Goal: Answer question/provide support: Share knowledge or assist other users

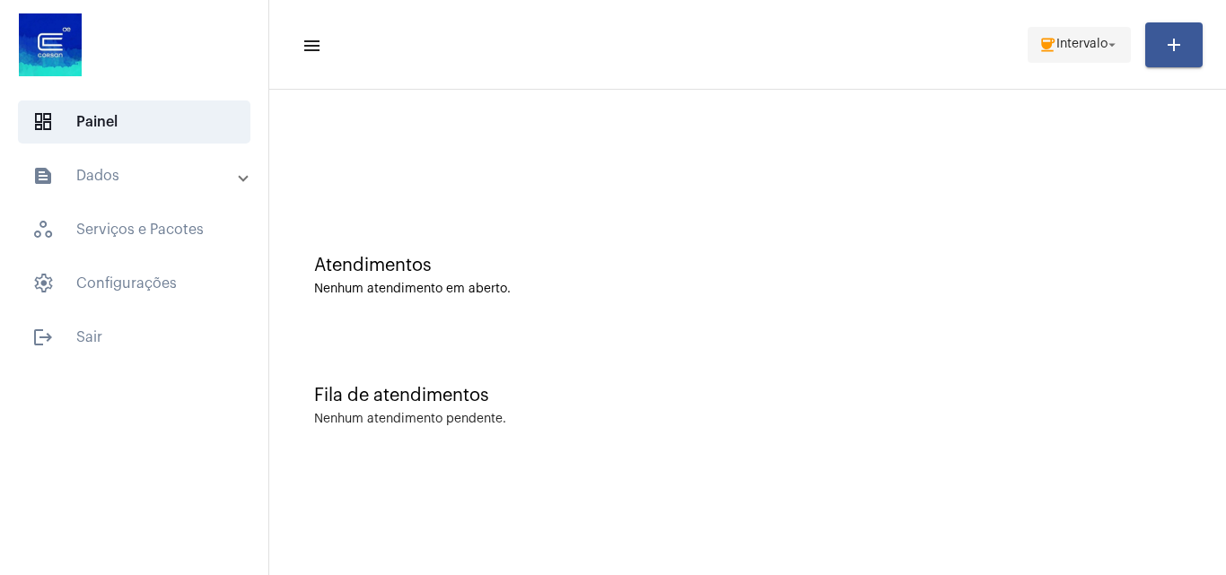
click at [1048, 45] on mat-icon "coffee" at bounding box center [1048, 45] width 18 height 18
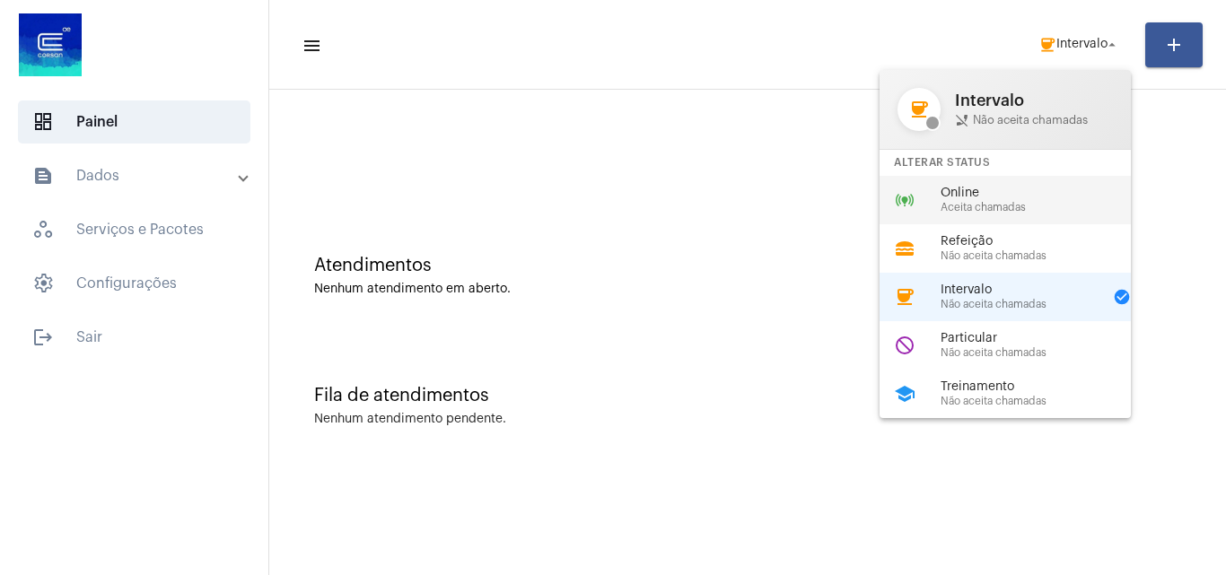
click at [995, 204] on span "Aceita chamadas" at bounding box center [1043, 208] width 205 height 12
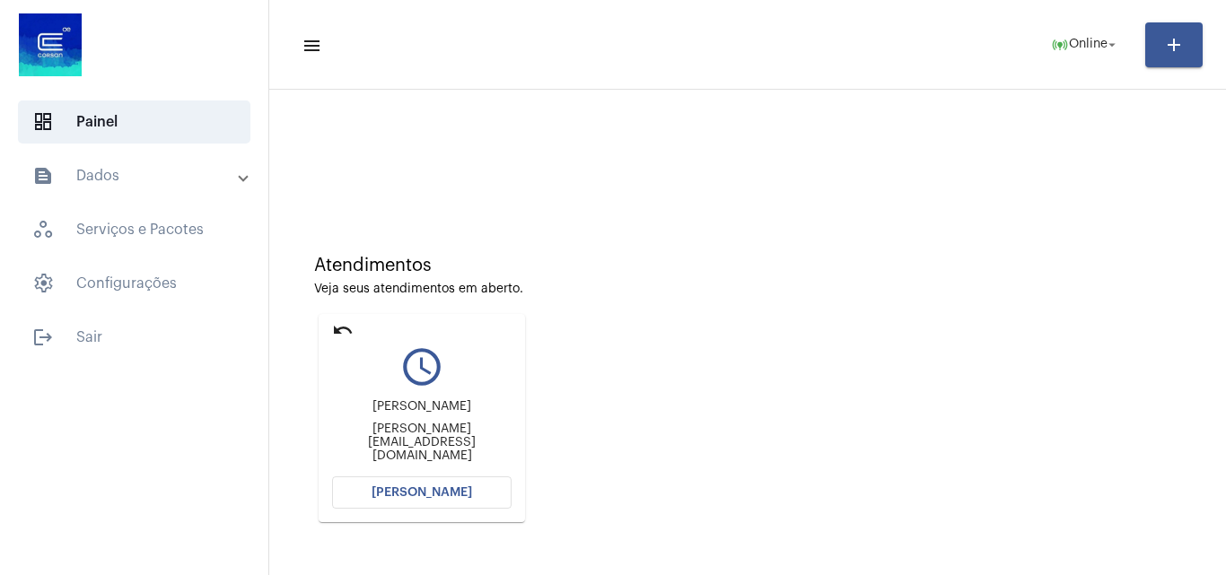
click at [453, 489] on span "[PERSON_NAME]" at bounding box center [422, 493] width 101 height 13
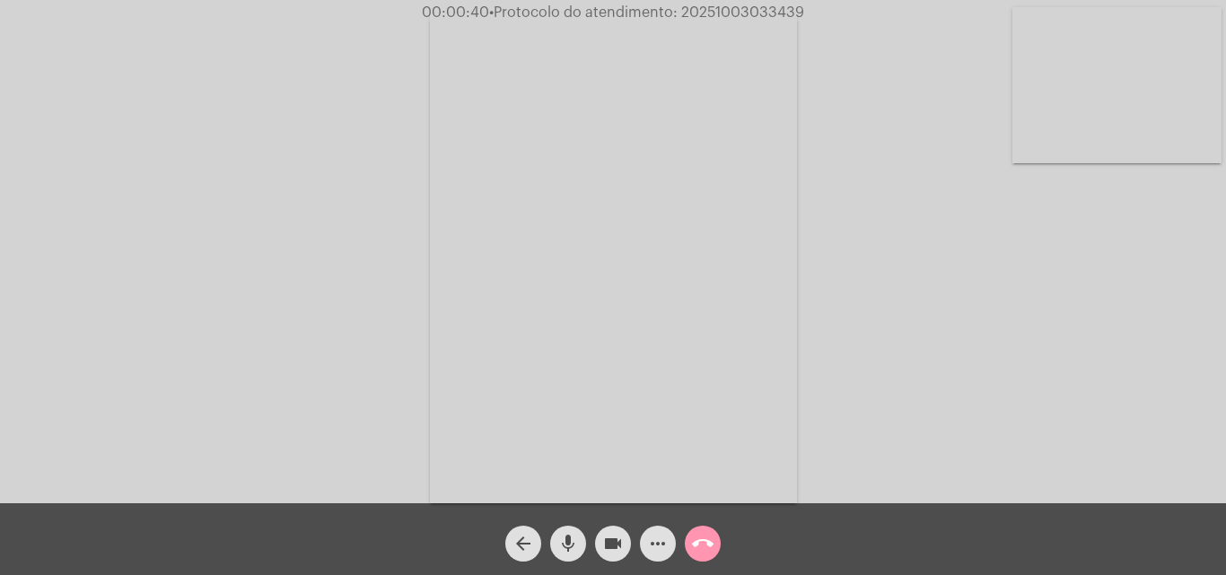
click at [1144, 129] on video at bounding box center [1117, 85] width 209 height 156
click at [151, 260] on video at bounding box center [225, 257] width 209 height 278
click at [1068, 102] on video at bounding box center [1117, 85] width 209 height 156
click at [926, 232] on video at bounding box center [915, 256] width 586 height 439
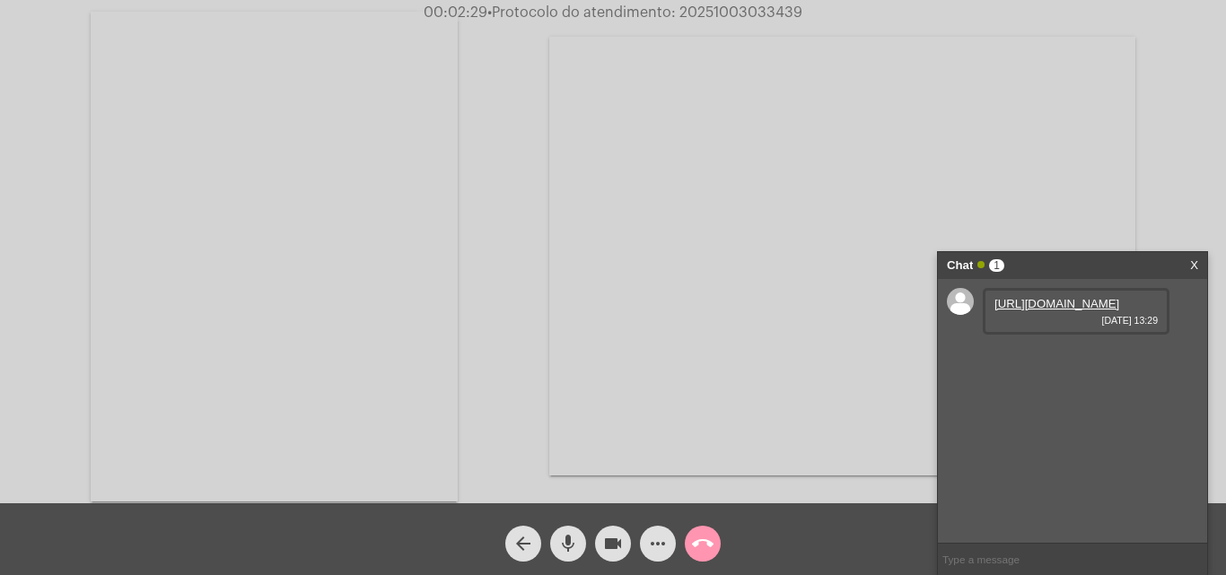
click at [1066, 311] on link "https://neft-transfer-bucket.s3.amazonaws.com/temp-f766b54e-e844-318a-9424-7404…" at bounding box center [1057, 303] width 125 height 13
click at [235, 255] on video at bounding box center [274, 257] width 367 height 490
click at [1044, 362] on link "https://neft-transfer-bucket.s3.amazonaws.com/temp-70511721-d546-9b0a-fc0b-aa48…" at bounding box center [1057, 354] width 125 height 13
click at [662, 557] on span "more_horiz" at bounding box center [658, 544] width 22 height 36
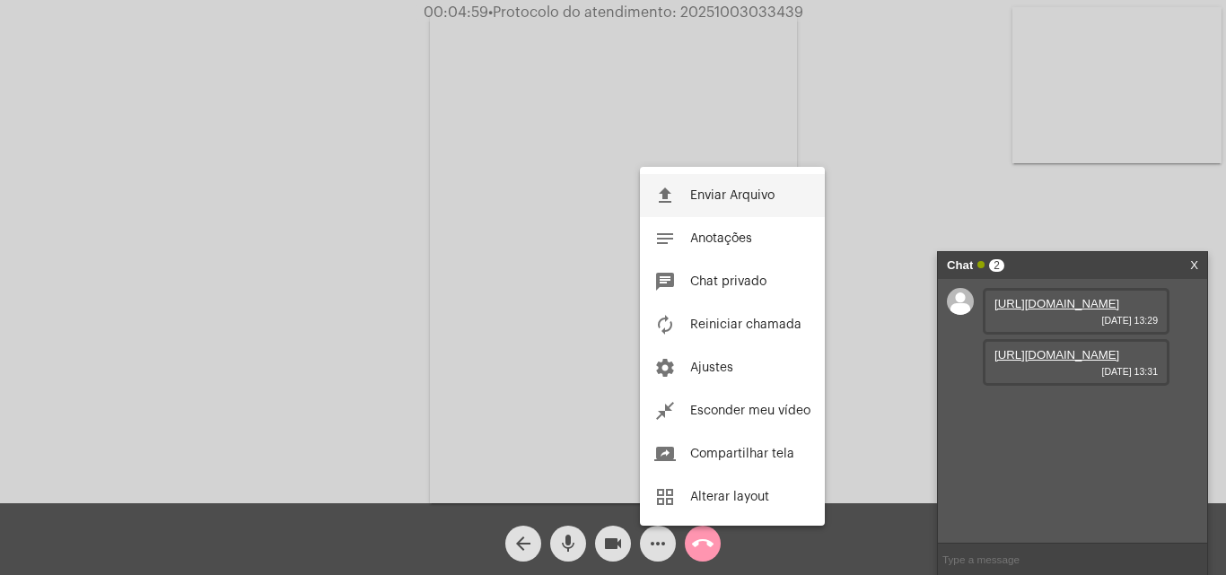
click at [748, 198] on span "Enviar Arquivo" at bounding box center [732, 195] width 84 height 13
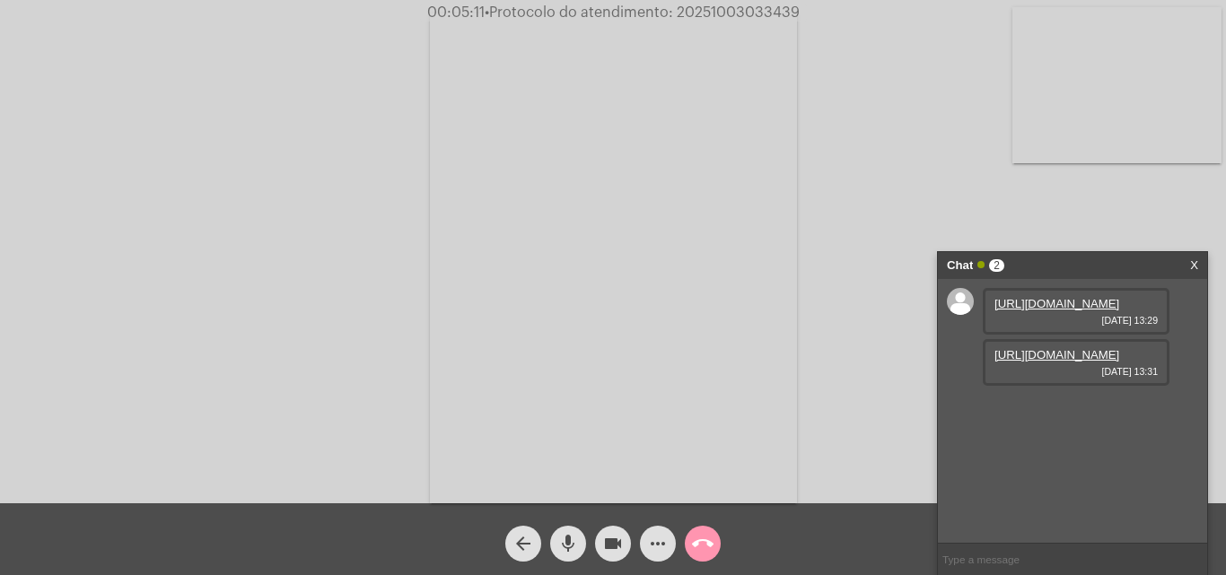
click at [654, 545] on mat-icon "more_horiz" at bounding box center [658, 544] width 22 height 22
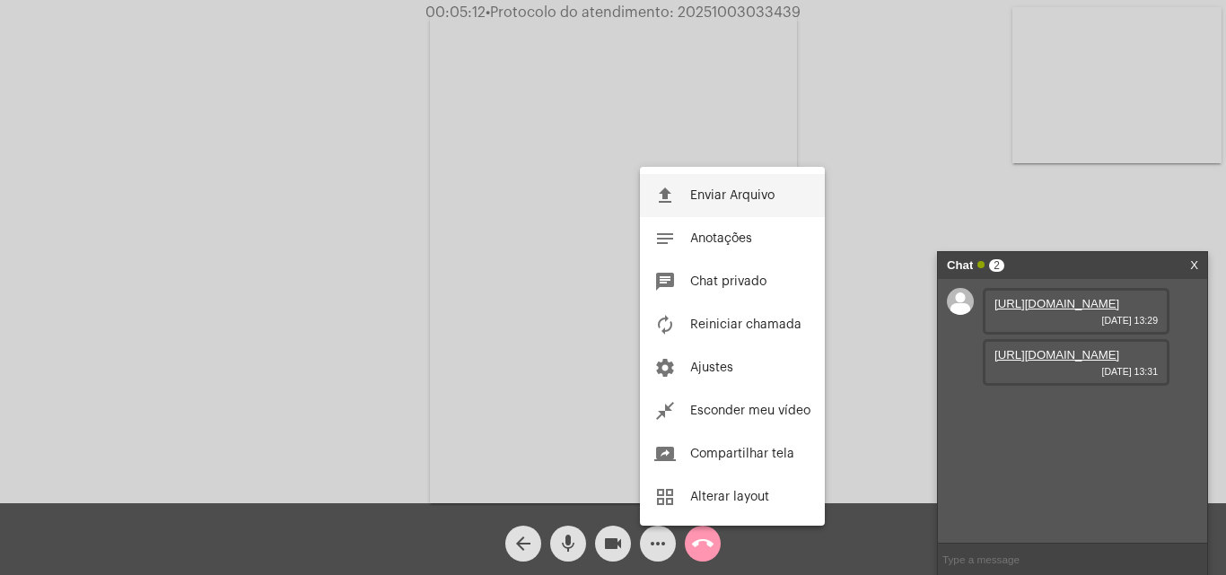
click at [715, 180] on button "file_upload Enviar Arquivo" at bounding box center [732, 195] width 185 height 43
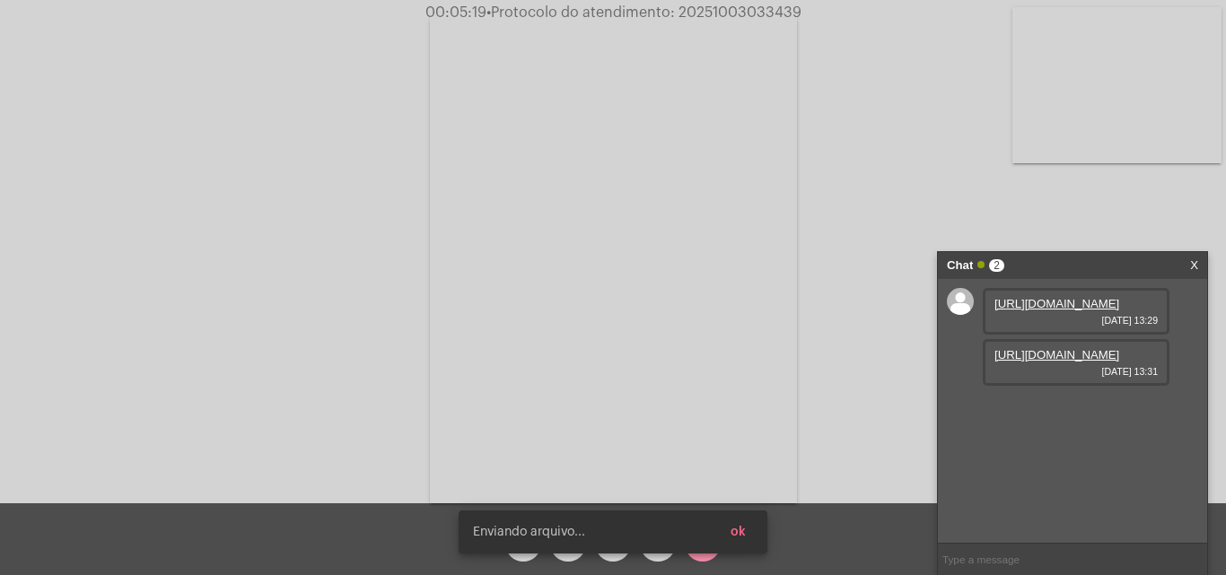
scroll to position [15, 0]
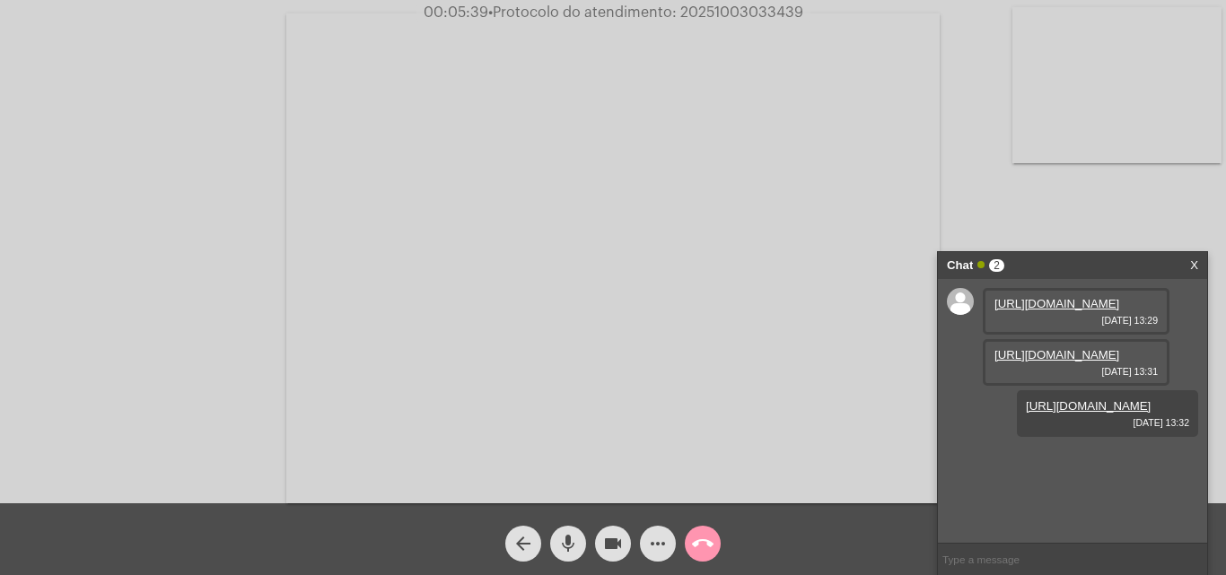
click at [659, 555] on mat-icon "more_horiz" at bounding box center [658, 544] width 22 height 22
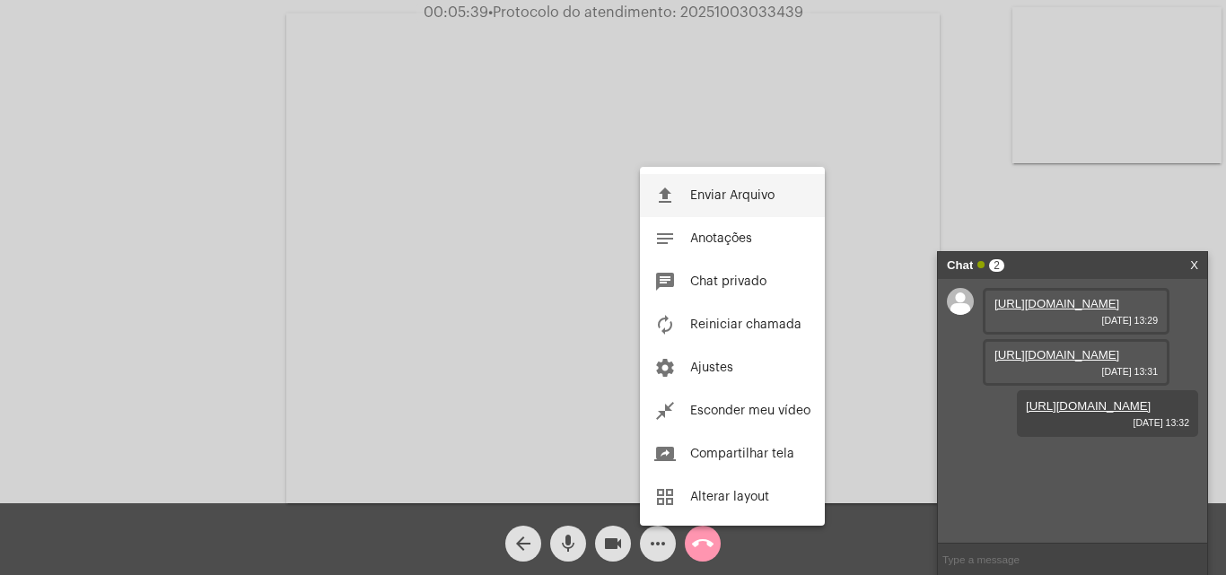
click at [739, 202] on button "file_upload Enviar Arquivo" at bounding box center [732, 195] width 185 height 43
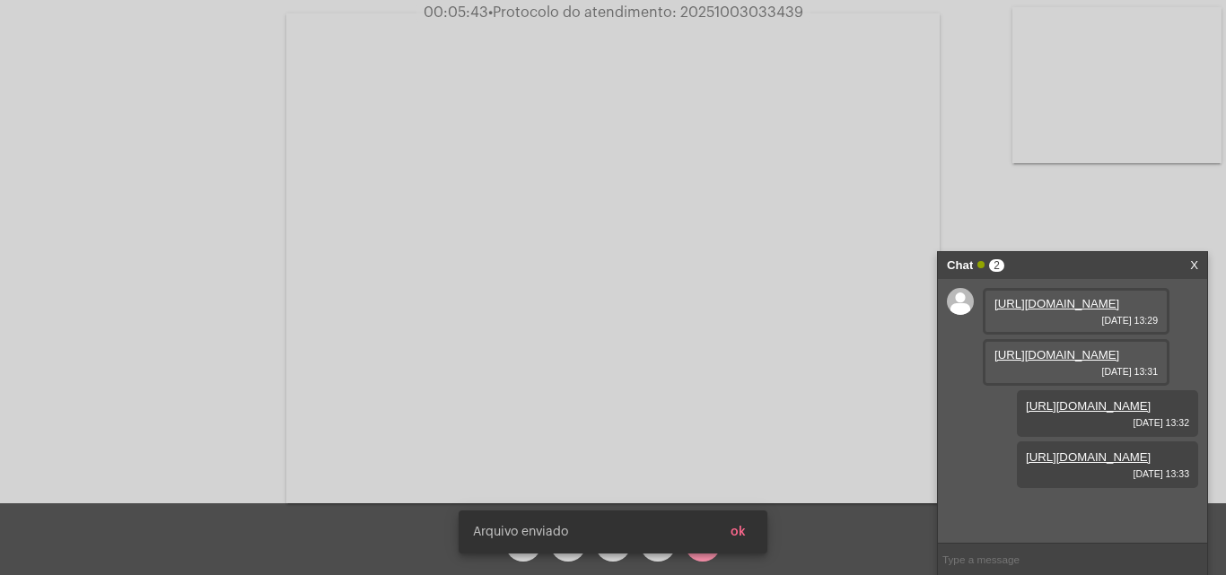
scroll to position [107, 0]
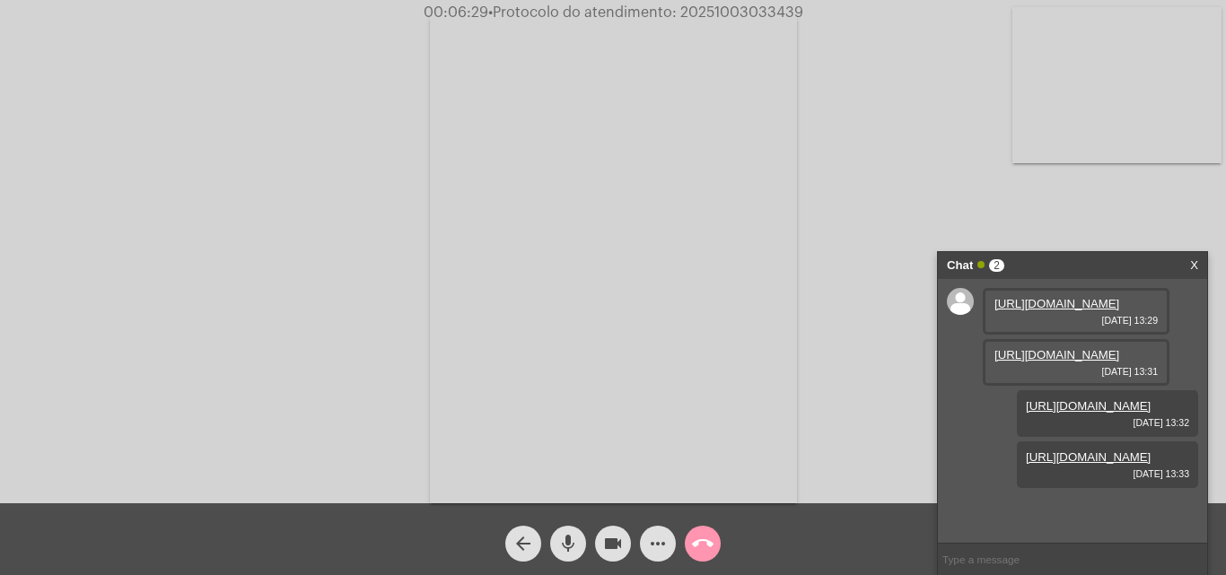
click at [706, 540] on mat-icon "call_end" at bounding box center [703, 544] width 22 height 22
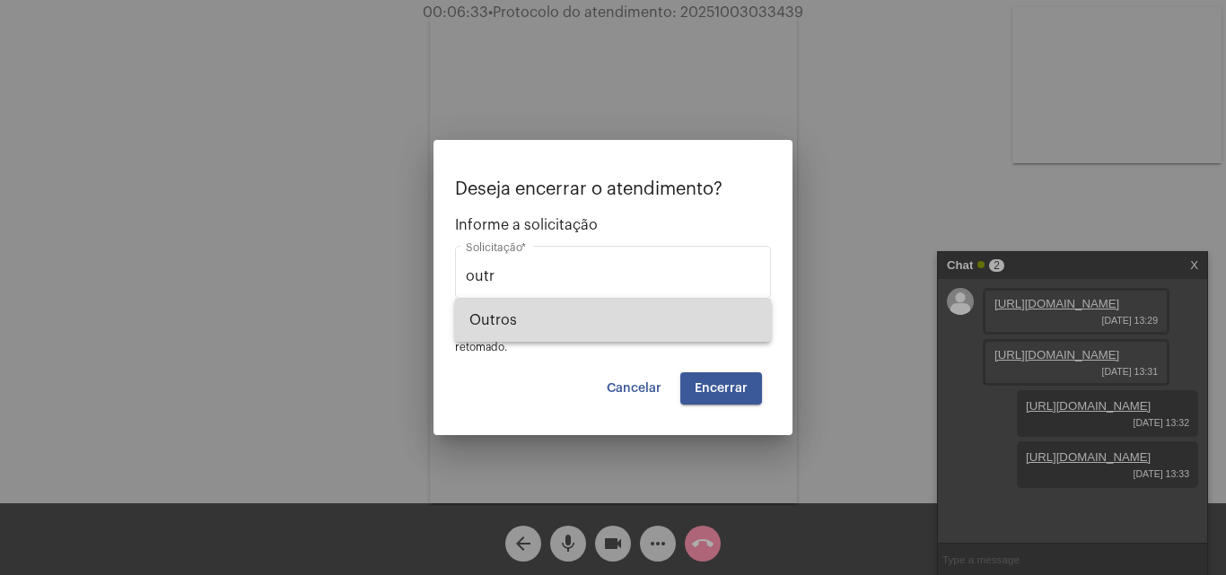
click at [552, 329] on span "Outros" at bounding box center [612, 320] width 287 height 43
type input "Outros"
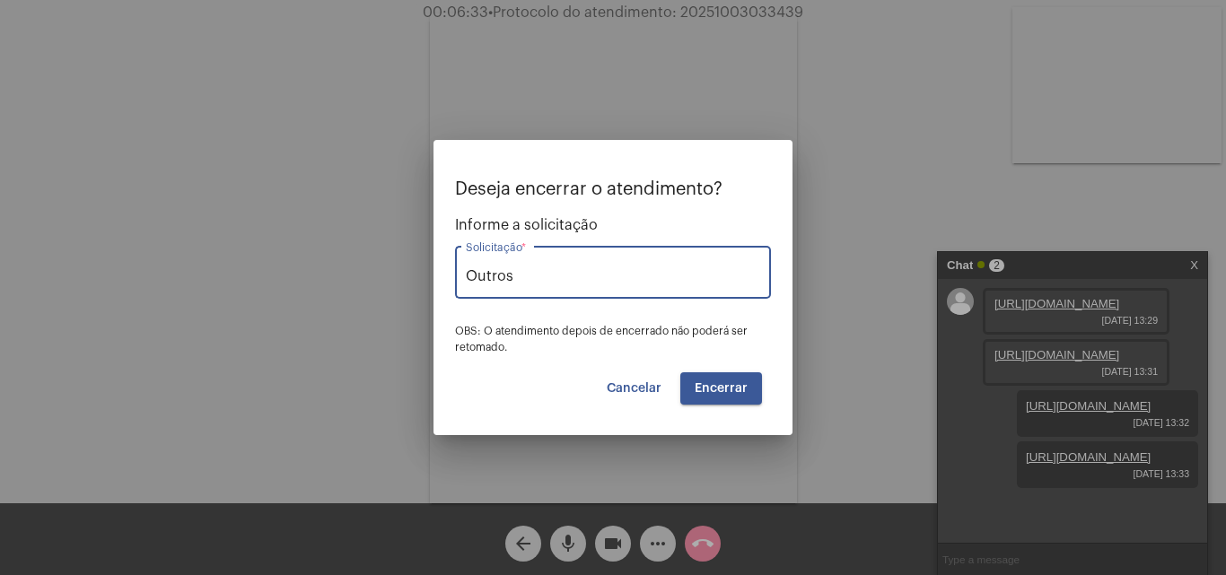
click at [741, 397] on button "Encerrar" at bounding box center [721, 389] width 82 height 32
click at [742, 390] on span "Encerrar" at bounding box center [721, 388] width 53 height 13
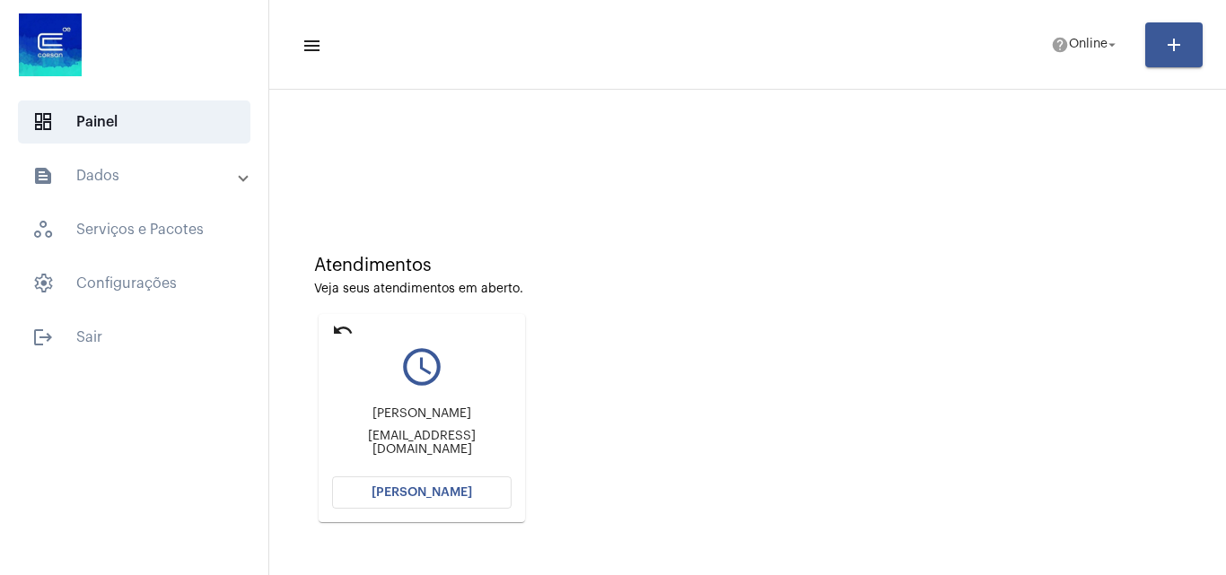
click at [455, 492] on span "[PERSON_NAME]" at bounding box center [422, 493] width 101 height 13
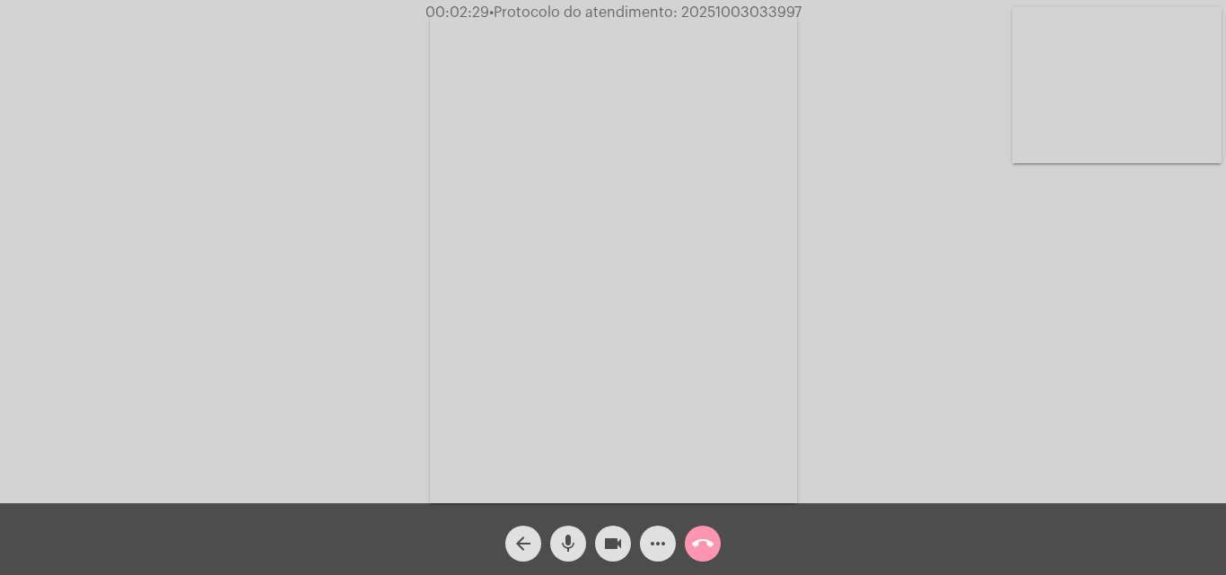
click at [1108, 99] on video at bounding box center [1117, 85] width 209 height 156
click at [291, 338] on video at bounding box center [225, 257] width 209 height 278
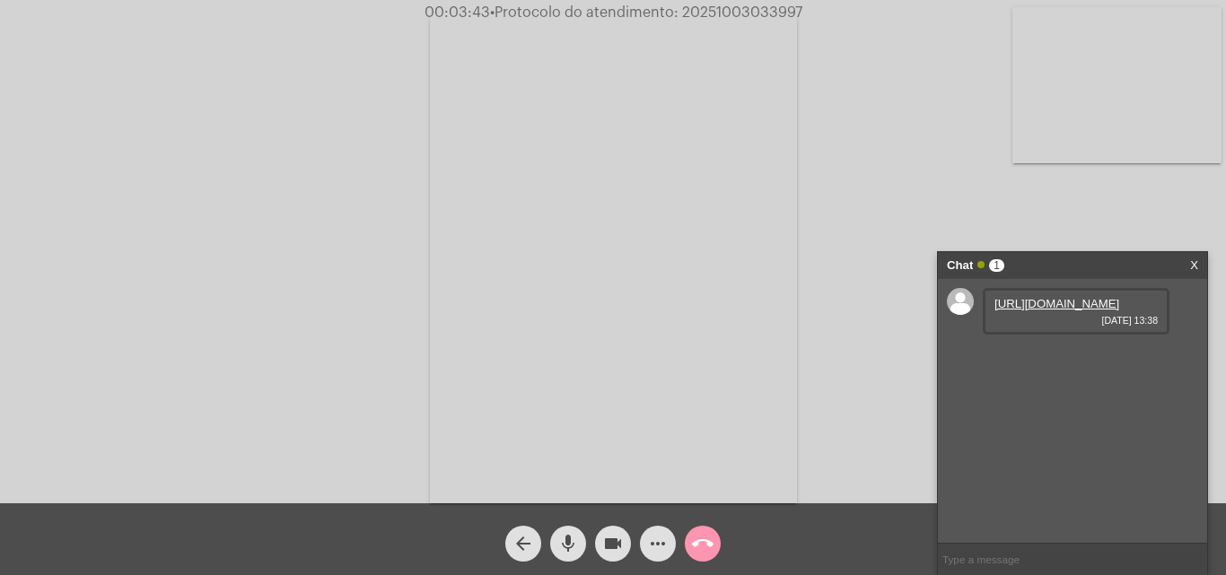
click at [1048, 311] on link "https://neft-transfer-bucket.s3.amazonaws.com/temp-bc695772-edef-5d55-c9e7-4e5e…" at bounding box center [1057, 303] width 125 height 13
click at [618, 538] on mat-icon "videocam" at bounding box center [613, 544] width 22 height 22
click at [617, 544] on mat-icon "videocam_off" at bounding box center [613, 544] width 22 height 22
click at [1080, 71] on video at bounding box center [1117, 85] width 209 height 156
click at [1071, 362] on link "https://neft-transfer-bucket.s3.amazonaws.com/temp-80c57c49-cfb6-87b0-a87d-0c4f…" at bounding box center [1057, 354] width 125 height 13
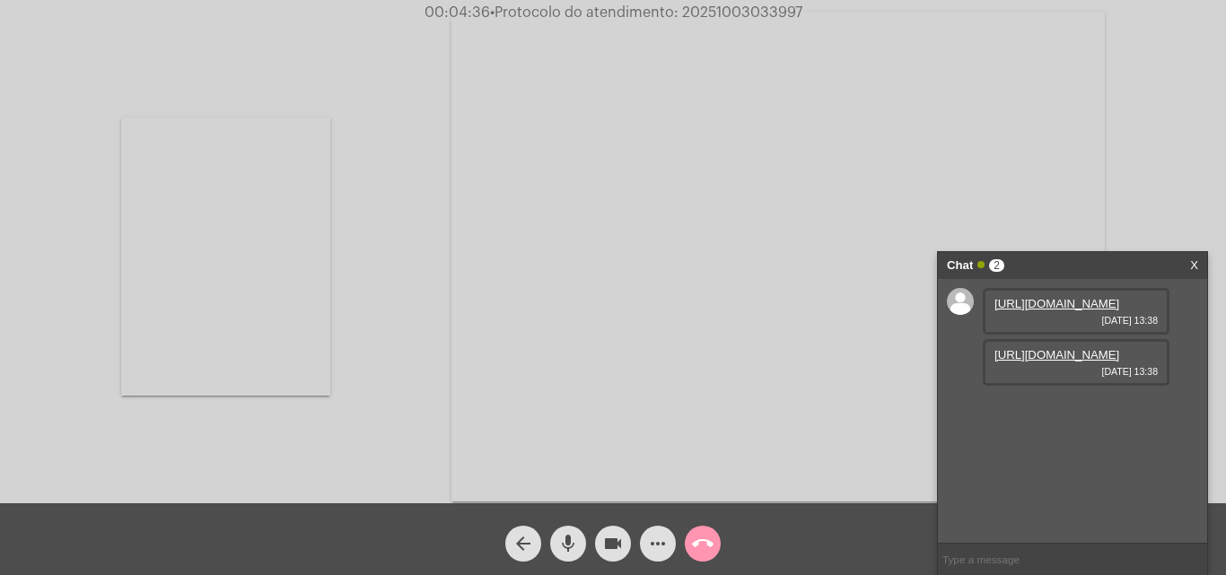
click at [1118, 258] on div "Chat 2" at bounding box center [1054, 265] width 214 height 27
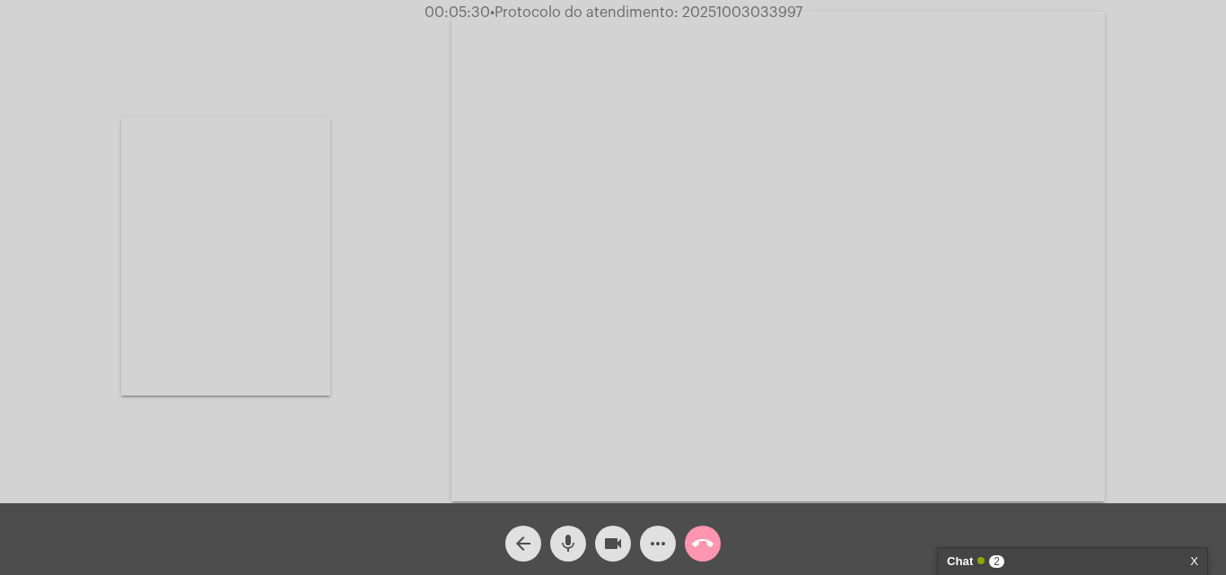
click at [254, 282] on video at bounding box center [225, 257] width 209 height 278
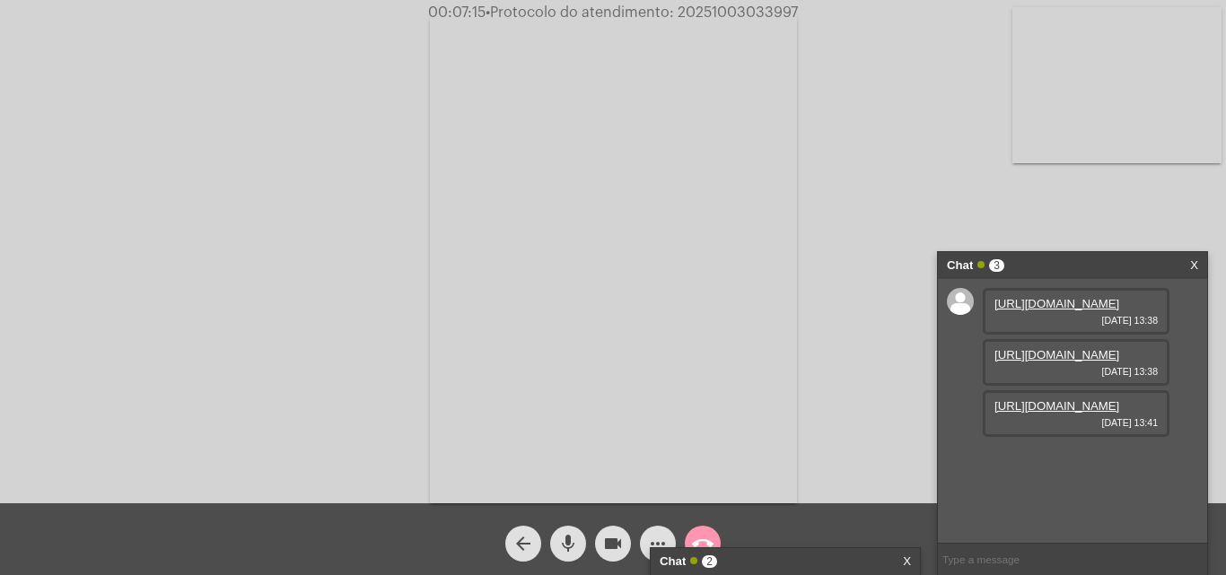
scroll to position [15, 0]
click at [1084, 413] on link "https://neft-transfer-bucket.s3.amazonaws.com/temp-f9afbf2e-7437-87e8-5eb8-e742…" at bounding box center [1057, 405] width 125 height 13
click at [843, 564] on div "Chat 2" at bounding box center [767, 561] width 214 height 27
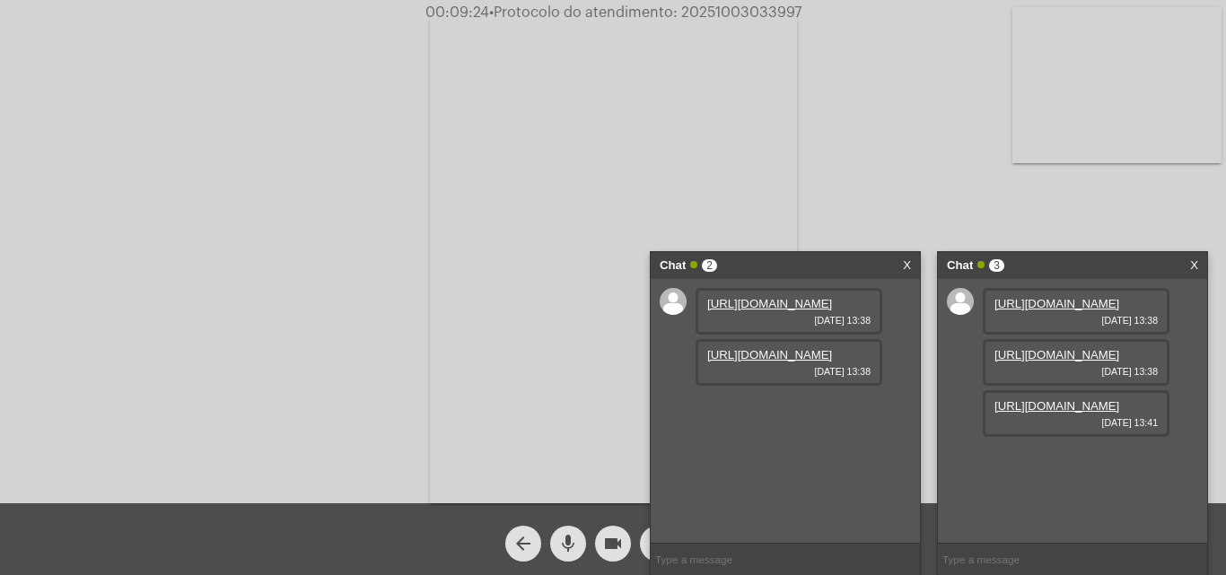
click at [903, 259] on link "X" at bounding box center [907, 265] width 8 height 27
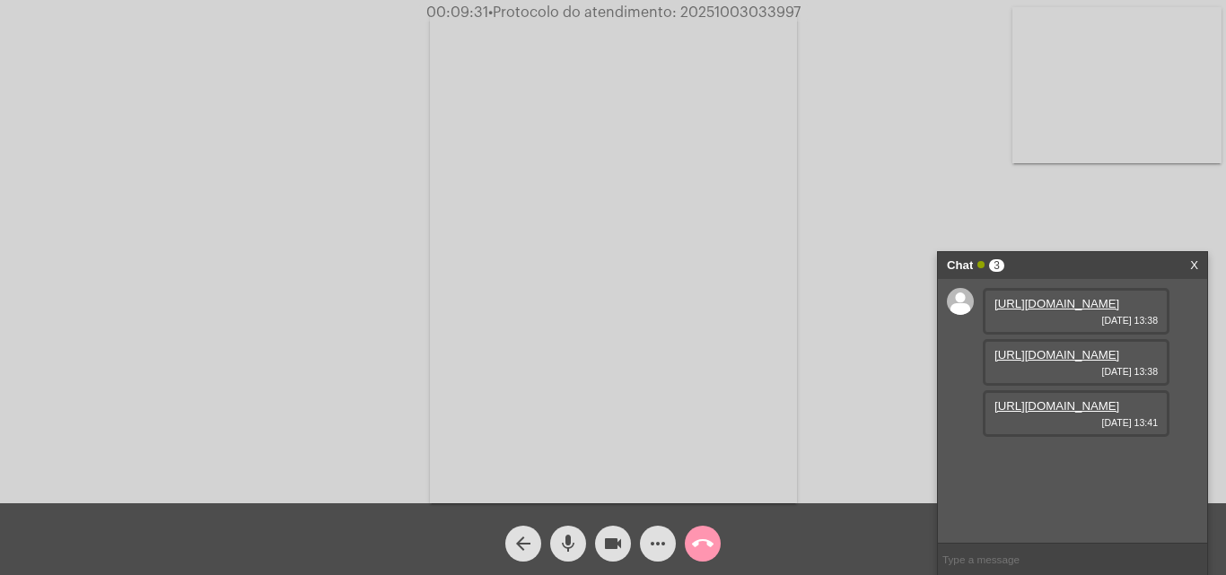
click at [1148, 118] on video at bounding box center [1117, 85] width 209 height 156
click at [285, 274] on video at bounding box center [225, 257] width 209 height 278
click at [668, 231] on video at bounding box center [613, 258] width 367 height 490
click at [328, 353] on video at bounding box center [274, 257] width 367 height 490
click at [602, 272] on video at bounding box center [613, 258] width 367 height 490
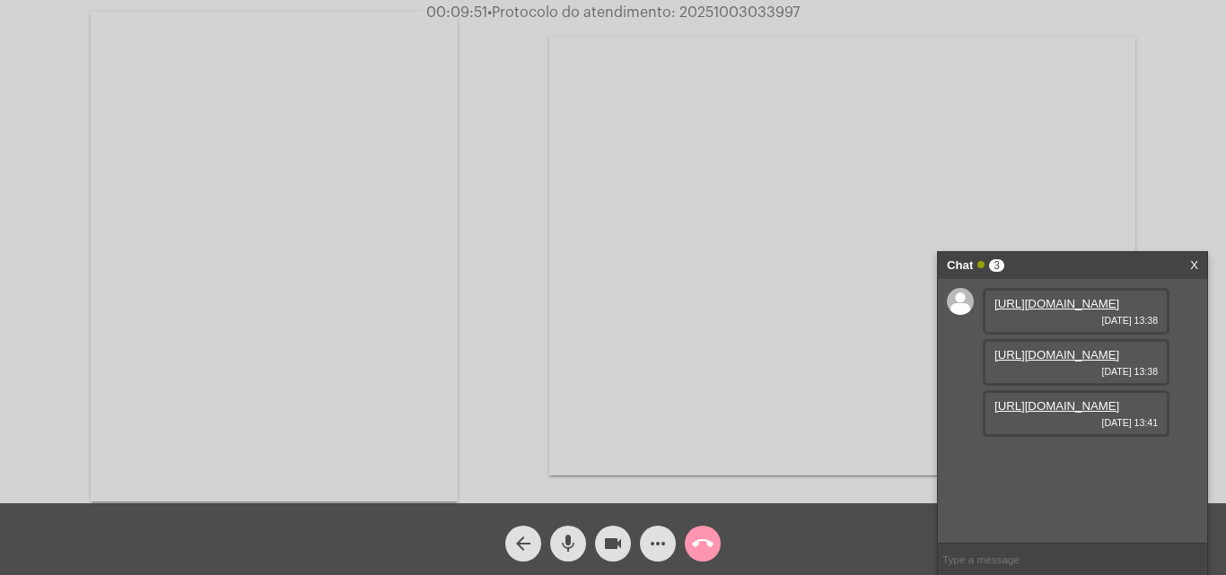
click at [602, 272] on div "Acessando Câmera e Microfone..." at bounding box center [613, 255] width 1223 height 504
click at [602, 272] on video at bounding box center [842, 256] width 586 height 439
click at [286, 276] on video at bounding box center [225, 257] width 209 height 278
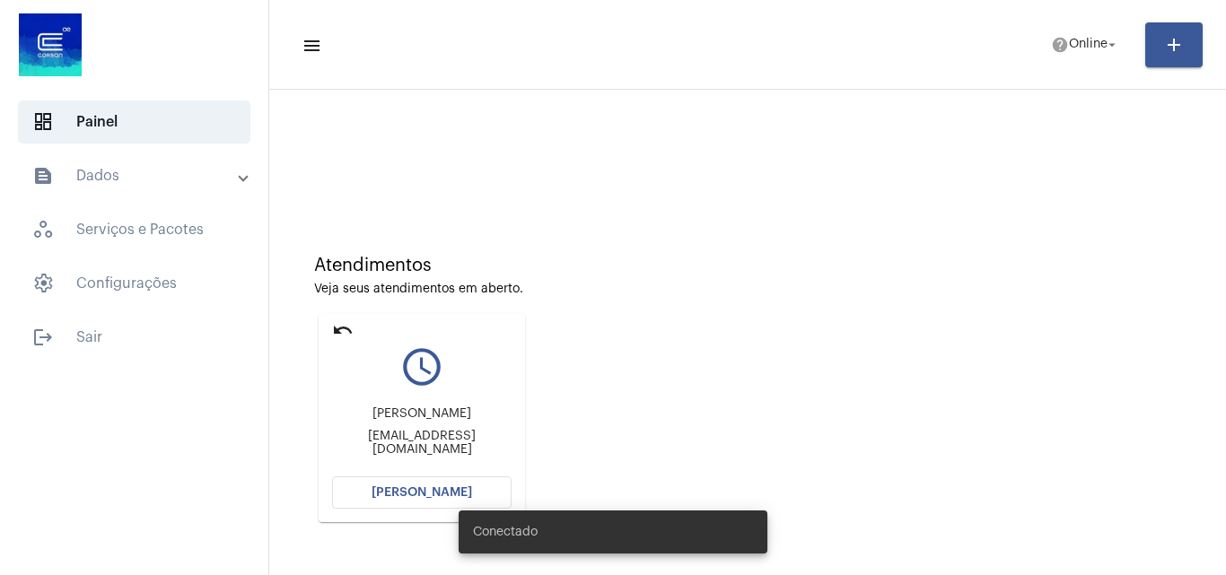
scroll to position [127, 0]
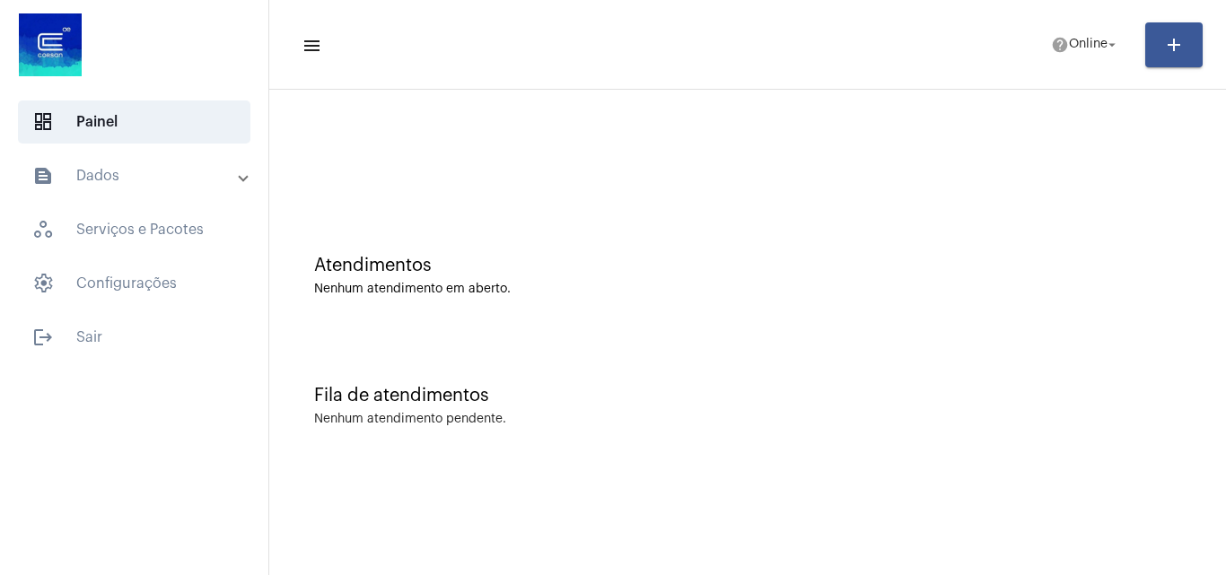
click at [158, 183] on mat-panel-title "text_snippet_outlined Dados" at bounding box center [135, 176] width 207 height 22
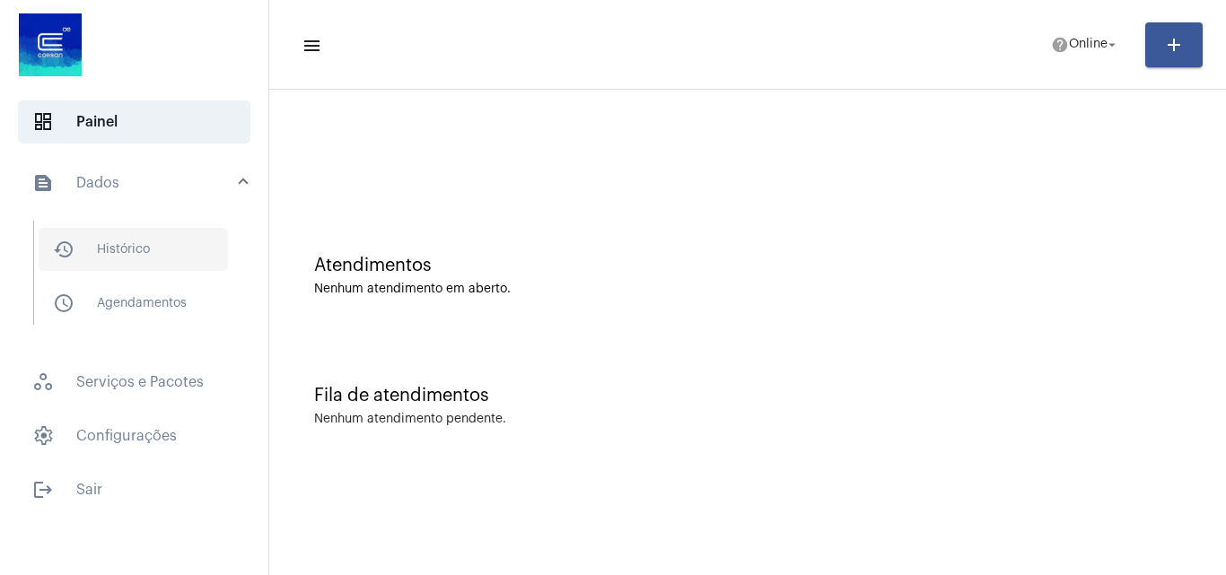
click at [145, 265] on span "history_outlined Histórico" at bounding box center [133, 249] width 189 height 43
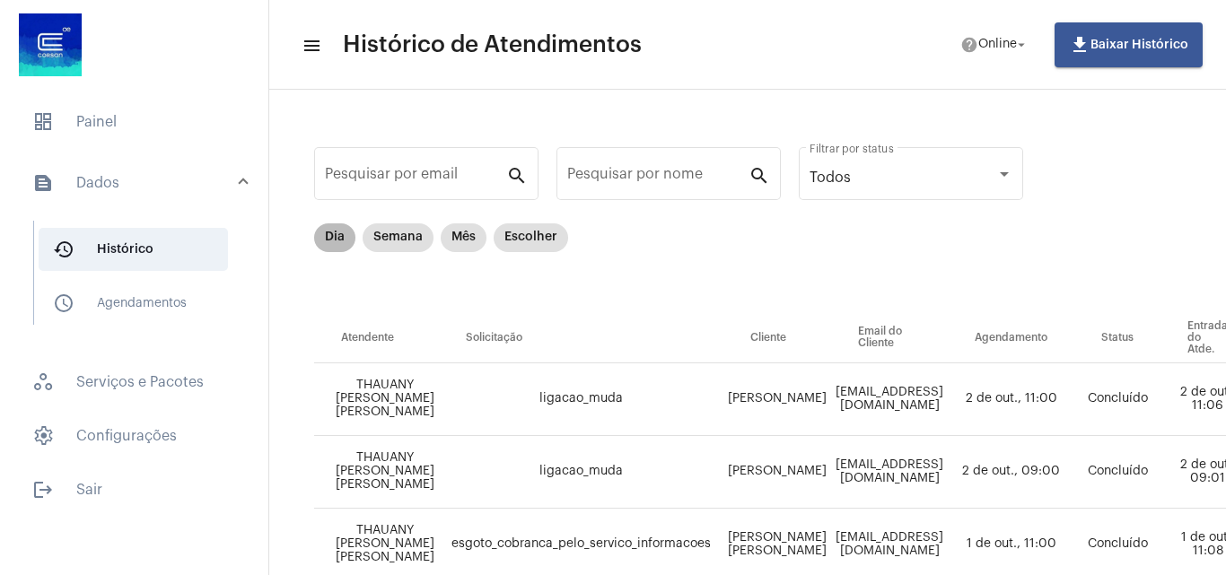
click at [320, 234] on mat-chip "Dia" at bounding box center [334, 238] width 41 height 29
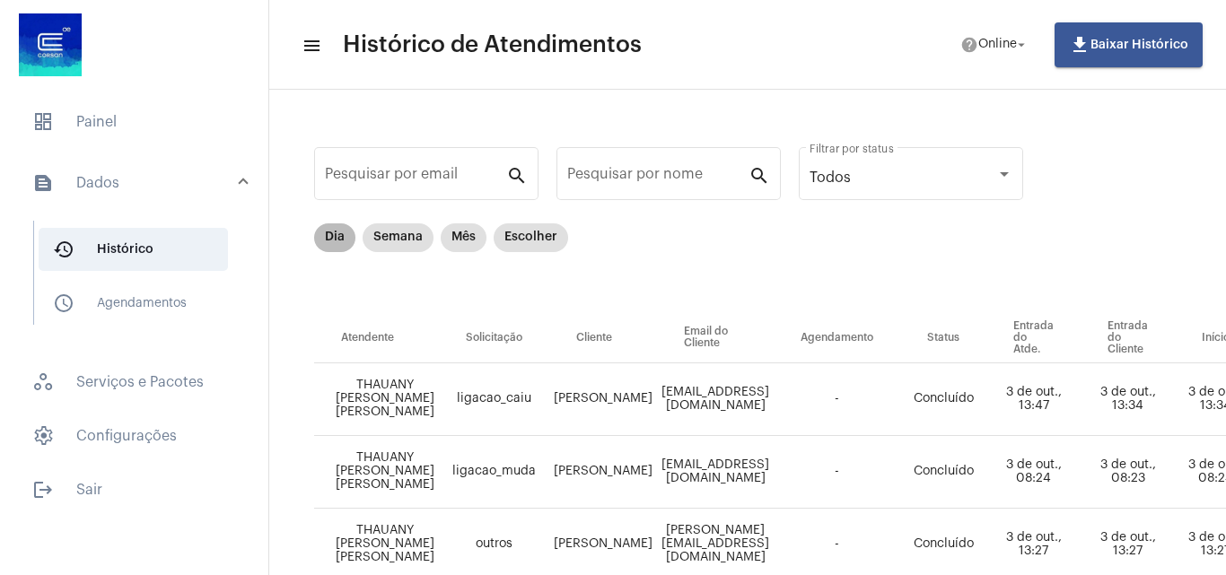
click at [331, 235] on mat-chip "Dia" at bounding box center [334, 238] width 41 height 29
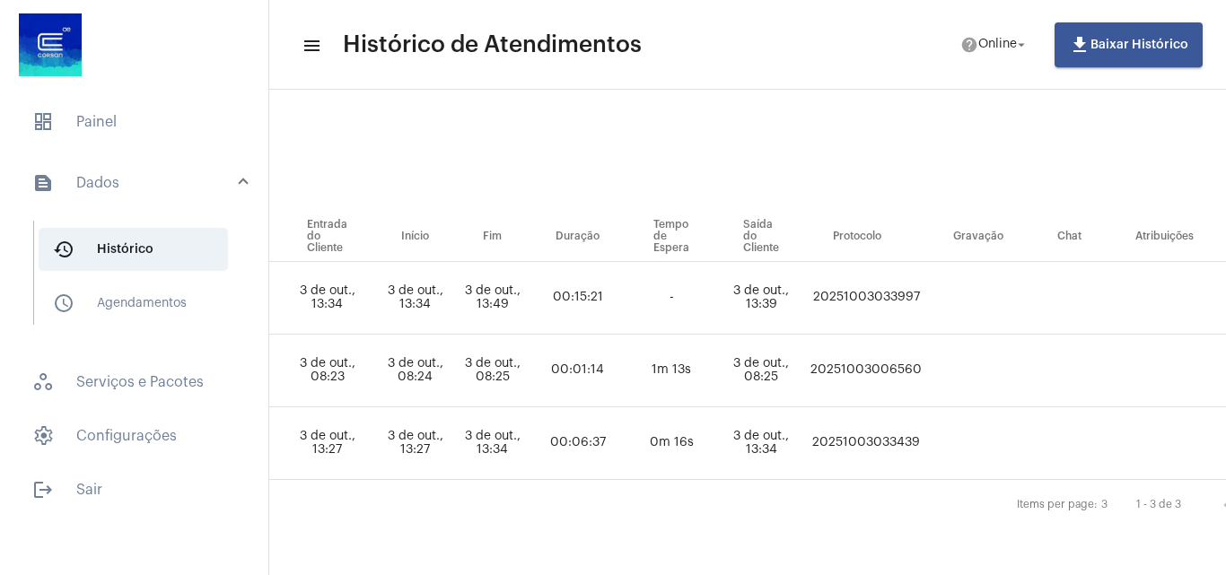
scroll to position [115, 818]
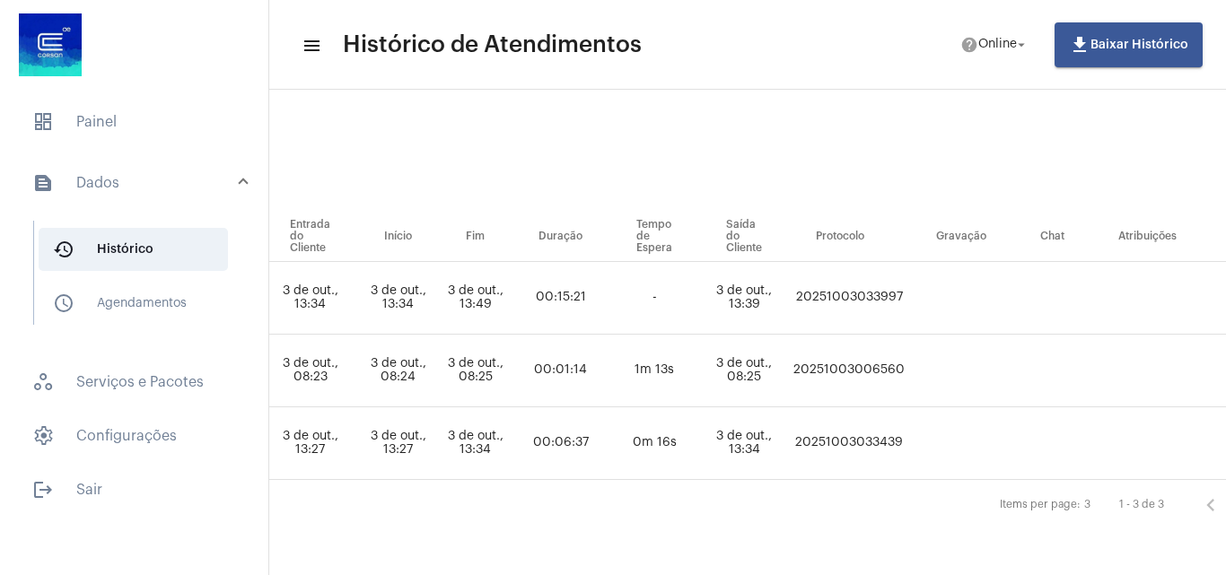
click at [909, 284] on td "20251003033997" at bounding box center [849, 298] width 120 height 73
copy td "20251003033997"
click at [811, 48] on mat-toolbar-row "menu Histórico de Atendimentos help Online arrow_drop_down file_download Baixar…" at bounding box center [747, 44] width 957 height 57
click at [193, 140] on span "dashboard Painel" at bounding box center [134, 122] width 232 height 43
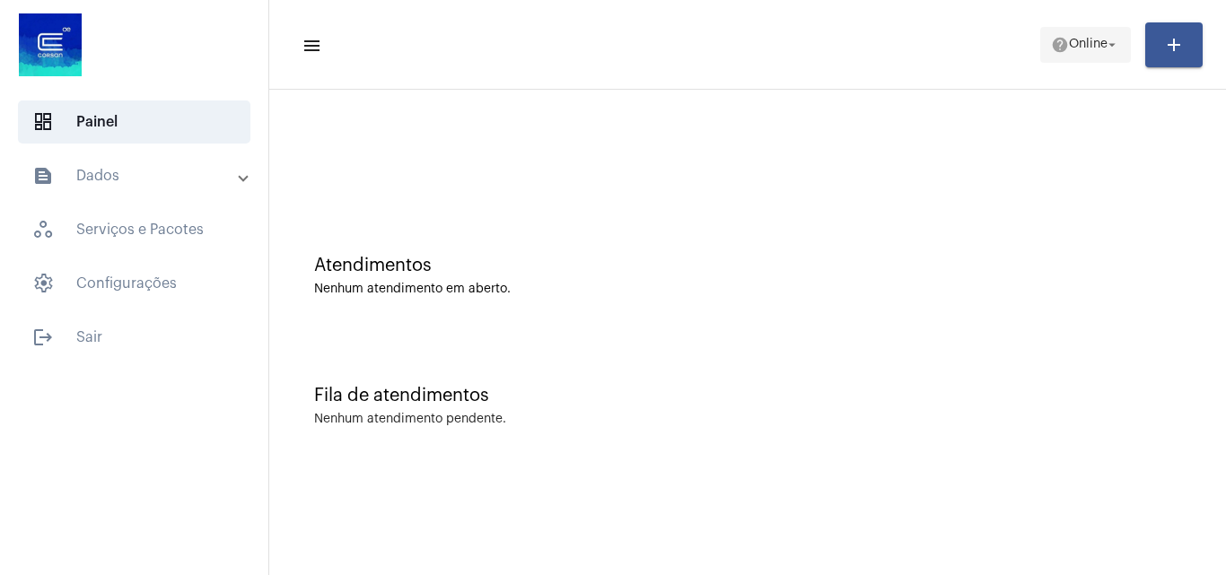
click at [1084, 54] on span "help Online arrow_drop_down" at bounding box center [1085, 44] width 69 height 32
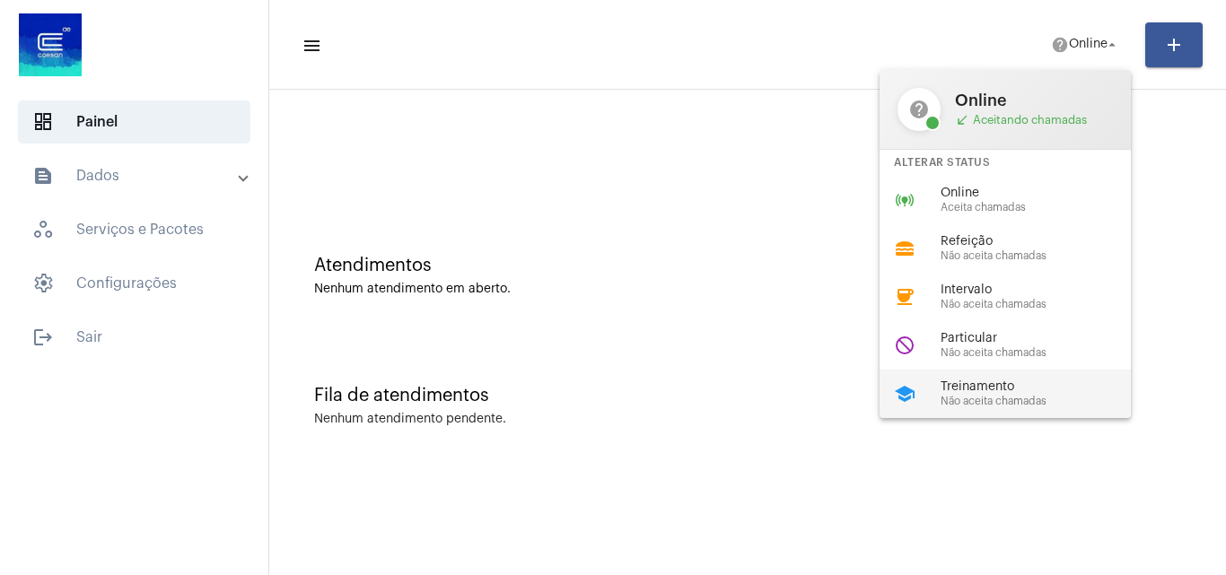
click at [1006, 392] on span "Treinamento" at bounding box center [1043, 387] width 205 height 13
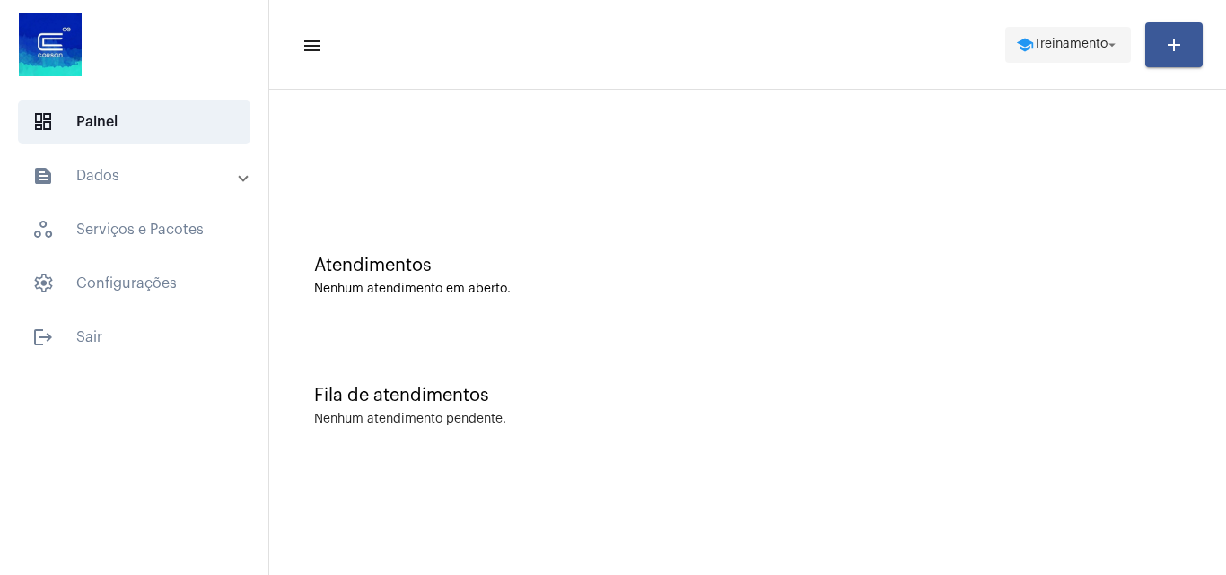
click at [1118, 45] on mat-icon "arrow_drop_down" at bounding box center [1112, 45] width 16 height 16
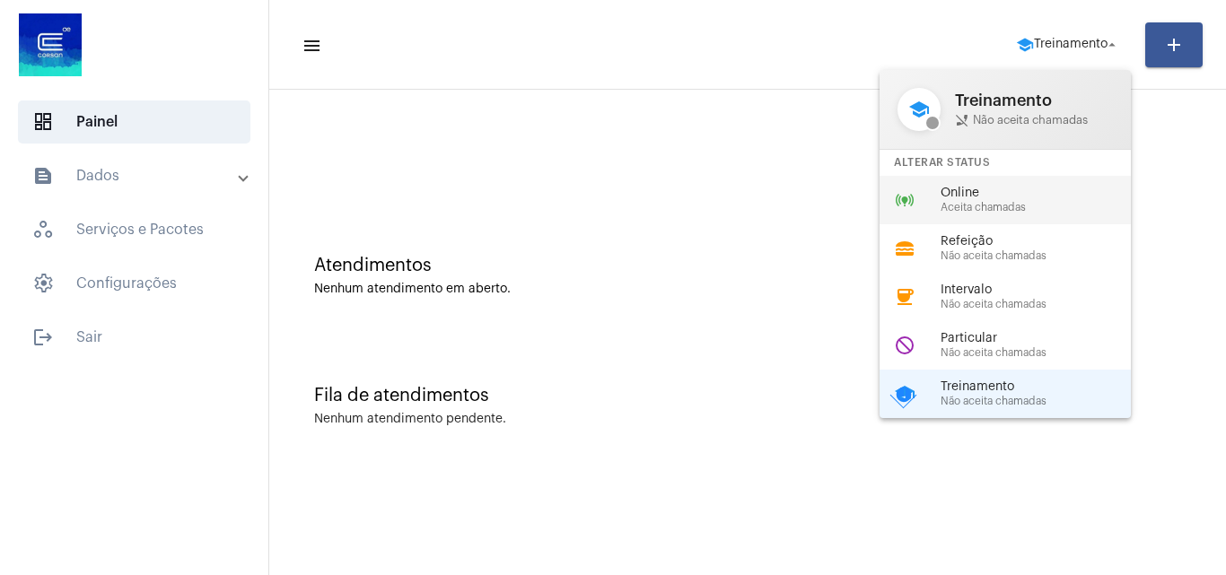
click at [988, 206] on span "Aceita chamadas" at bounding box center [1043, 208] width 205 height 12
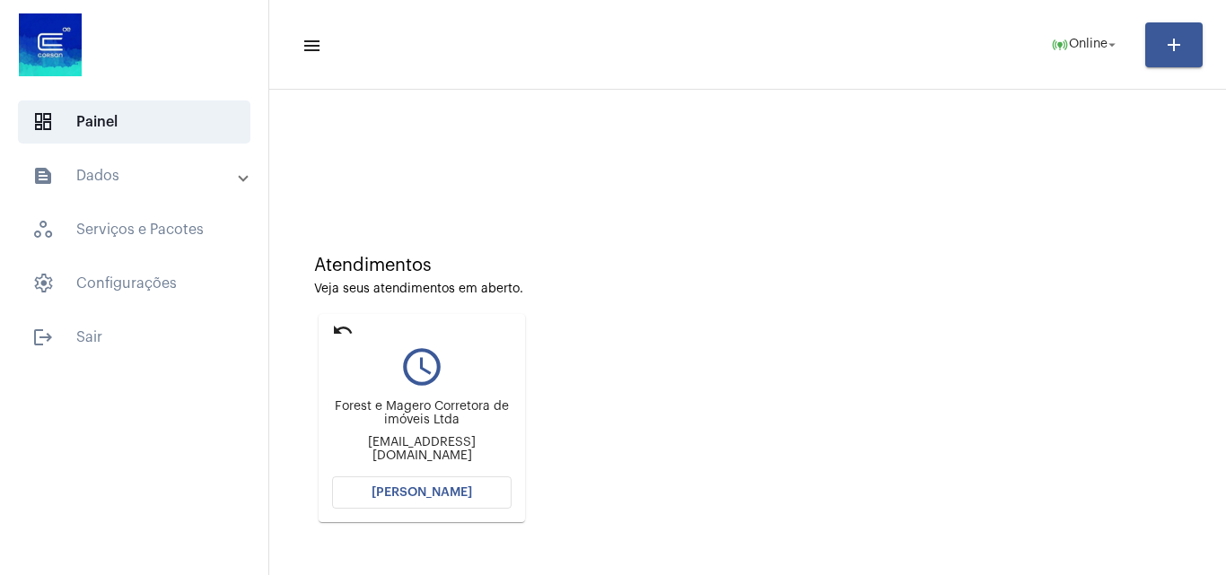
click at [442, 485] on button "[PERSON_NAME]" at bounding box center [422, 493] width 180 height 32
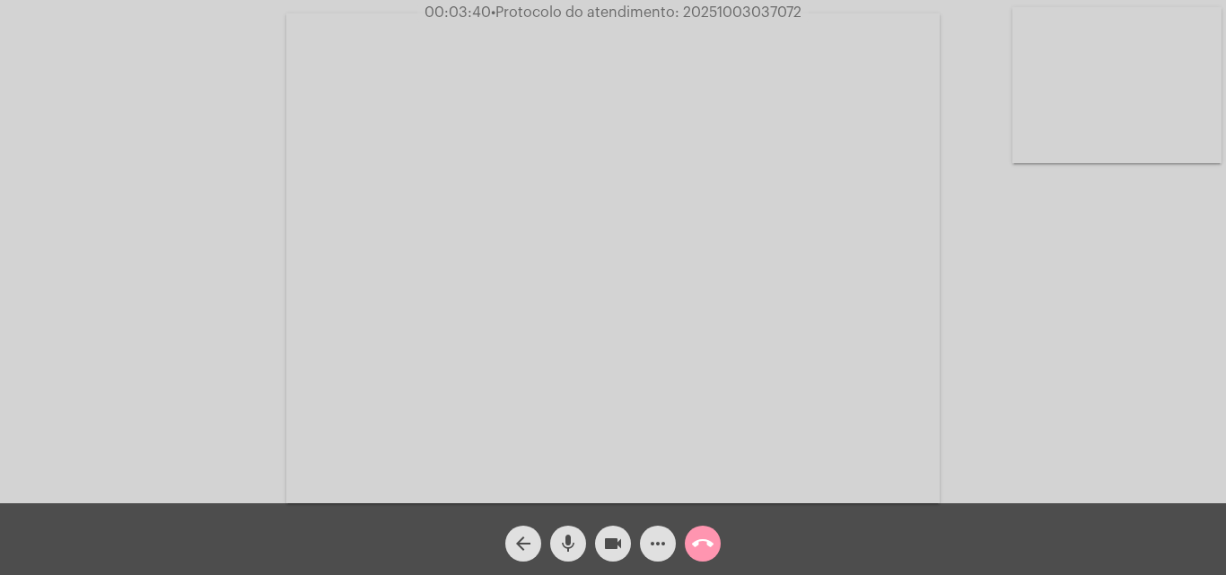
click at [1161, 93] on video at bounding box center [1117, 85] width 209 height 156
click at [232, 210] on video at bounding box center [225, 257] width 209 height 156
click at [1130, 105] on video at bounding box center [1117, 85] width 209 height 156
click at [248, 221] on video at bounding box center [225, 257] width 209 height 156
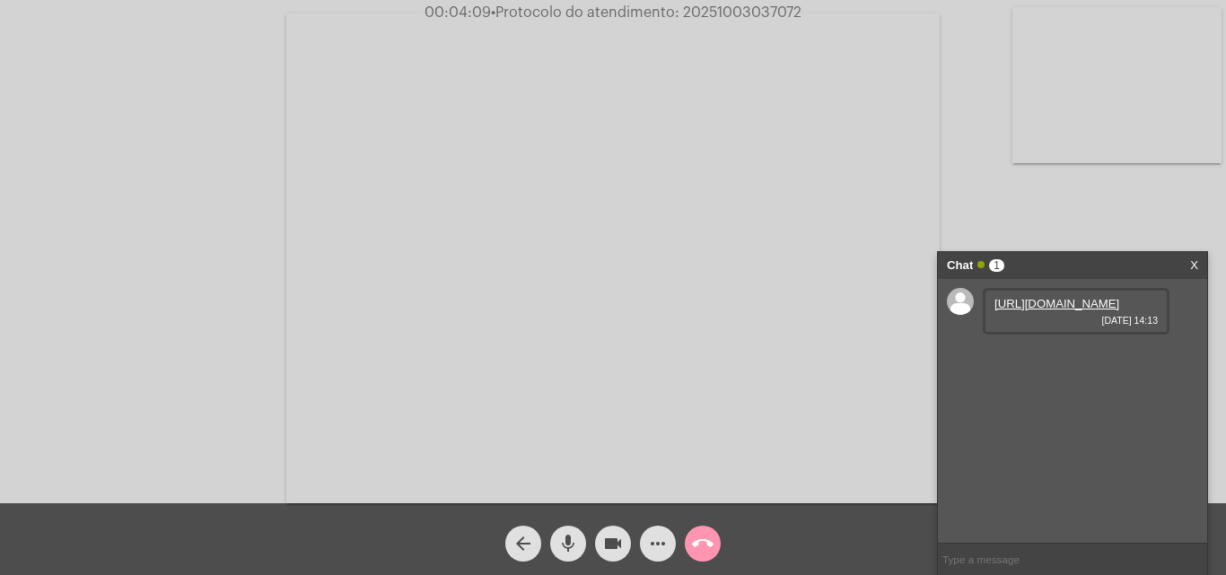
click at [1025, 311] on link "https://neft-transfer-bucket.s3.amazonaws.com/temp-ce83183d-bc25-26db-8f7a-8012…" at bounding box center [1057, 303] width 125 height 13
click at [571, 539] on mat-icon "mic" at bounding box center [568, 544] width 22 height 22
click at [606, 540] on mat-icon "videocam" at bounding box center [613, 544] width 22 height 22
click at [606, 540] on mat-icon "videocam_off" at bounding box center [613, 544] width 22 height 22
click at [575, 542] on mat-icon "mic_off" at bounding box center [568, 544] width 22 height 22
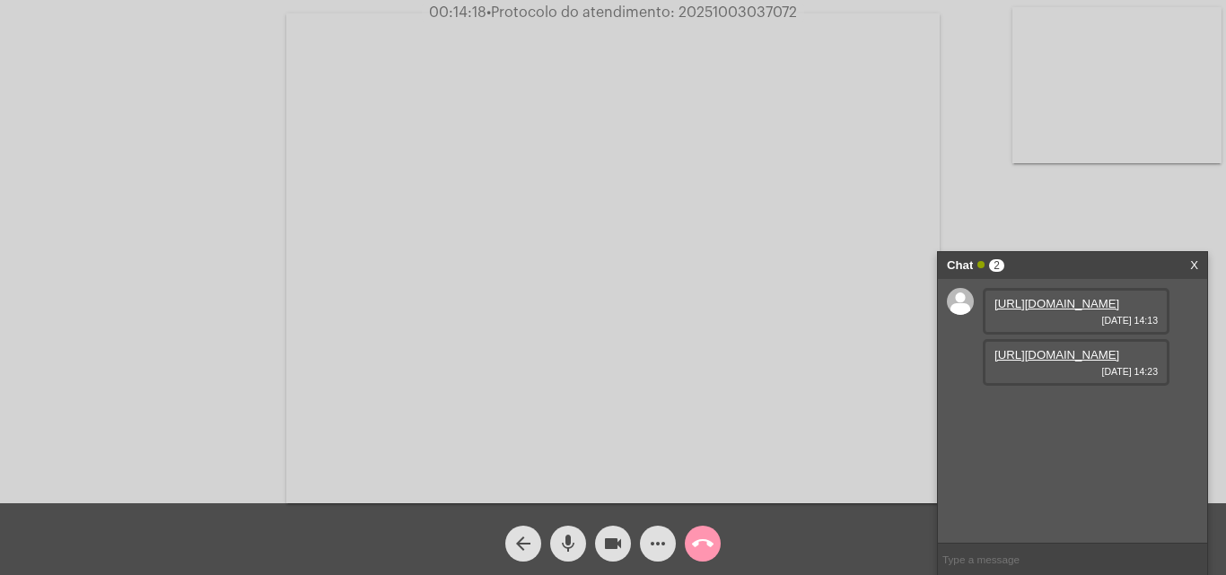
click at [1093, 362] on link "https://neft-transfer-bucket.s3.amazonaws.com/temp-e30e60b2-015f-0dec-6ebd-fe37…" at bounding box center [1057, 354] width 125 height 13
click at [722, 11] on span "• Protocolo do atendimento: 20251003037072" at bounding box center [643, 12] width 311 height 14
copy span "20251003037072"
click at [27, 344] on div "Acessando Câmera e Microfone..." at bounding box center [613, 256] width 1223 height 504
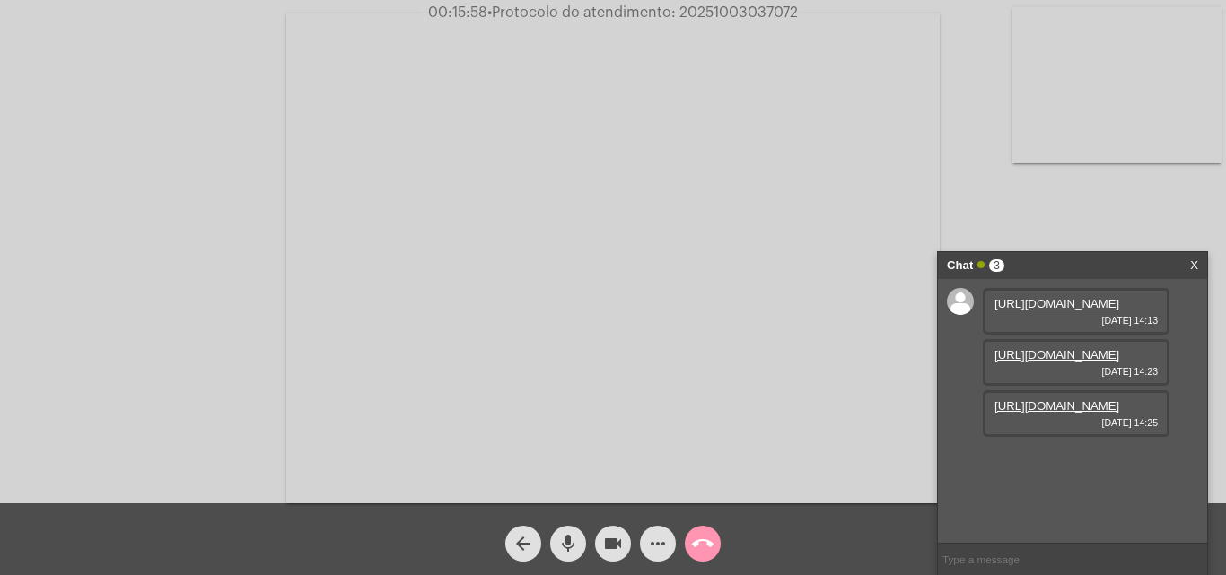
scroll to position [15, 0]
click at [1082, 413] on link "https://neft-transfer-bucket.s3.amazonaws.com/temp-137813dd-3f87-206b-17b1-fb1d…" at bounding box center [1057, 405] width 125 height 13
click at [1062, 464] on link "https://neft-transfer-bucket.s3.amazonaws.com/temp-30e28f4d-8f09-a4f7-61fb-6772…" at bounding box center [1057, 457] width 125 height 13
click at [744, 3] on div "Acessando Câmera e Microfone..." at bounding box center [613, 252] width 1226 height 504
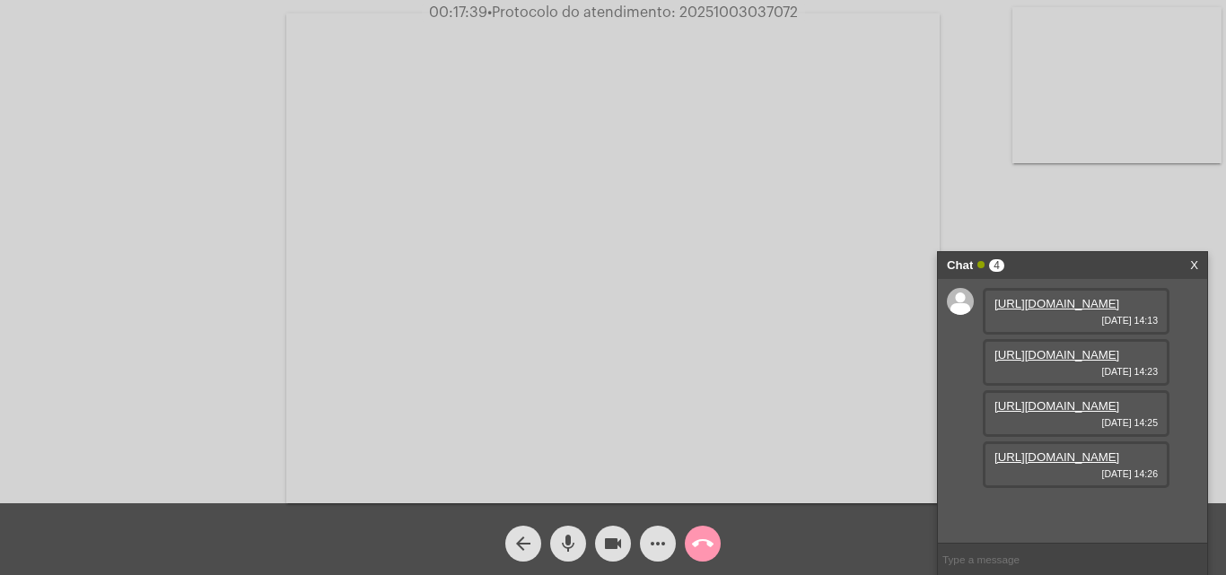
click at [744, 10] on span "• Protocolo do atendimento: 20251003037072" at bounding box center [642, 12] width 311 height 14
copy span "20251003037072"
click at [716, 540] on button "call_end" at bounding box center [703, 544] width 36 height 36
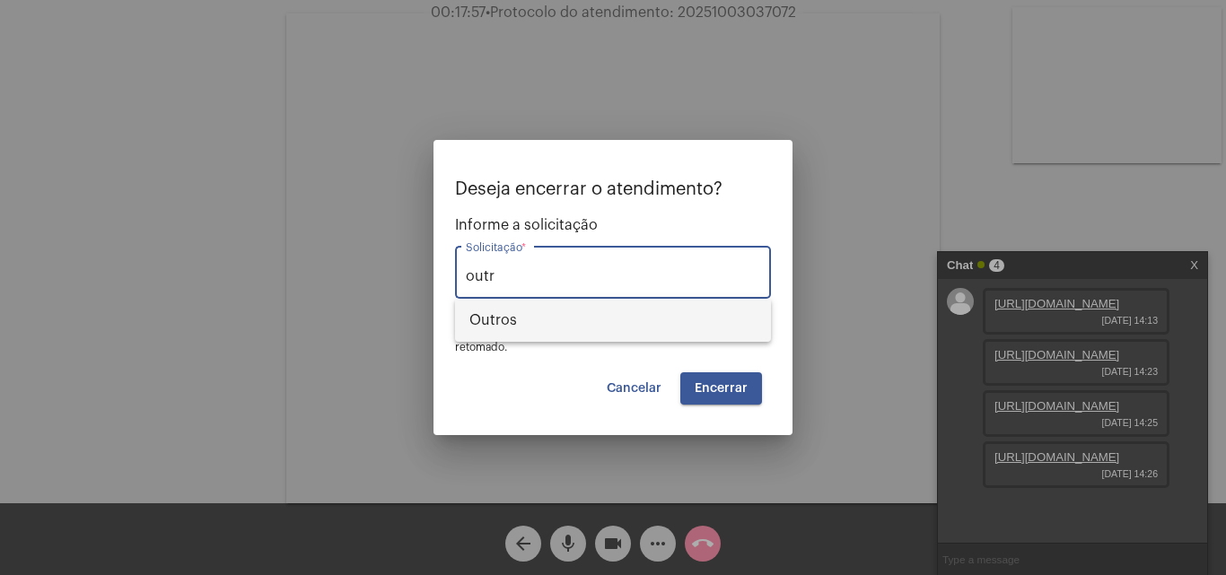
click at [604, 319] on span "Outros" at bounding box center [612, 320] width 287 height 43
type input "Outros"
click at [723, 393] on span "Encerrar" at bounding box center [721, 388] width 53 height 13
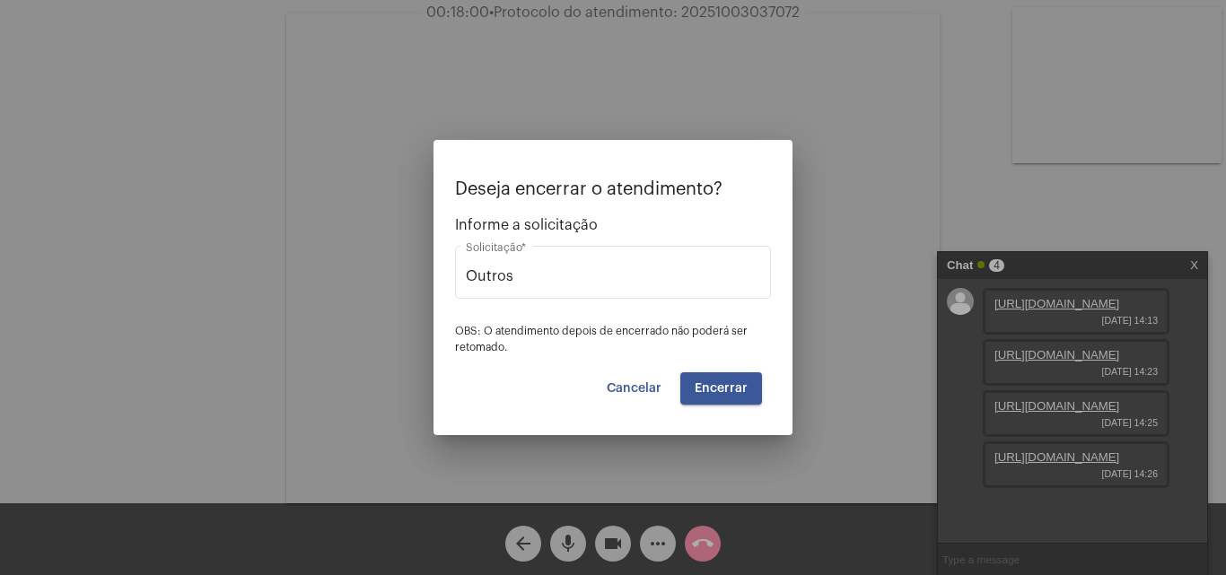
click at [750, 389] on button "Encerrar" at bounding box center [721, 389] width 82 height 32
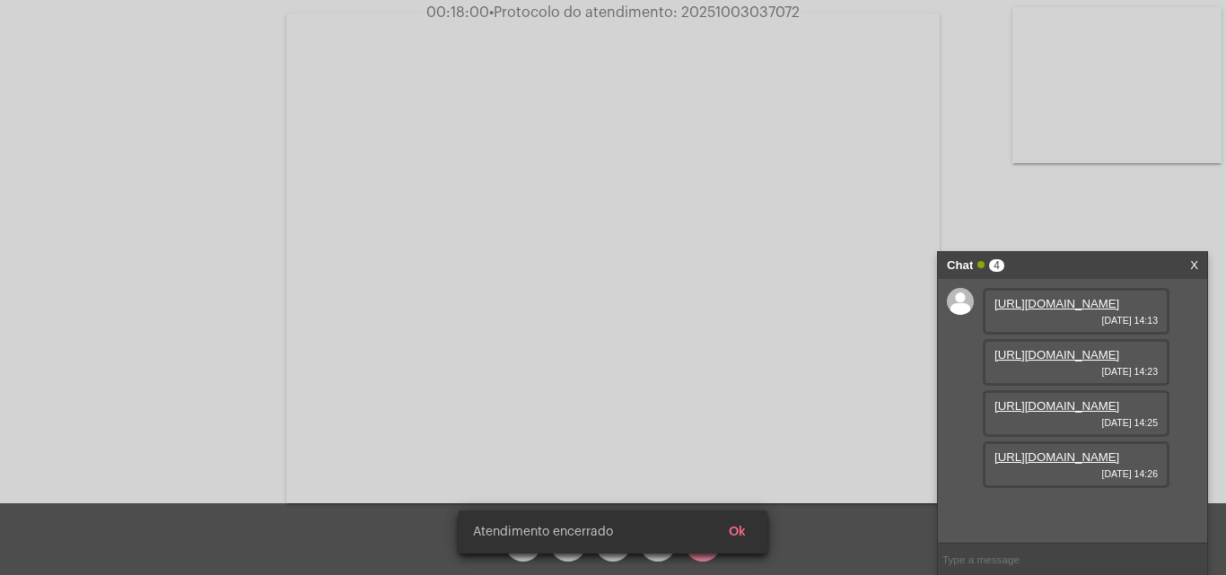
click at [750, 389] on video at bounding box center [612, 258] width 653 height 490
click at [750, 389] on div "Acessando Câmera e Microfone..." at bounding box center [613, 256] width 1223 height 504
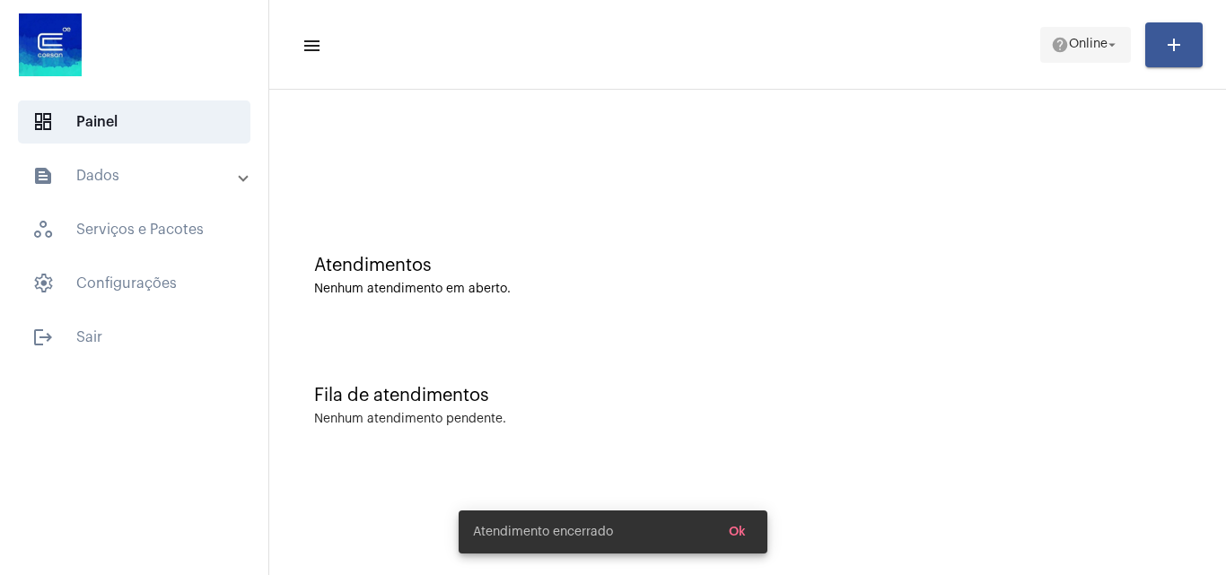
click at [1080, 53] on span "help Online arrow_drop_down" at bounding box center [1085, 44] width 69 height 32
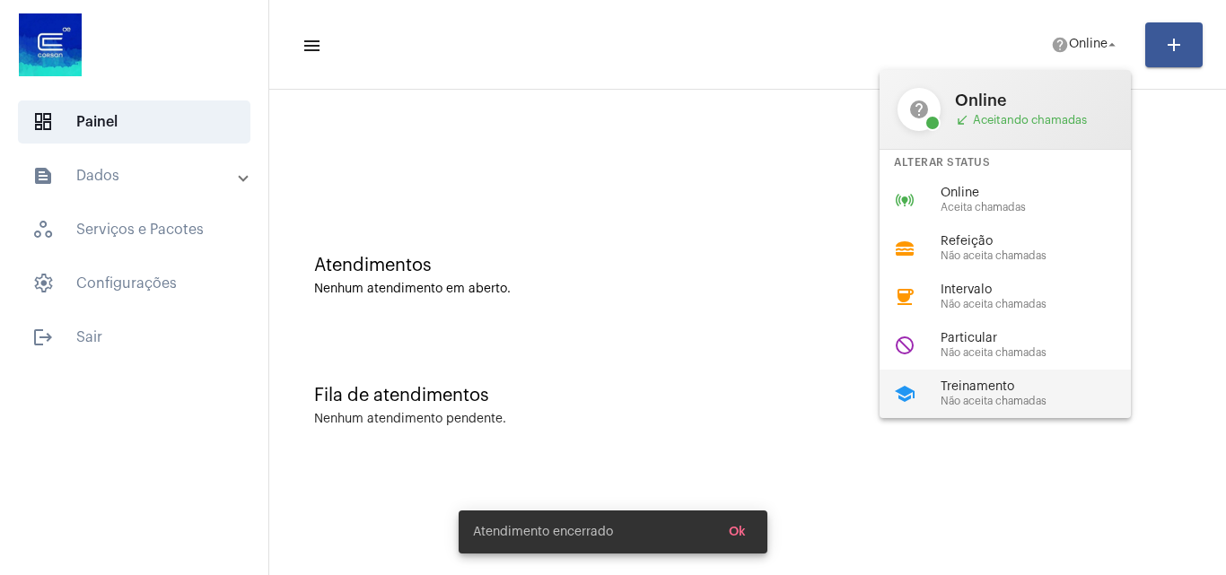
click at [986, 391] on span "Treinamento" at bounding box center [1043, 387] width 205 height 13
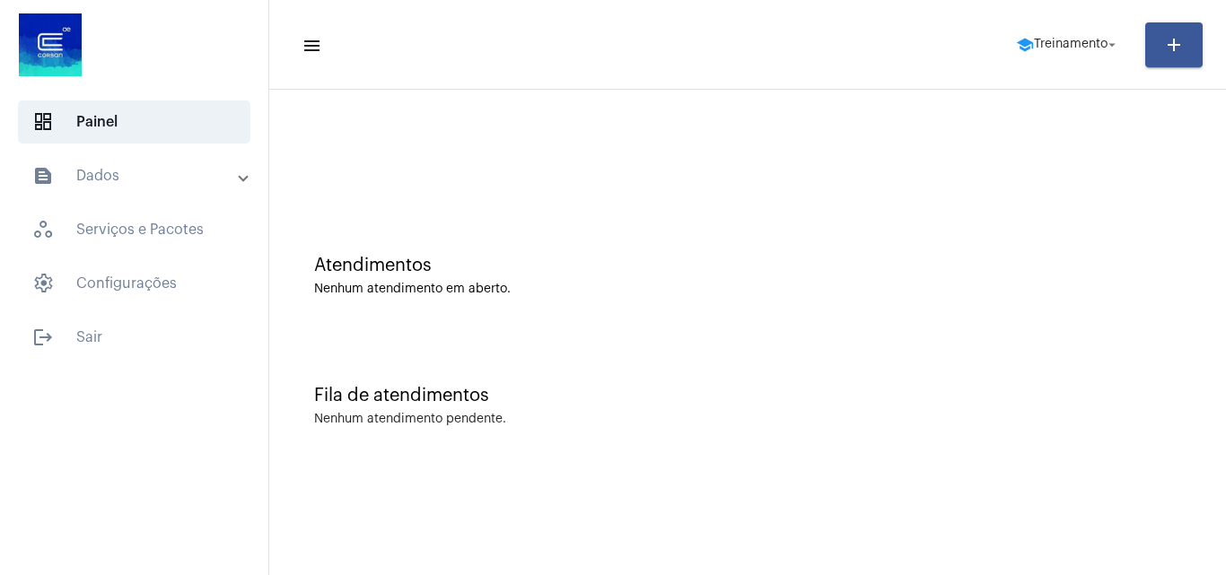
click at [1040, 22] on mat-toolbar-row "menu school Treinamento arrow_drop_down add" at bounding box center [747, 44] width 957 height 57
click at [1041, 34] on span "school Treinamento arrow_drop_down" at bounding box center [1068, 44] width 104 height 32
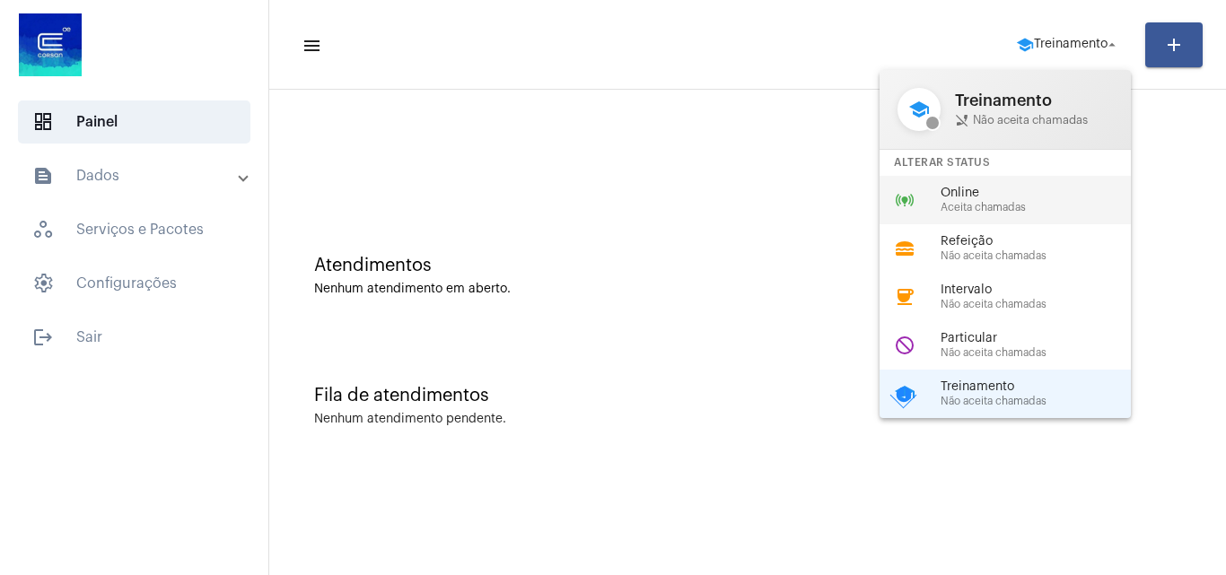
click at [971, 196] on span "Online" at bounding box center [1043, 193] width 205 height 13
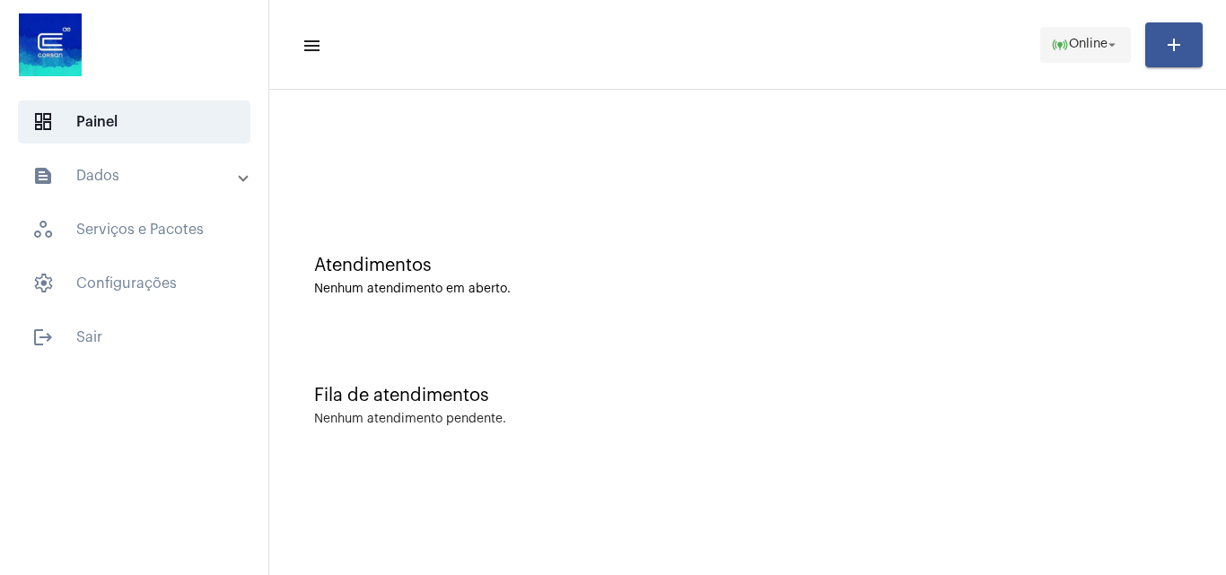
click at [1087, 32] on span "online_prediction Online arrow_drop_down" at bounding box center [1085, 44] width 69 height 32
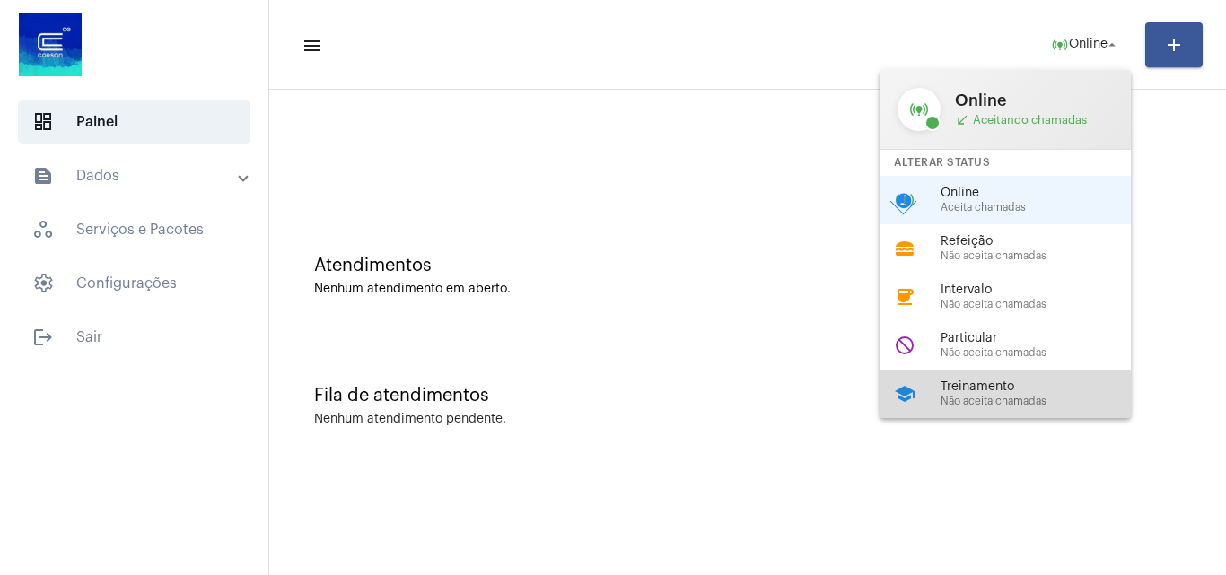
click at [963, 379] on div "school Treinamento Não aceita chamadas" at bounding box center [1020, 394] width 280 height 48
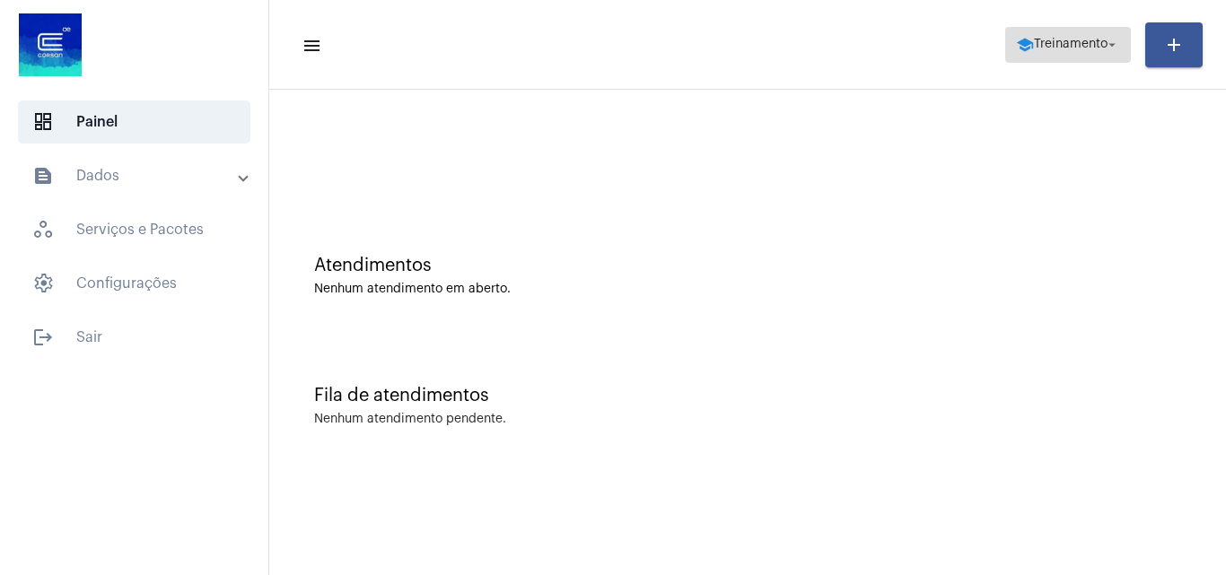
click at [1040, 42] on span "Treinamento" at bounding box center [1071, 45] width 74 height 13
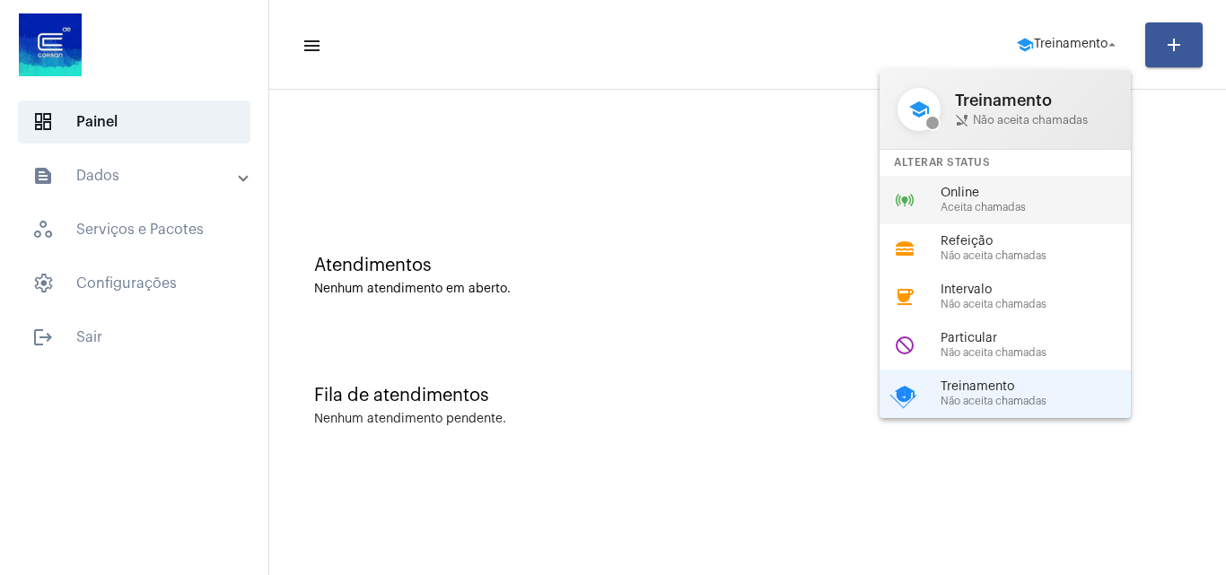
click at [985, 196] on span "Online" at bounding box center [1043, 193] width 205 height 13
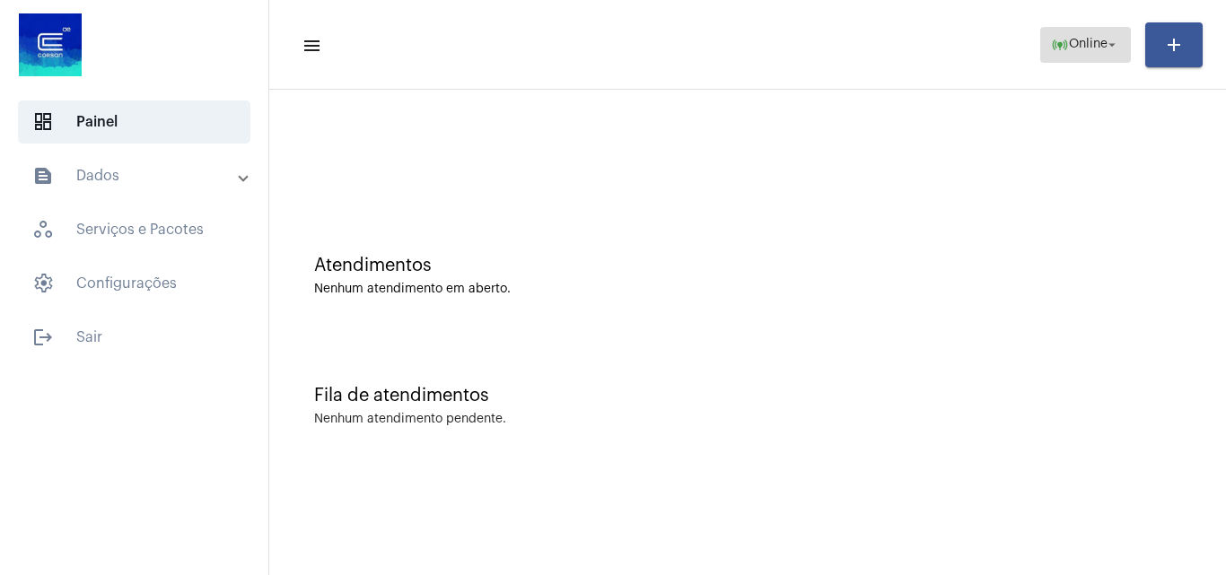
click at [1051, 39] on mat-icon "online_prediction" at bounding box center [1060, 45] width 18 height 18
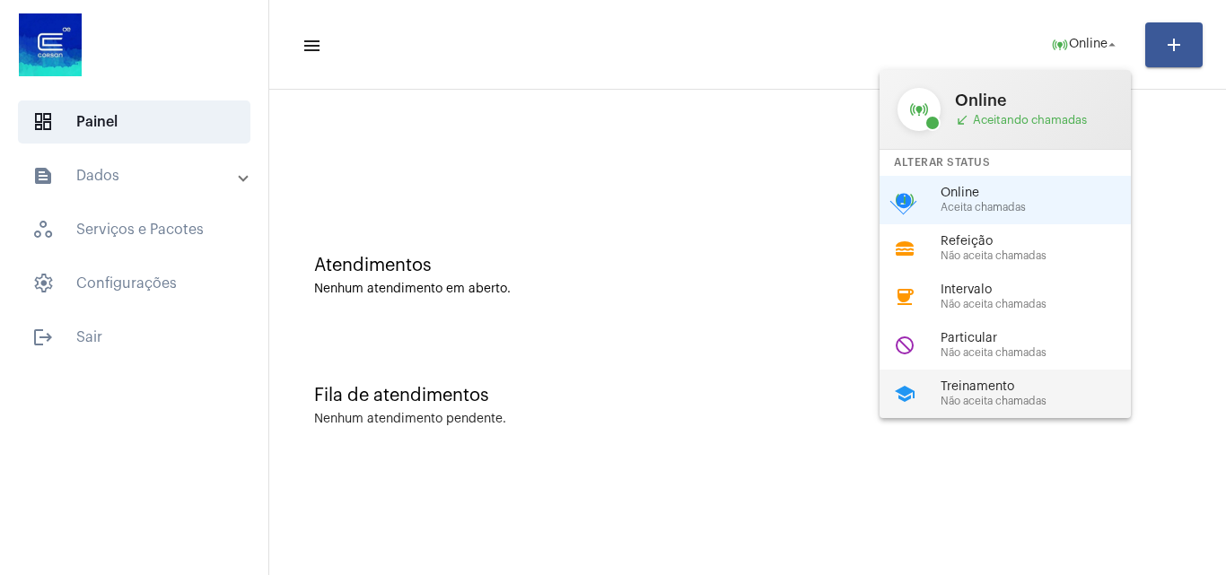
click at [966, 389] on span "Treinamento" at bounding box center [1043, 387] width 205 height 13
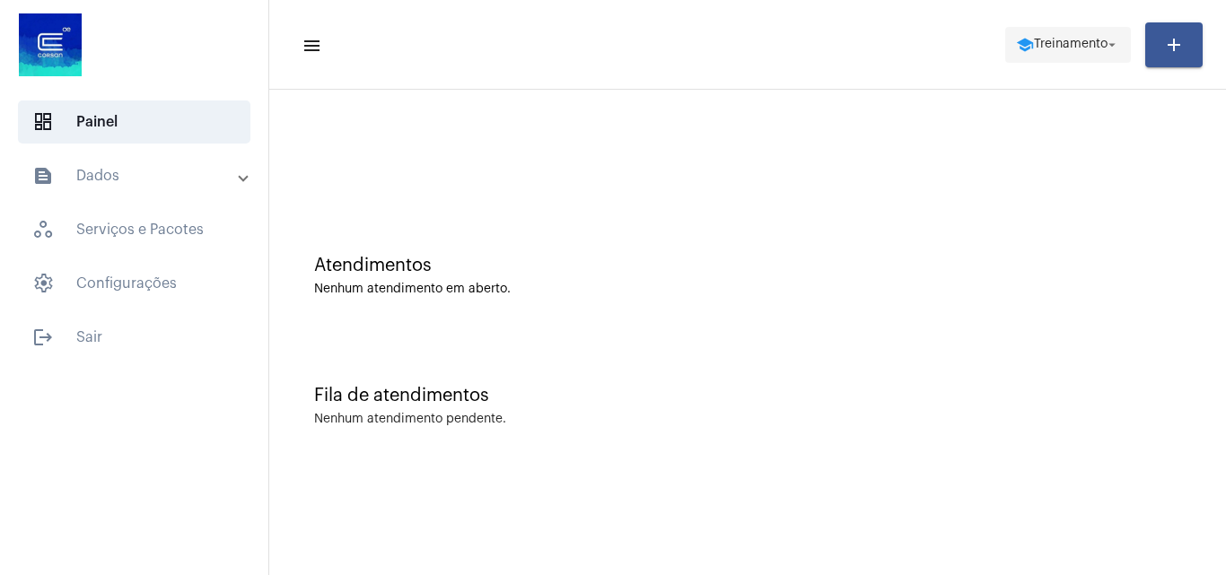
click at [1045, 29] on span "school Treinamento arrow_drop_down" at bounding box center [1068, 44] width 104 height 32
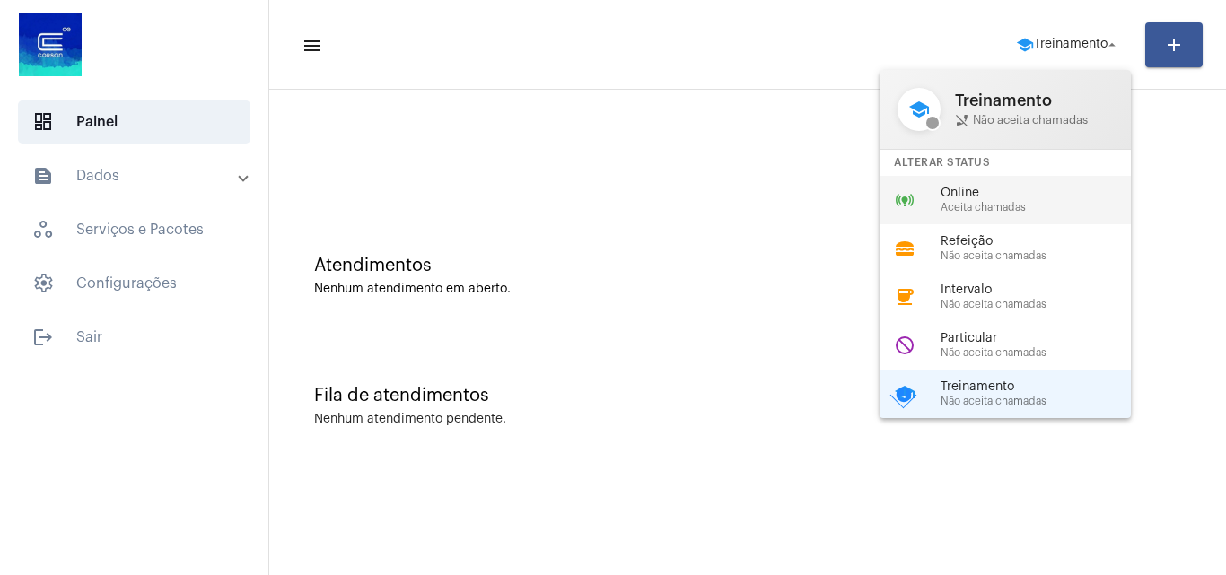
click at [978, 203] on span "Aceita chamadas" at bounding box center [1043, 208] width 205 height 12
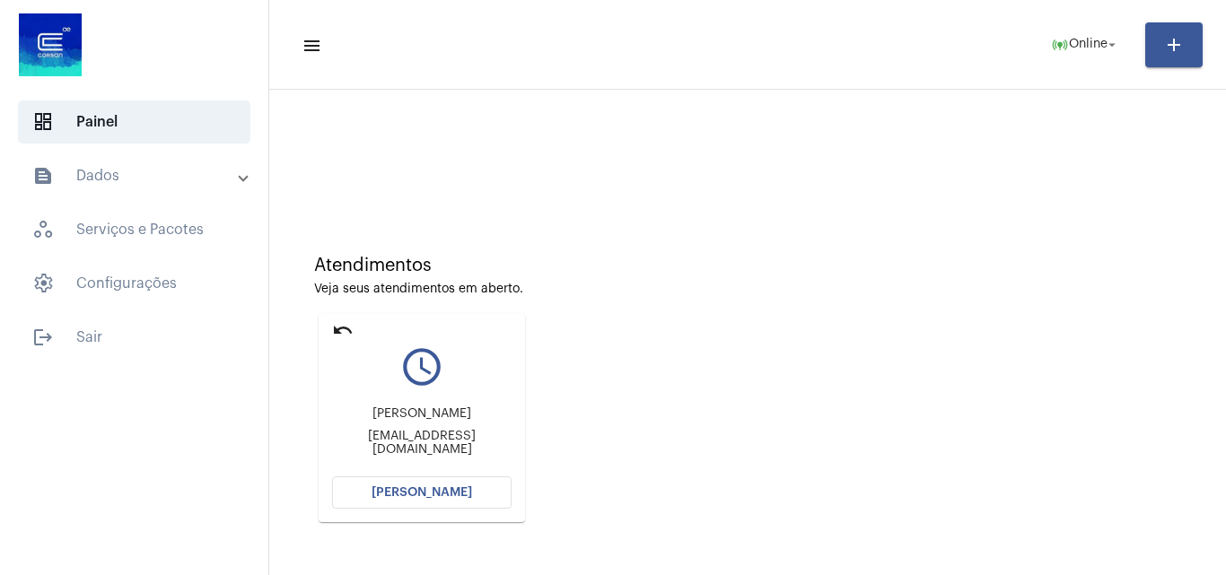
click at [469, 482] on button "[PERSON_NAME]" at bounding box center [422, 493] width 180 height 32
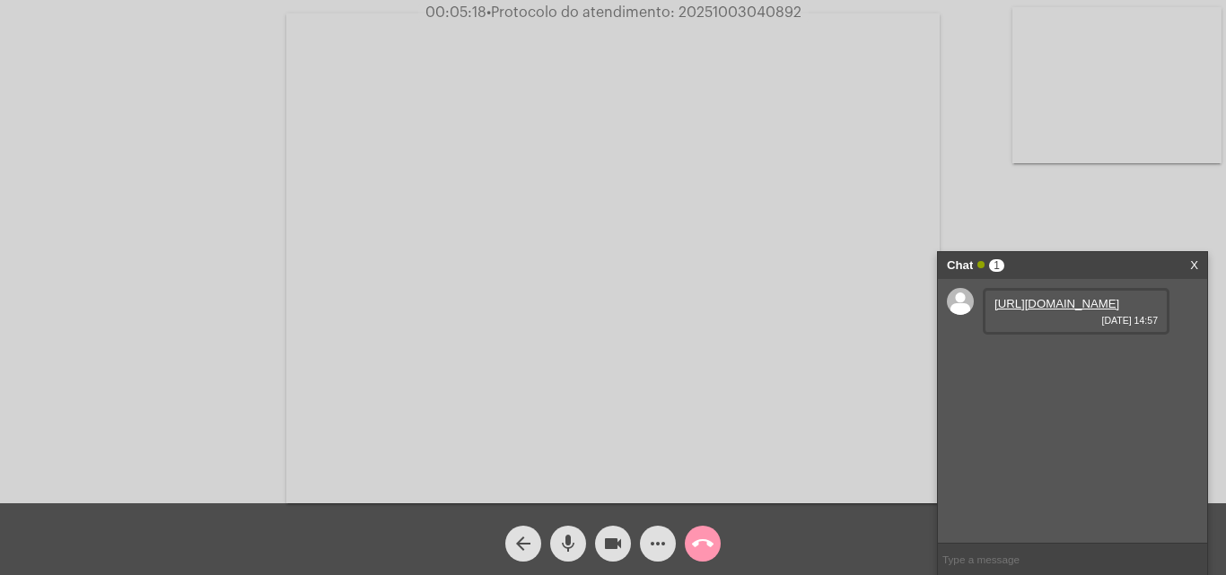
click at [1024, 311] on link "https://neft-transfer-bucket.s3.amazonaws.com/temp-254390fa-8865-24d6-f664-a736…" at bounding box center [1057, 303] width 125 height 13
click at [1065, 362] on link "https://neft-transfer-bucket.s3.amazonaws.com/temp-8193489f-1dde-a6ed-55fc-464f…" at bounding box center [1057, 354] width 125 height 13
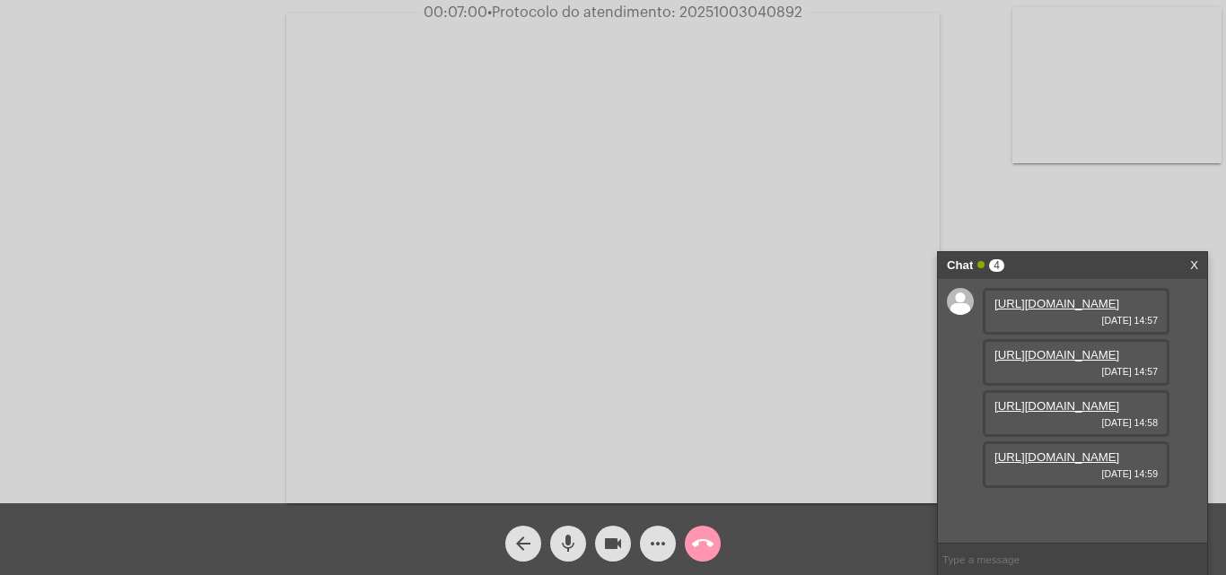
scroll to position [107, 0]
click at [1052, 464] on link "https://neft-transfer-bucket.s3.amazonaws.com/temp-388c0afa-09d6-f390-6aa1-8048…" at bounding box center [1057, 457] width 125 height 13
click at [1054, 502] on link "https://neft-transfer-bucket.s3.amazonaws.com/temp-c17b0b67-8217-9f93-a6a9-40ab…" at bounding box center [1057, 508] width 125 height 13
click at [664, 542] on mat-icon "more_horiz" at bounding box center [658, 544] width 22 height 22
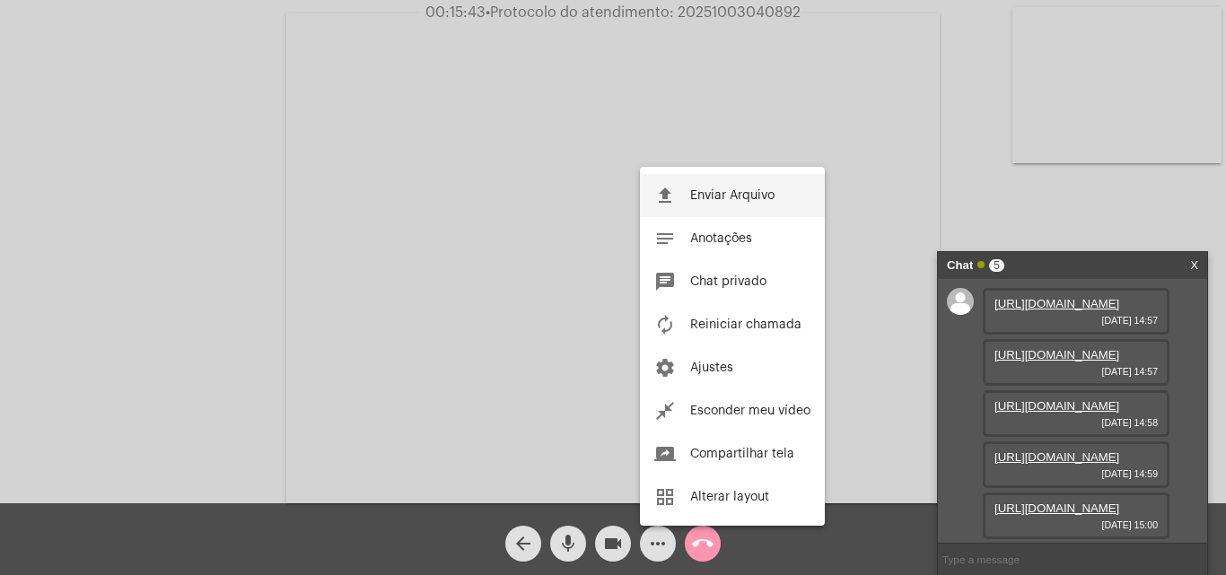
click at [750, 196] on span "Enviar Arquivo" at bounding box center [732, 195] width 84 height 13
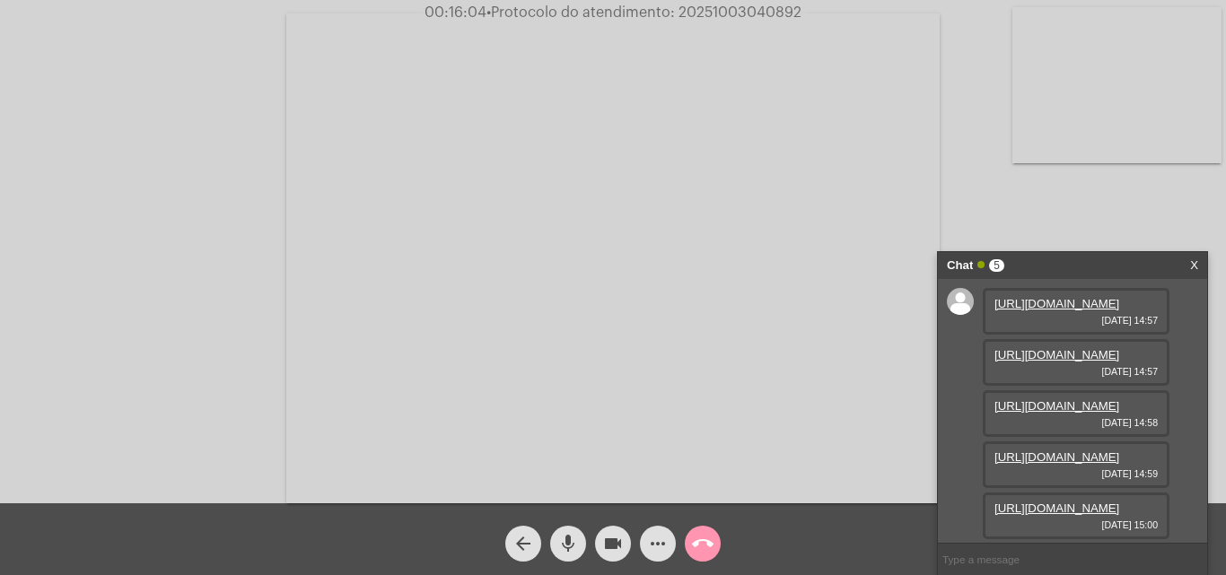
click at [650, 533] on mat-icon "more_horiz" at bounding box center [658, 544] width 22 height 22
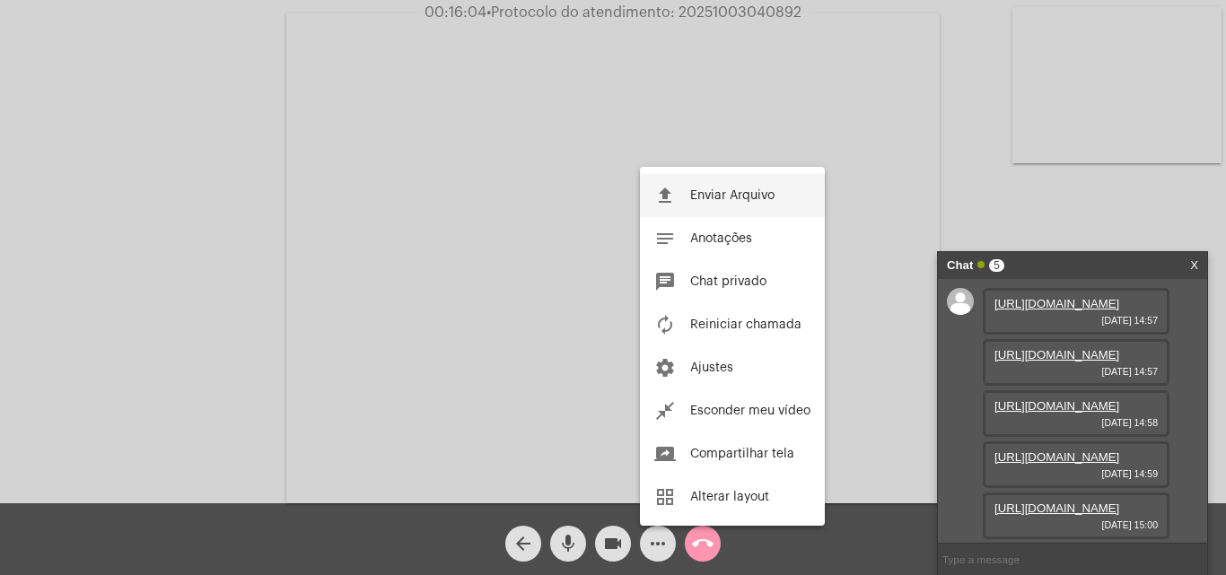
click at [697, 191] on span "Enviar Arquivo" at bounding box center [732, 195] width 84 height 13
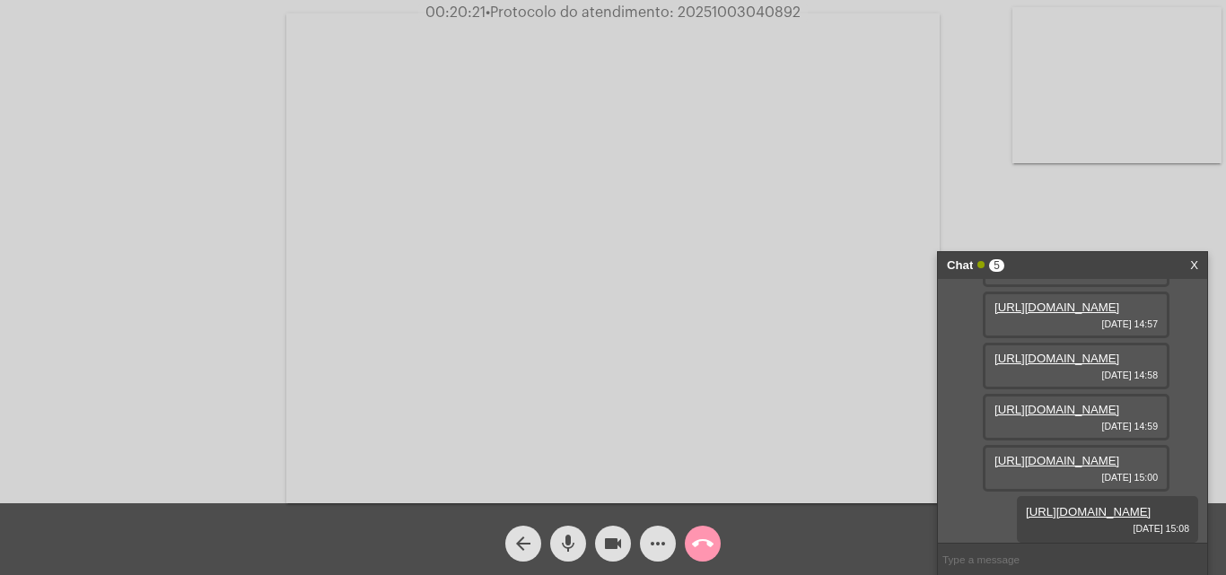
scroll to position [200, 0]
click at [1071, 405] on link "https://neft-transfer-bucket.s3.amazonaws.com/temp-388c0afa-09d6-f390-6aa1-8048…" at bounding box center [1057, 409] width 125 height 13
click at [1074, 352] on link "https://neft-transfer-bucket.s3.amazonaws.com/temp-32f01f51-bbcf-9f0b-0ad2-2bc0…" at bounding box center [1057, 358] width 125 height 13
click at [759, 15] on span "• Protocolo do atendimento: 20251003040892" at bounding box center [643, 12] width 315 height 14
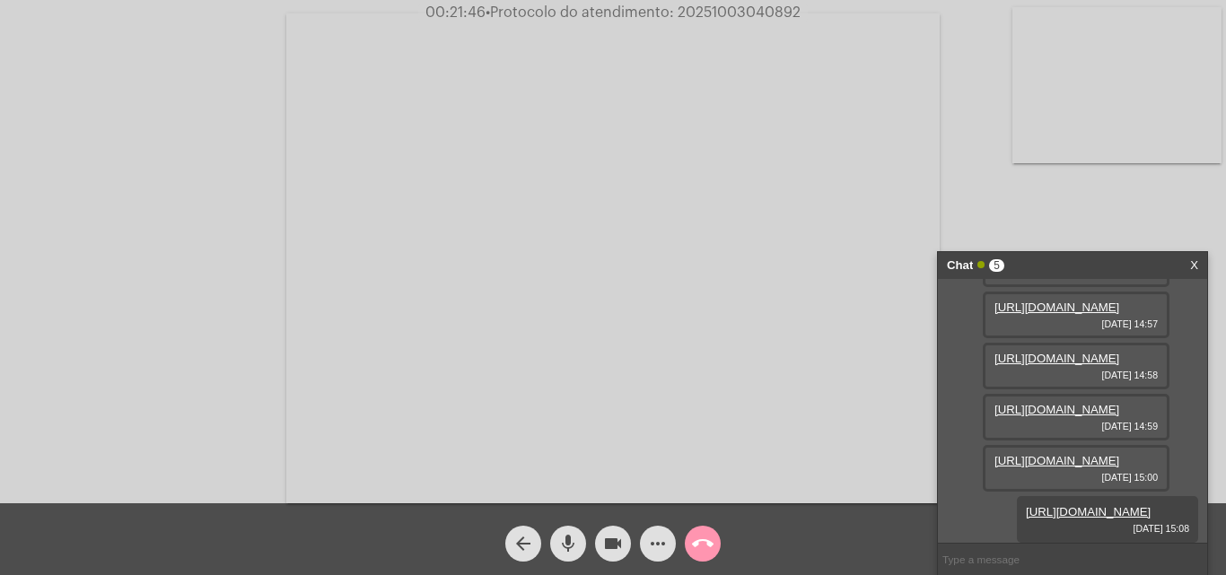
copy span "20251003040892"
click at [715, 443] on video at bounding box center [612, 258] width 653 height 490
click at [214, 381] on video at bounding box center [311, 256] width 586 height 439
click at [706, 275] on video at bounding box center [612, 258] width 653 height 490
click at [700, 18] on span "• Protocolo do atendimento: 20251003040892" at bounding box center [641, 12] width 315 height 14
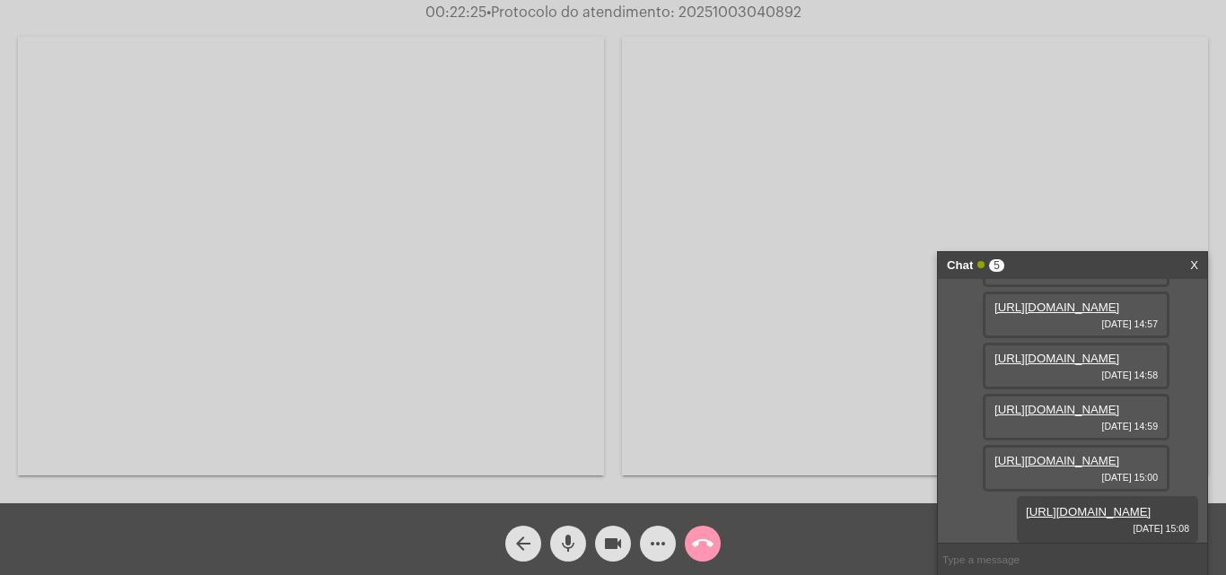
click at [700, 543] on mat-icon "call_end" at bounding box center [703, 544] width 22 height 22
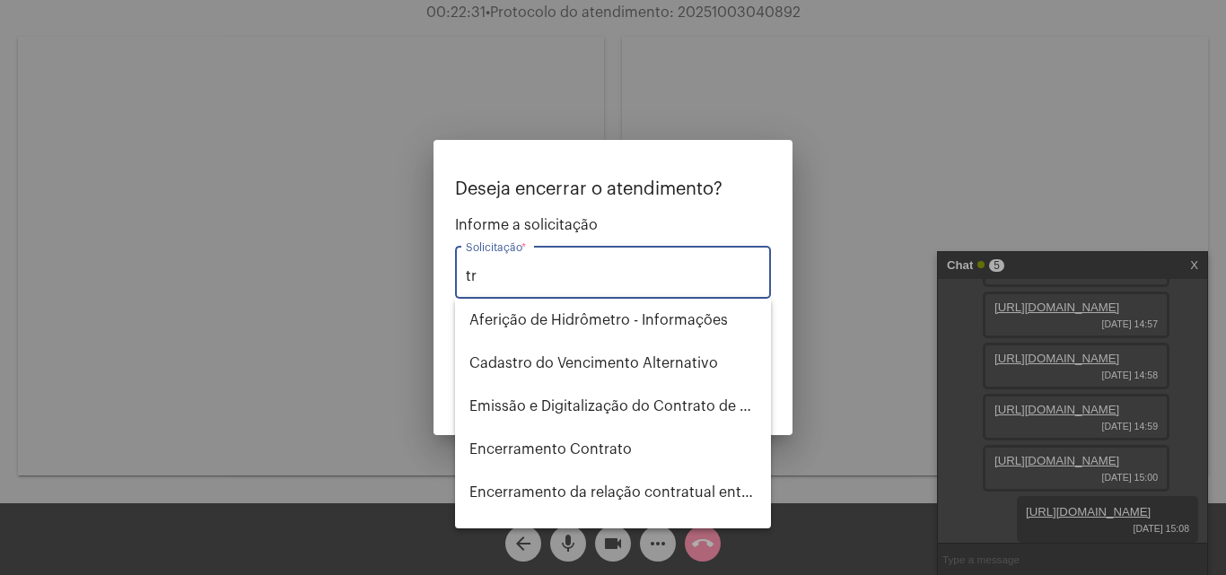
type input "t"
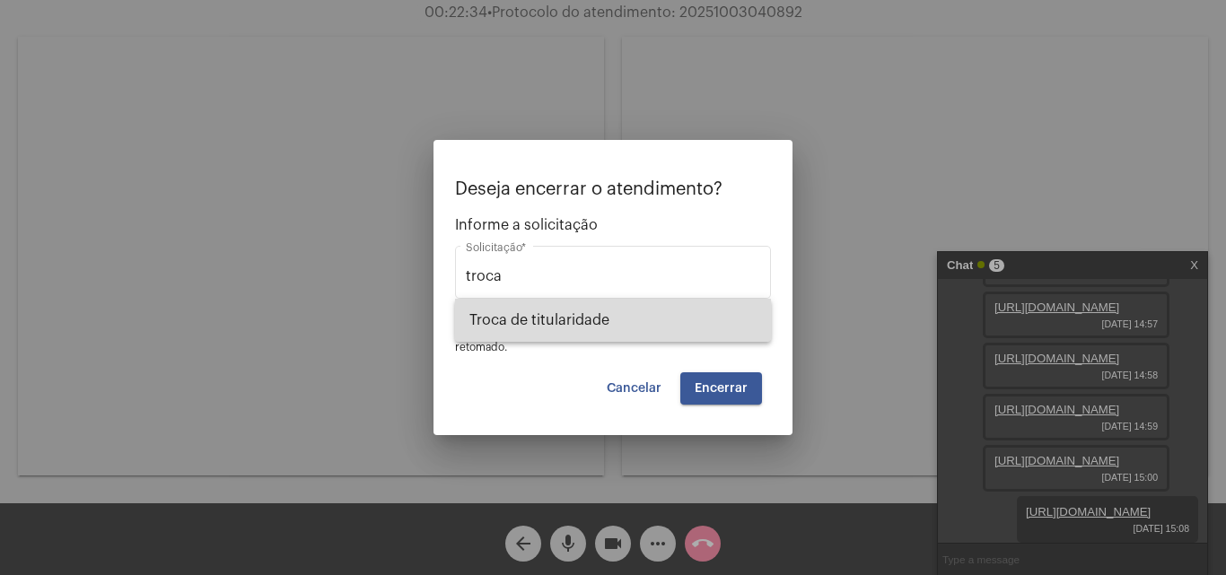
drag, startPoint x: 586, startPoint y: 314, endPoint x: 780, endPoint y: 395, distance: 210.1
click at [587, 314] on span "Troca de titularidade" at bounding box center [612, 320] width 287 height 43
type input "Troca de titularidade"
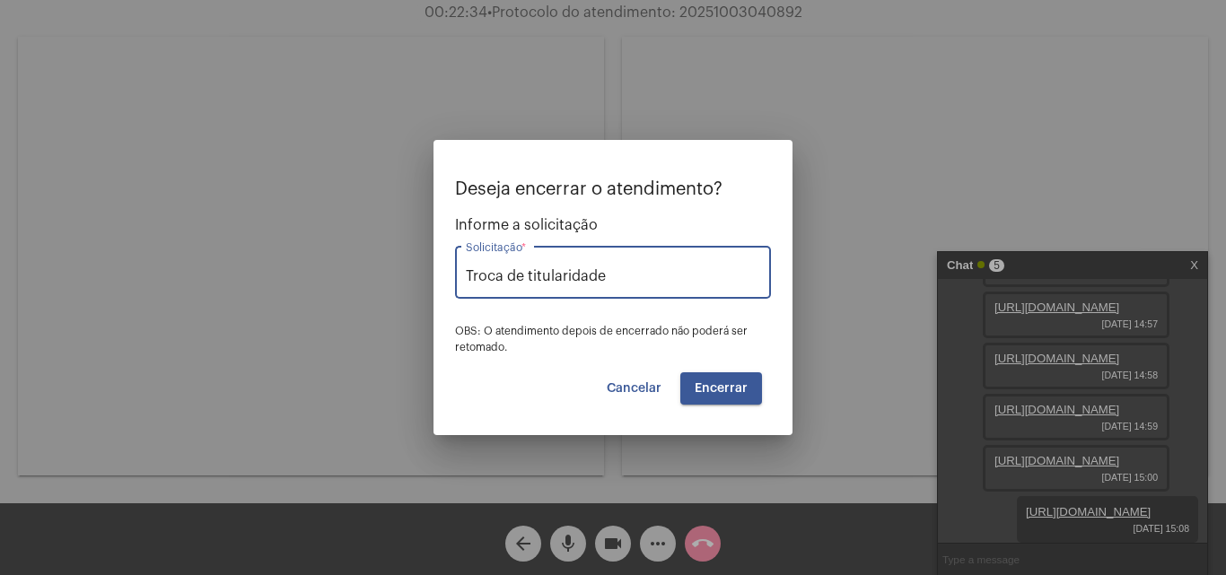
click at [724, 399] on button "Encerrar" at bounding box center [721, 389] width 82 height 32
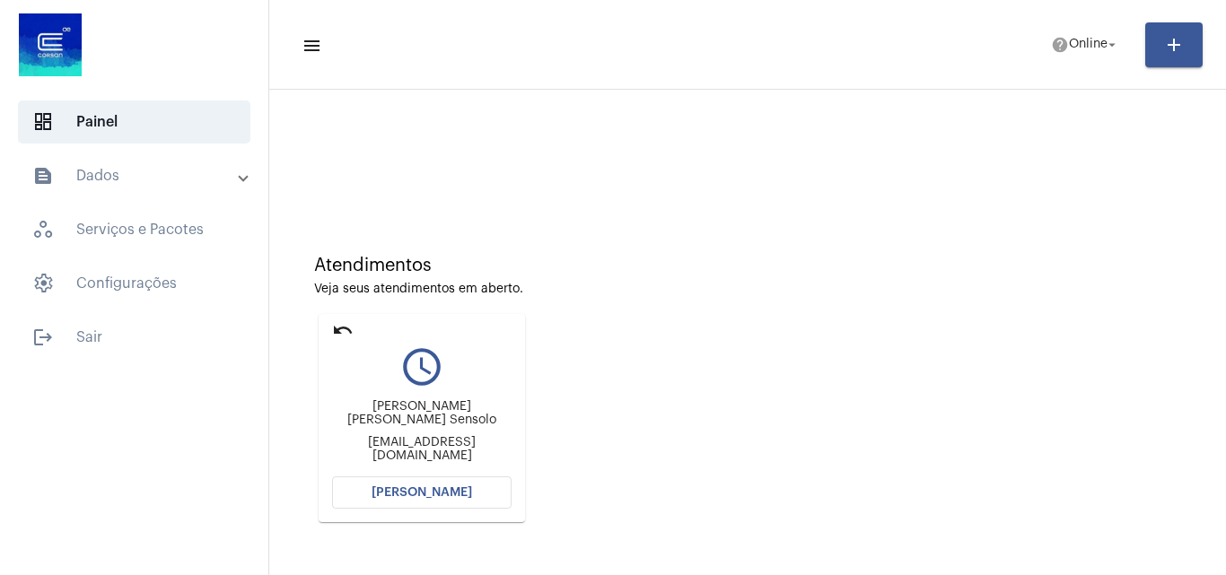
click at [452, 493] on span "[PERSON_NAME]" at bounding box center [422, 493] width 101 height 13
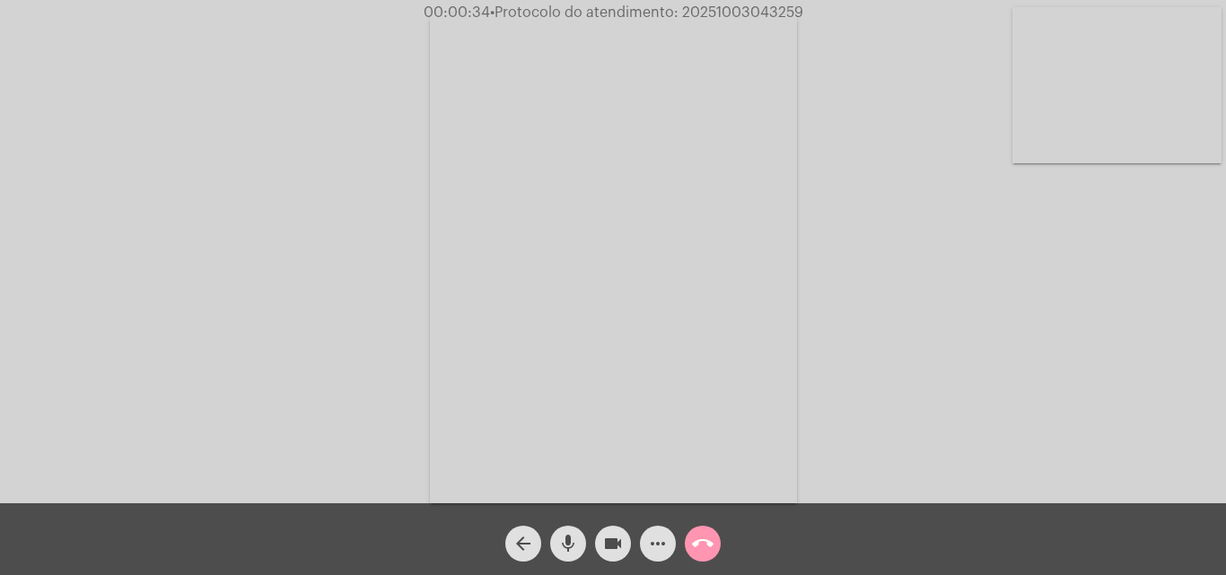
click at [1115, 93] on video at bounding box center [1117, 85] width 209 height 156
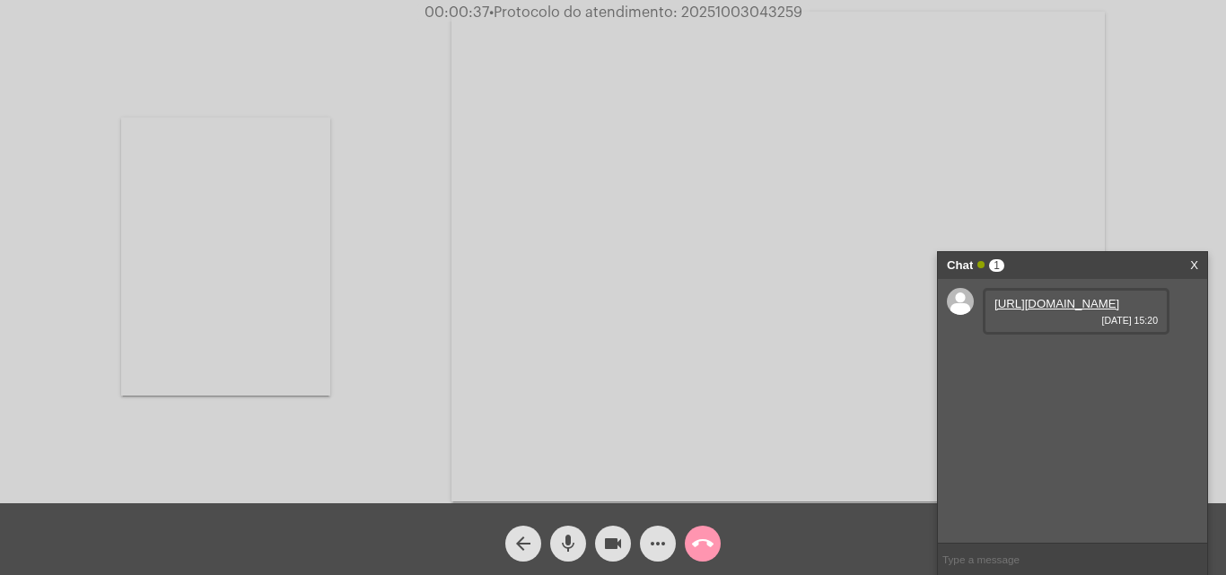
click at [1051, 311] on link "https://neft-transfer-bucket.s3.amazonaws.com/temp-12ba18e8-4005-a5b0-715d-fb61…" at bounding box center [1057, 303] width 125 height 13
click at [1052, 362] on link "https://neft-transfer-bucket.s3.amazonaws.com/temp-e2380822-e72b-634c-9231-bd66…" at bounding box center [1057, 354] width 125 height 13
click at [720, 9] on span "• Protocolo do atendimento: 20251003043259" at bounding box center [643, 12] width 313 height 14
copy span "20251003043259"
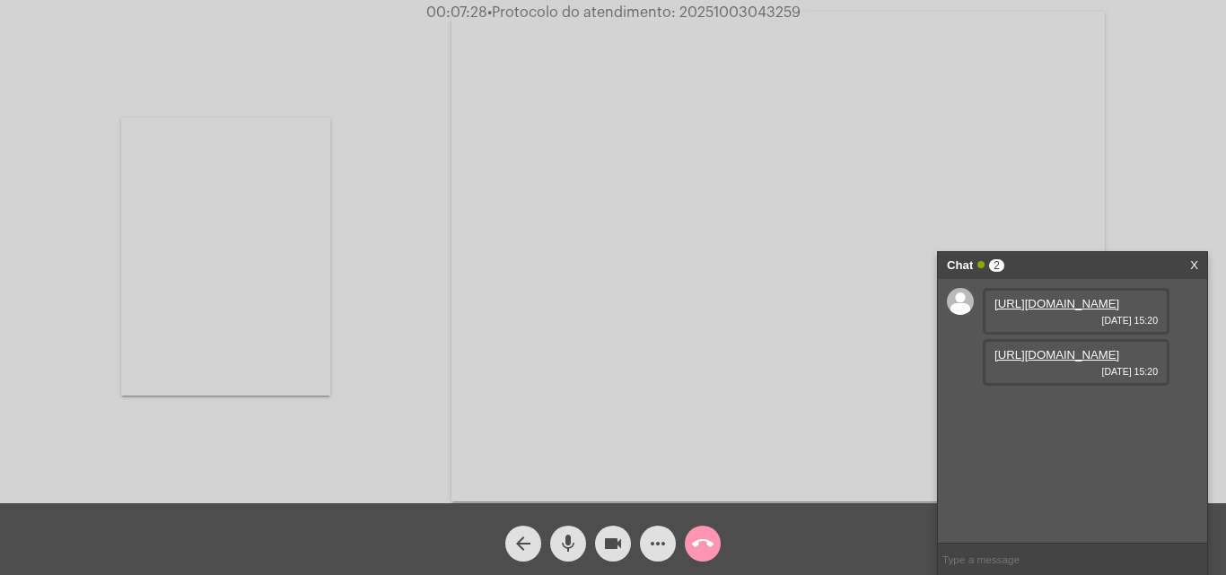
click at [157, 304] on video at bounding box center [225, 257] width 209 height 278
click at [1042, 564] on input "text" at bounding box center [1072, 559] width 269 height 31
paste input "20251003043259"
type input "20251003043259"
click at [700, 543] on mat-icon "call_end" at bounding box center [703, 544] width 22 height 22
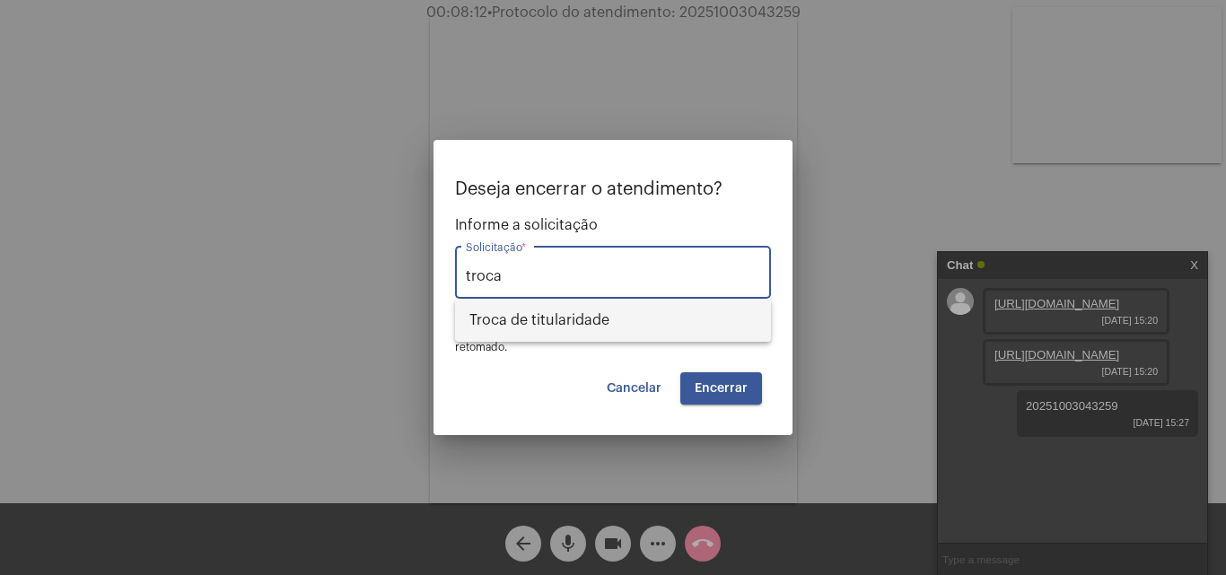
click at [552, 320] on span "Troca de titularidade" at bounding box center [612, 320] width 287 height 43
type input "Troca de titularidade"
click at [709, 385] on span "Encerrar" at bounding box center [721, 388] width 53 height 13
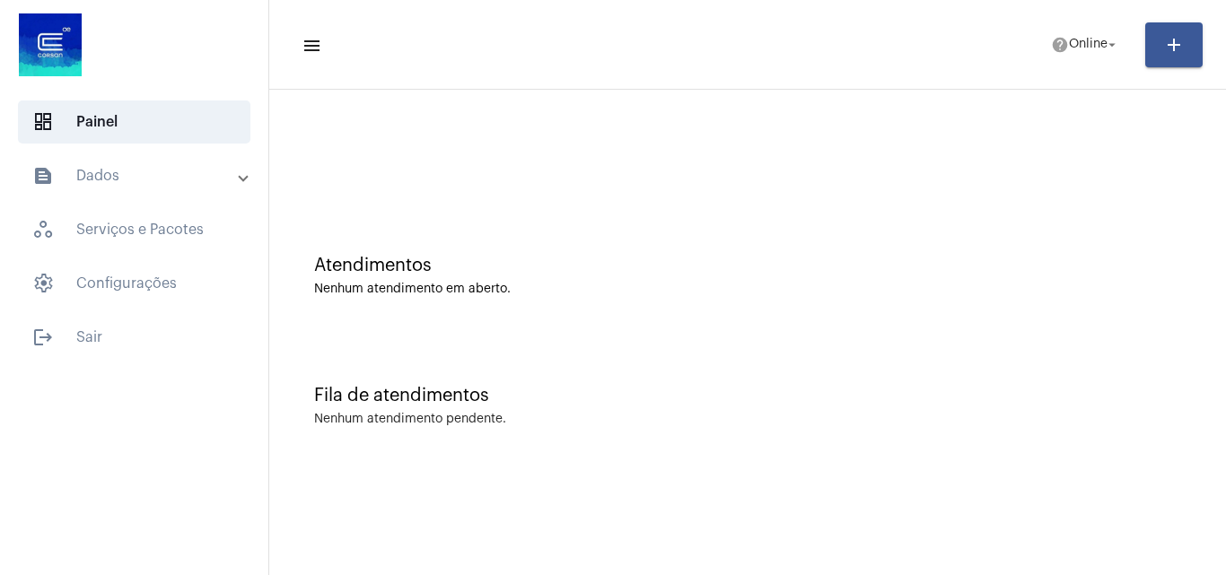
click at [152, 171] on mat-panel-title "text_snippet_outlined Dados" at bounding box center [135, 176] width 207 height 22
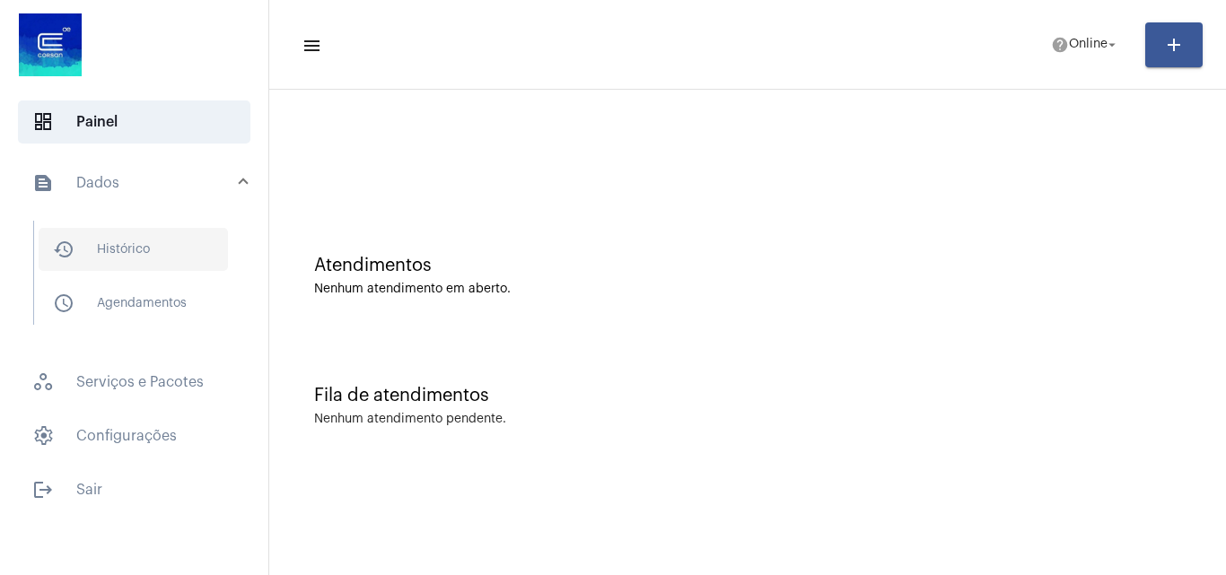
click at [126, 245] on span "history_outlined Histórico" at bounding box center [133, 249] width 189 height 43
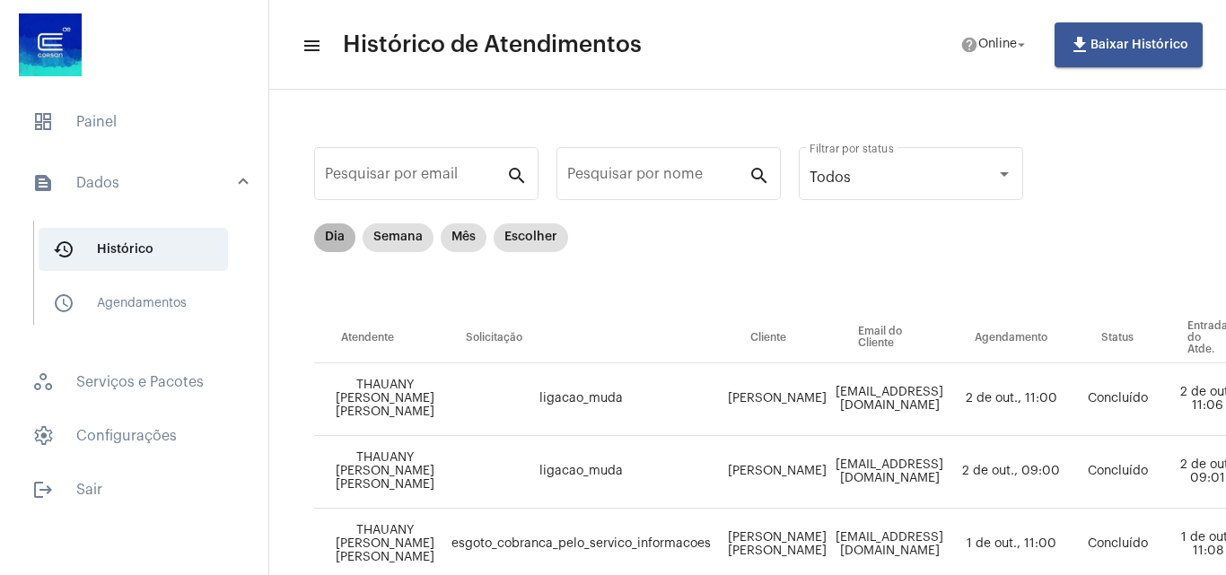
click at [327, 233] on mat-chip "Dia" at bounding box center [334, 238] width 41 height 29
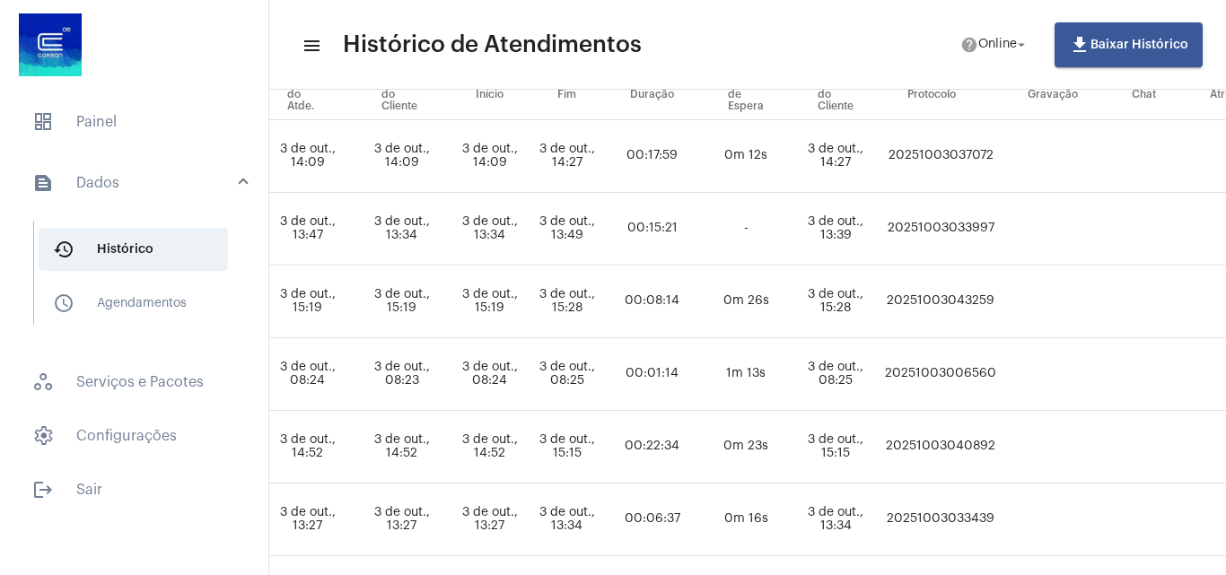
scroll to position [243, 804]
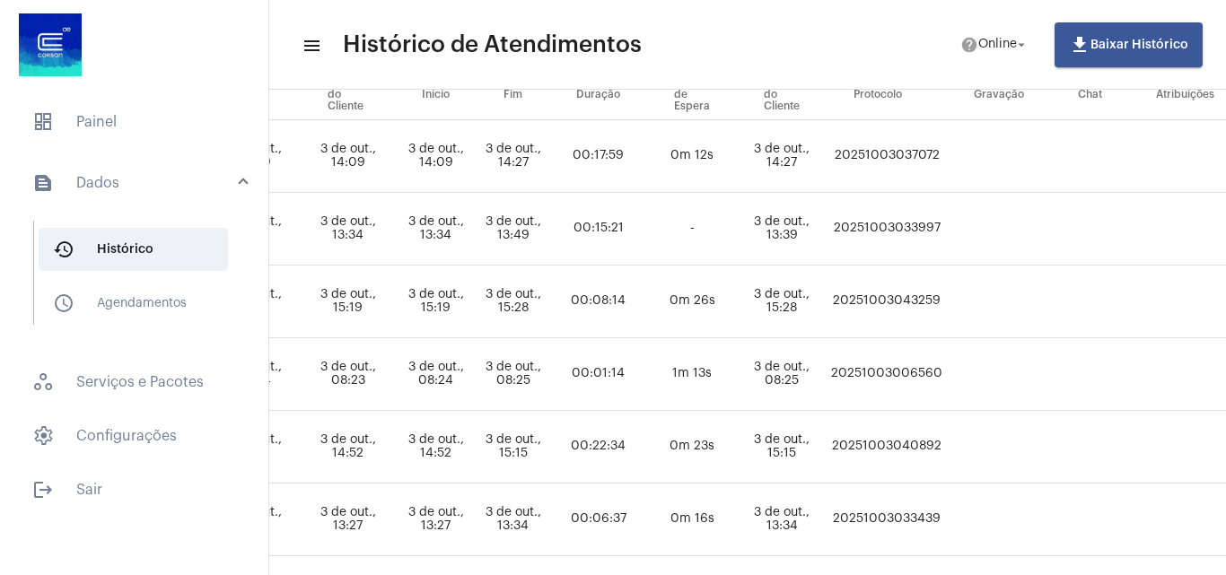
click at [947, 297] on td "20251003043259" at bounding box center [887, 302] width 120 height 73
copy td "20251003043259"
click at [120, 119] on span "dashboard Painel" at bounding box center [134, 122] width 232 height 43
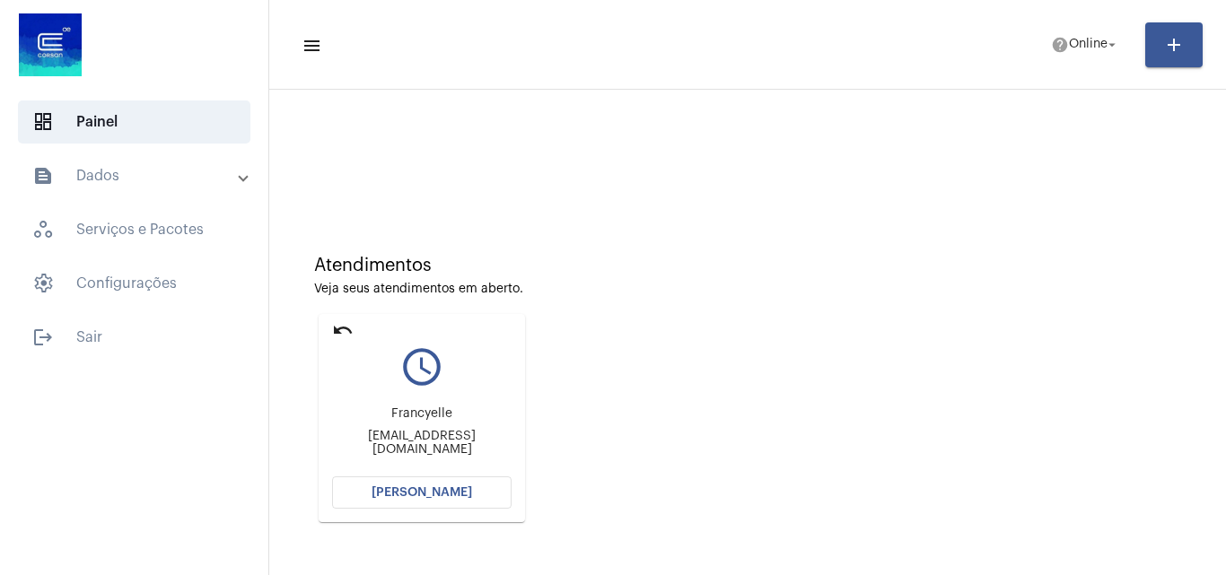
click at [456, 495] on span "[PERSON_NAME]" at bounding box center [422, 493] width 101 height 13
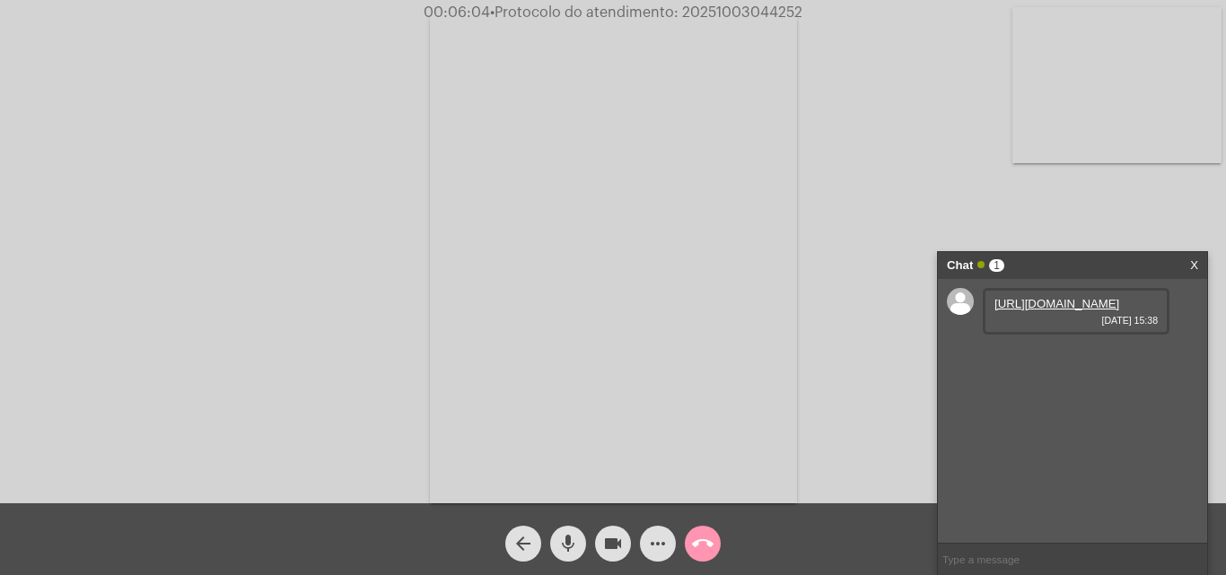
click at [1076, 311] on link "https://neft-transfer-bucket.s3.amazonaws.com/temp-48d03483-ecf5-ec7c-98cc-38d4…" at bounding box center [1057, 303] width 125 height 13
click at [1039, 362] on link "https://neft-transfer-bucket.s3.amazonaws.com/temp-434f1c03-2f21-1a47-a272-5717…" at bounding box center [1057, 354] width 125 height 13
click at [1055, 413] on link "https://neft-transfer-bucket.s3.amazonaws.com/temp-cdb3f176-b5a5-9837-ff24-febd…" at bounding box center [1057, 405] width 125 height 13
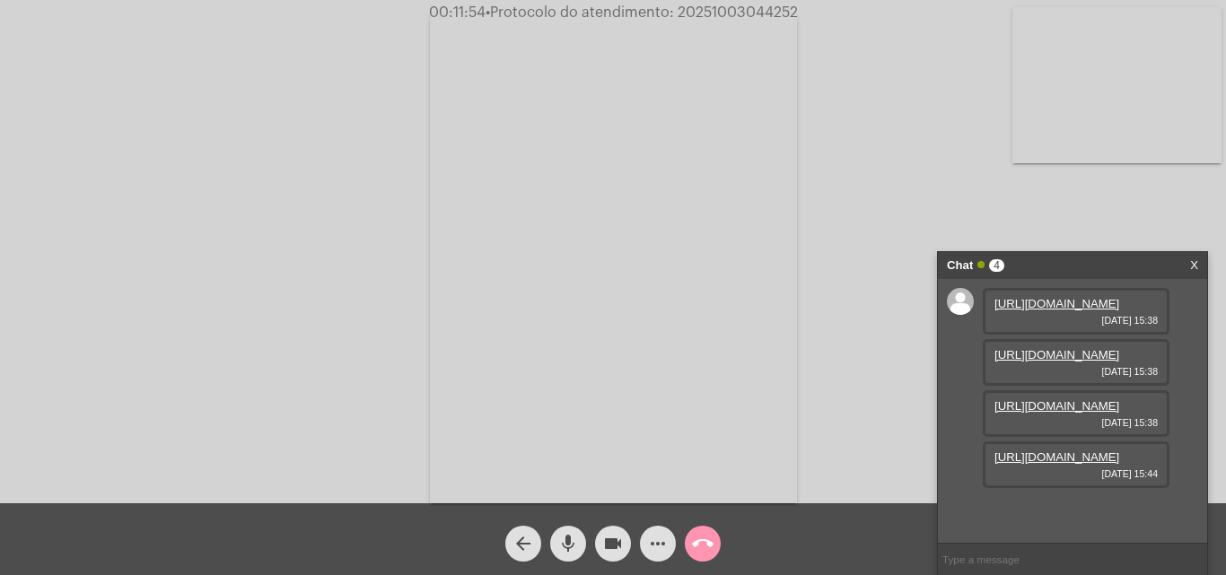
scroll to position [107, 0]
click at [1063, 464] on link "https://neft-transfer-bucket.s3.amazonaws.com/temp-f889d984-53ee-e459-99e6-4846…" at bounding box center [1057, 457] width 125 height 13
click at [1087, 502] on link "https://neft-transfer-bucket.s3.amazonaws.com/temp-640920cd-e235-934e-7299-3e1e…" at bounding box center [1057, 508] width 125 height 13
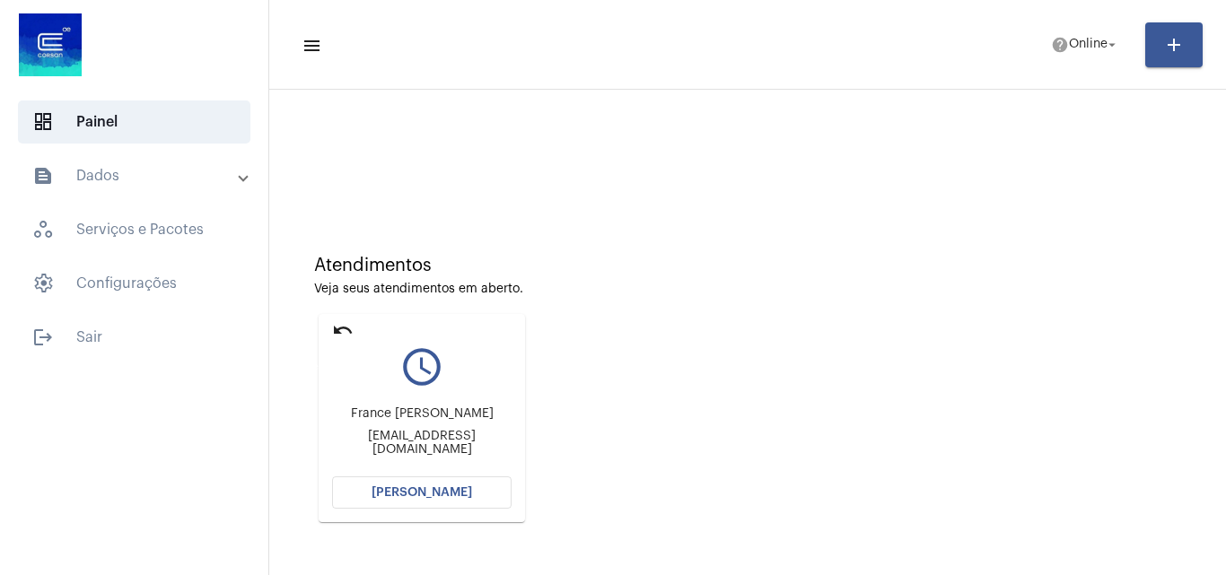
click at [340, 320] on mat-icon "undo" at bounding box center [343, 331] width 22 height 22
click at [449, 478] on button "[PERSON_NAME]" at bounding box center [422, 493] width 180 height 32
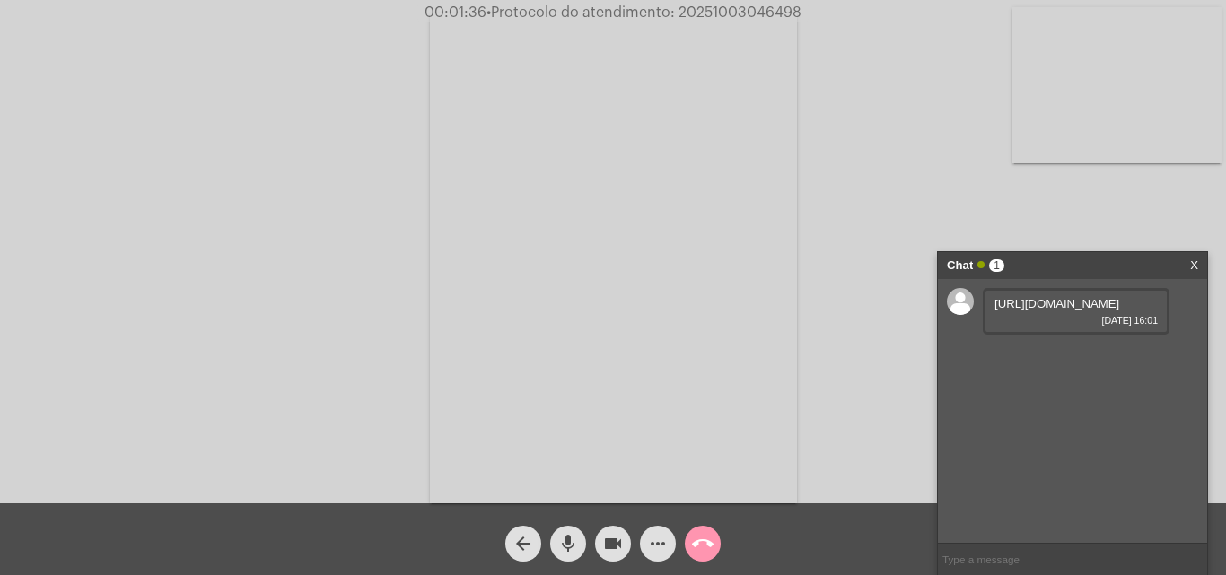
click at [1052, 311] on link "https://neft-transfer-bucket.s3.amazonaws.com/temp-254a60af-0770-181c-d7aa-0d54…" at bounding box center [1057, 303] width 125 height 13
click at [1093, 362] on link "https://neft-transfer-bucket.s3.amazonaws.com/temp-194990a8-49b7-7efe-767b-ea49…" at bounding box center [1057, 354] width 125 height 13
click at [1052, 413] on link "https://neft-transfer-bucket.s3.amazonaws.com/temp-ff60a688-c3e5-29e5-5535-4119…" at bounding box center [1057, 405] width 125 height 13
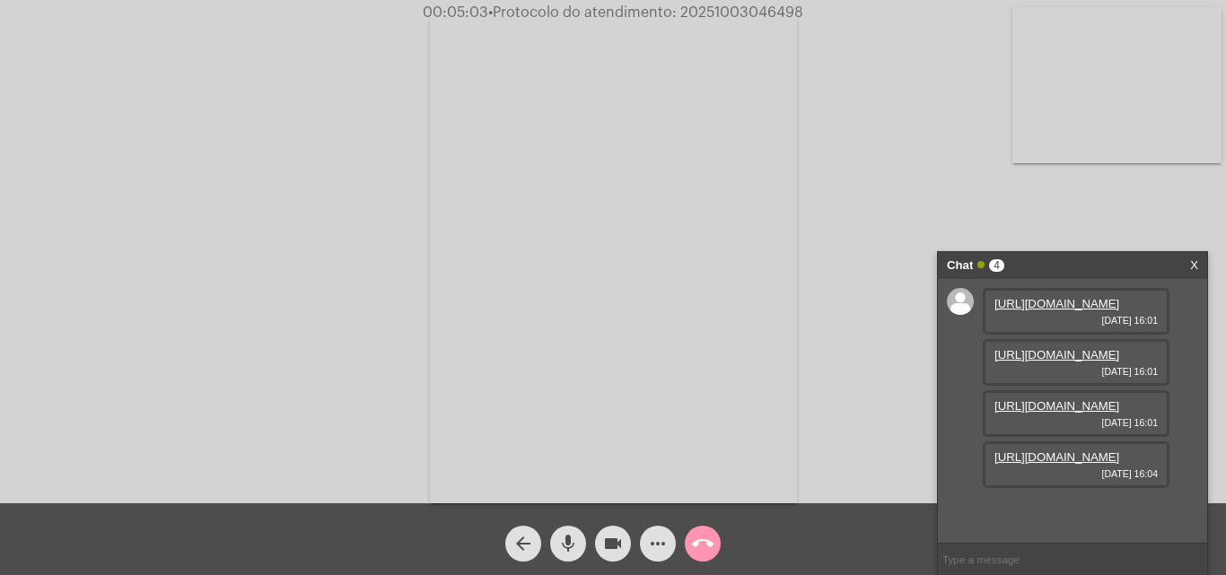
scroll to position [107, 0]
click at [1083, 464] on link "https://neft-transfer-bucket.s3.amazonaws.com/temp-5849bb52-0084-0504-e62c-b147…" at bounding box center [1057, 457] width 125 height 13
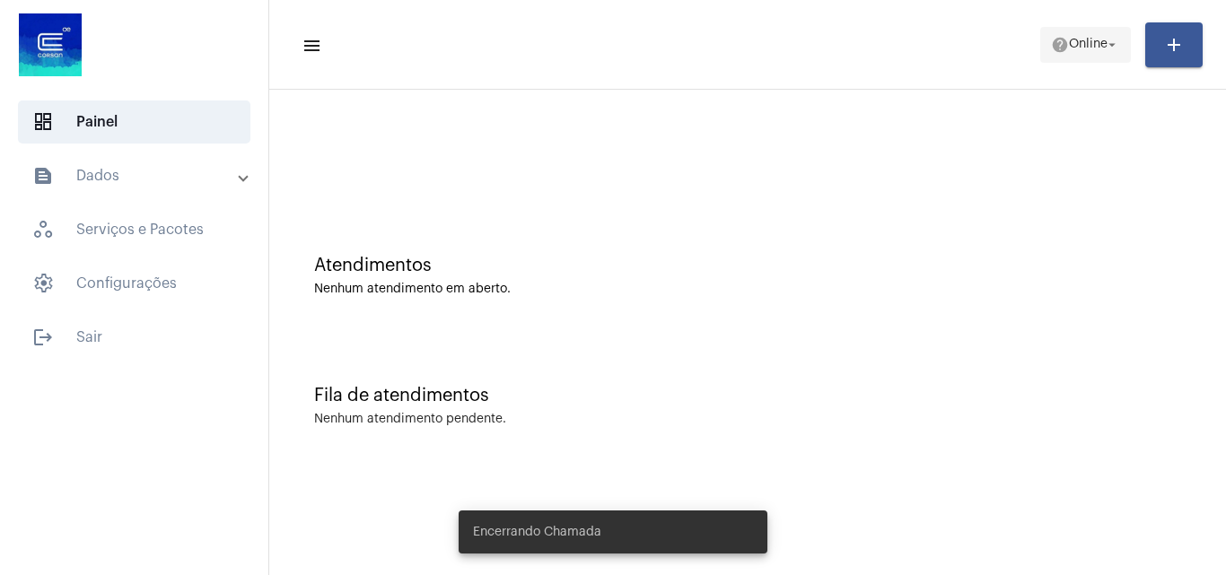
click at [1075, 31] on span "help Online arrow_drop_down" at bounding box center [1085, 44] width 69 height 32
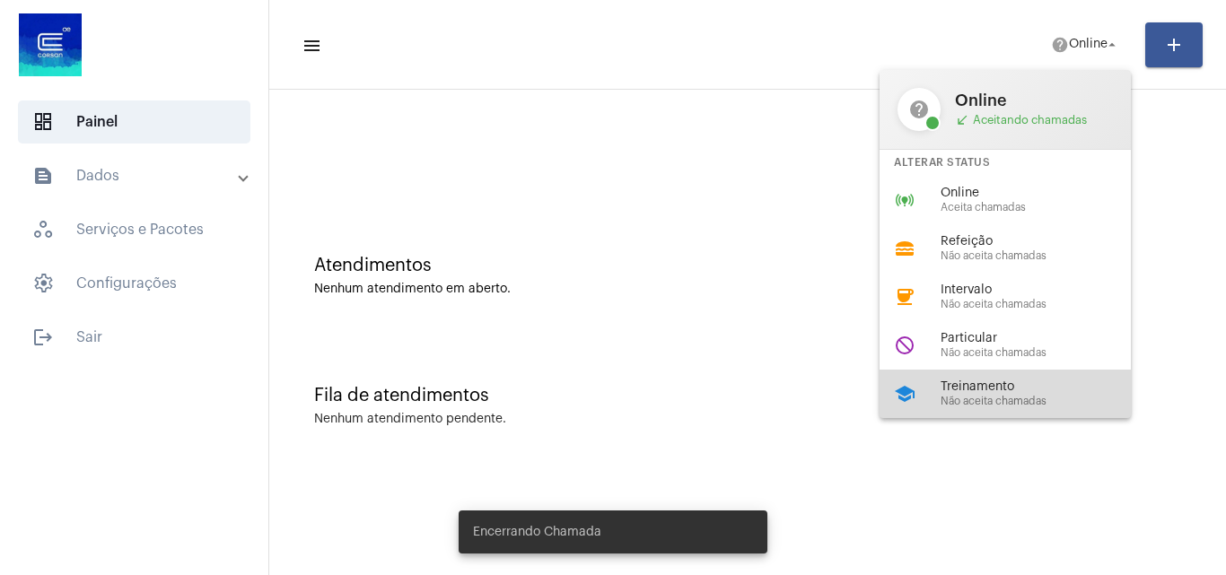
click at [1013, 382] on span "Treinamento" at bounding box center [1043, 387] width 205 height 13
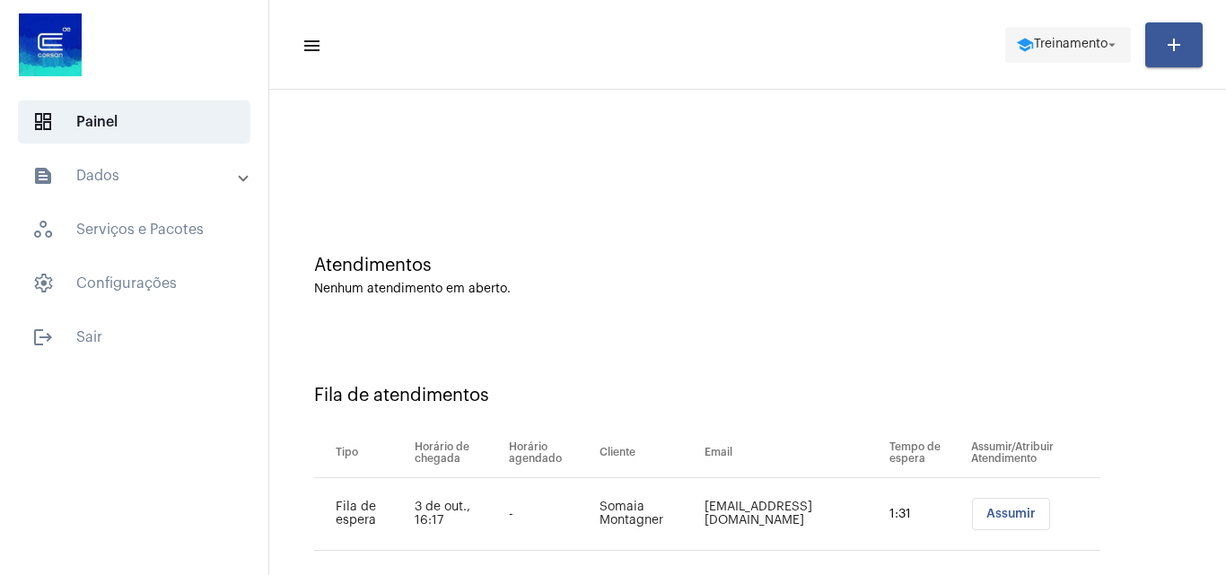
click at [1076, 57] on span "school Treinamento arrow_drop_down" at bounding box center [1068, 44] width 104 height 32
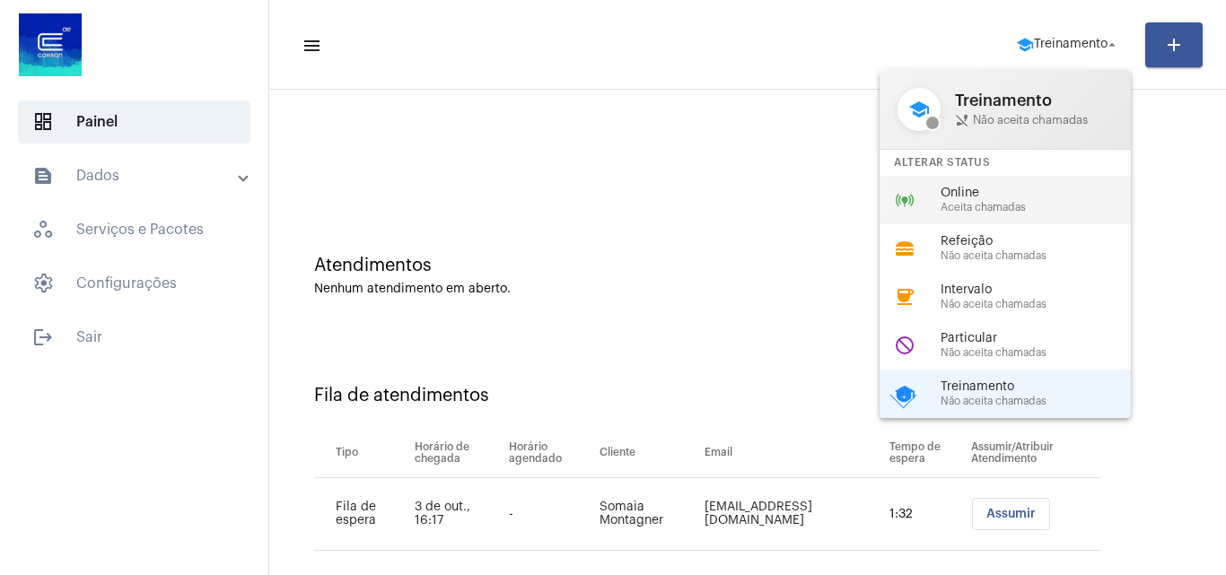
click at [1011, 216] on div "online_prediction Online Aceita chamadas" at bounding box center [1020, 200] width 280 height 48
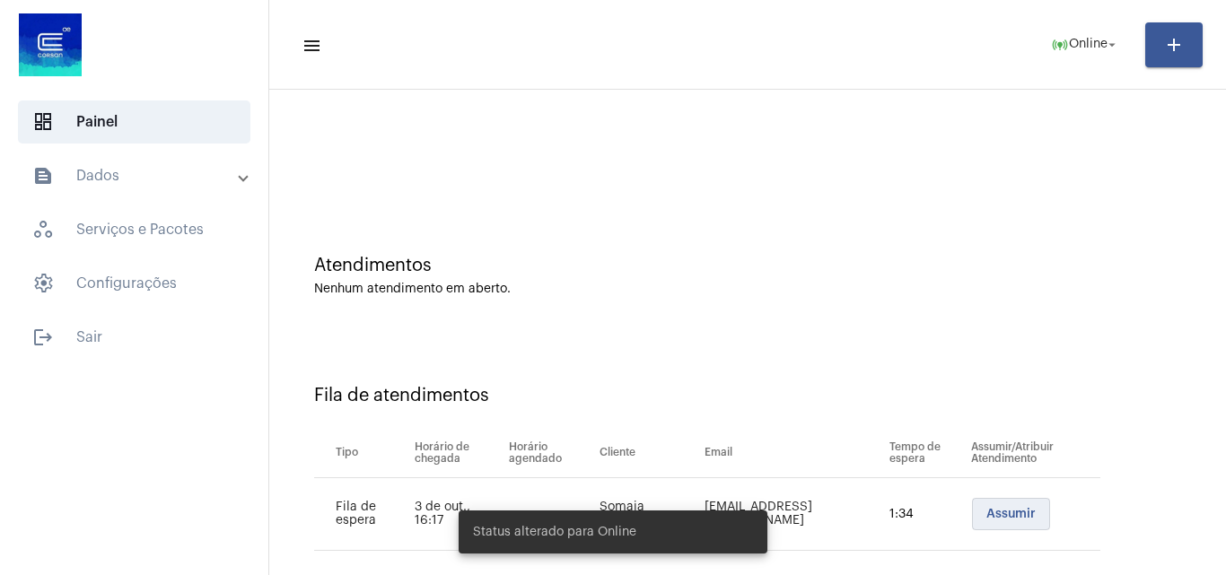
click at [984, 522] on button "Assumir" at bounding box center [1011, 514] width 78 height 32
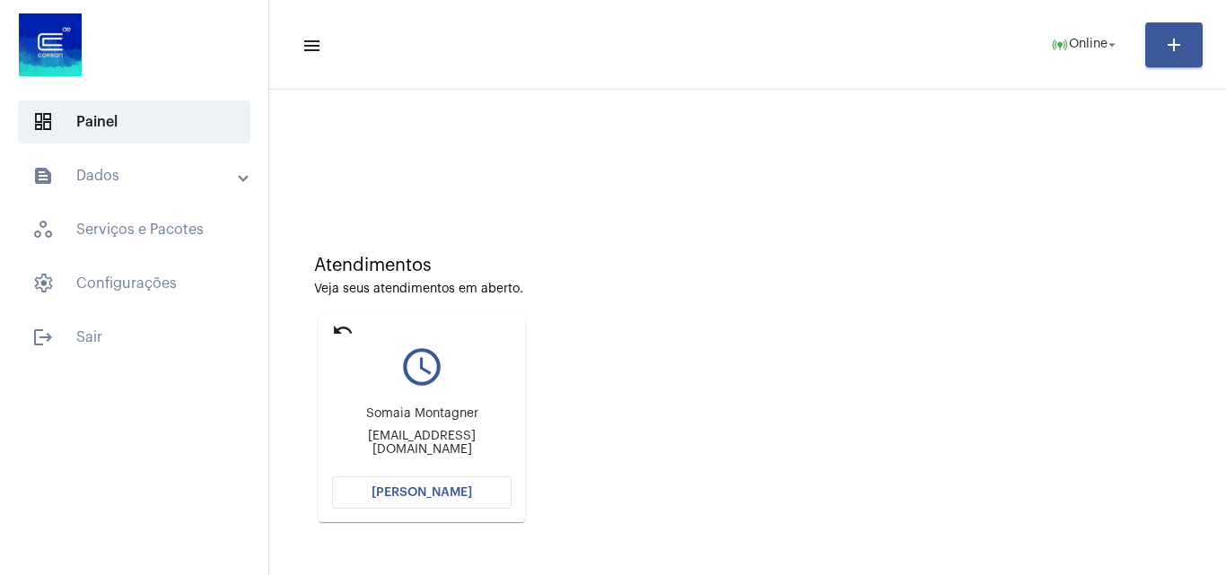
click at [443, 495] on span "[PERSON_NAME]" at bounding box center [422, 493] width 101 height 13
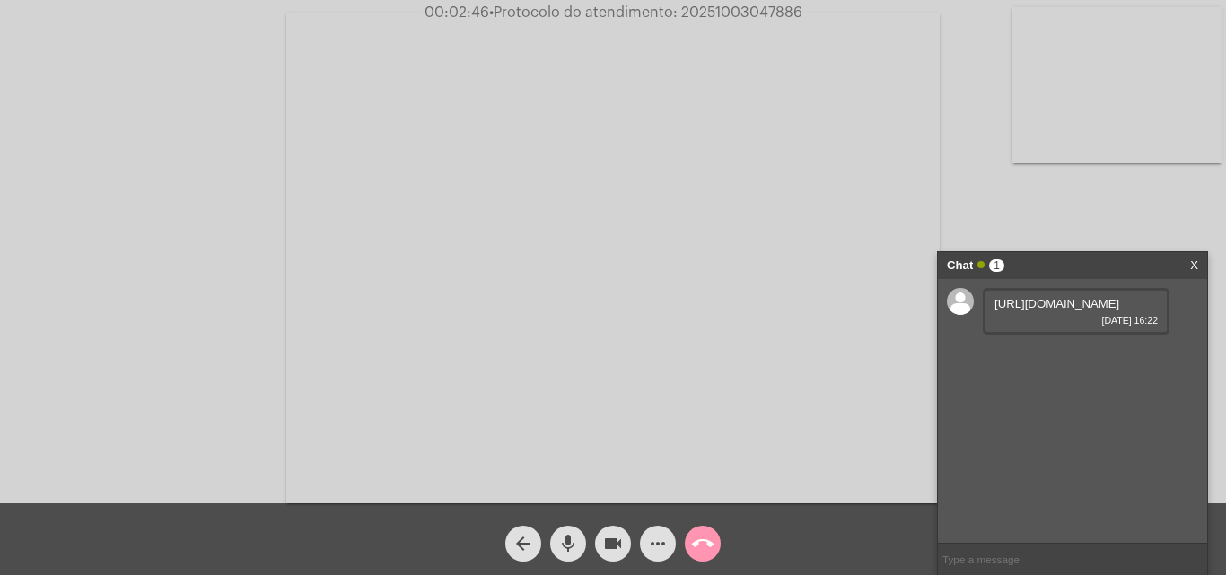
click at [1055, 311] on link "[URL][DOMAIN_NAME]" at bounding box center [1057, 303] width 125 height 13
click at [1045, 362] on link "[URL][DOMAIN_NAME]" at bounding box center [1057, 354] width 125 height 13
click at [733, 11] on span "• Protocolo do atendimento: 20251003047886" at bounding box center [643, 12] width 313 height 14
copy span "20251003047886"
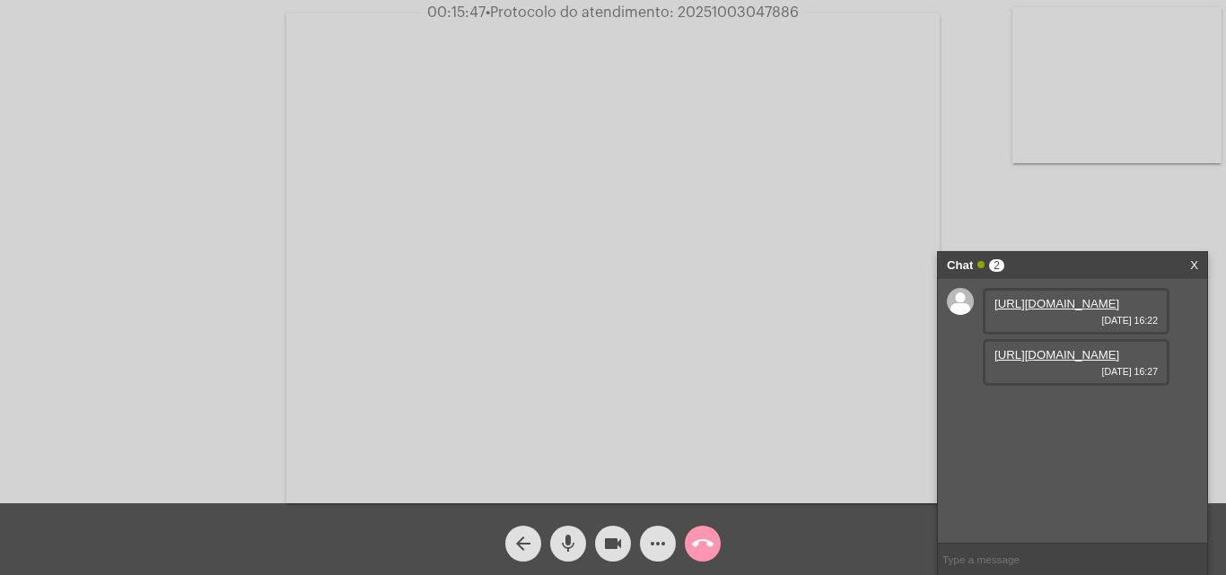
click at [610, 343] on video at bounding box center [612, 258] width 653 height 490
click at [319, 267] on video at bounding box center [311, 256] width 586 height 439
click at [662, 546] on mat-icon "more_horiz" at bounding box center [658, 544] width 22 height 22
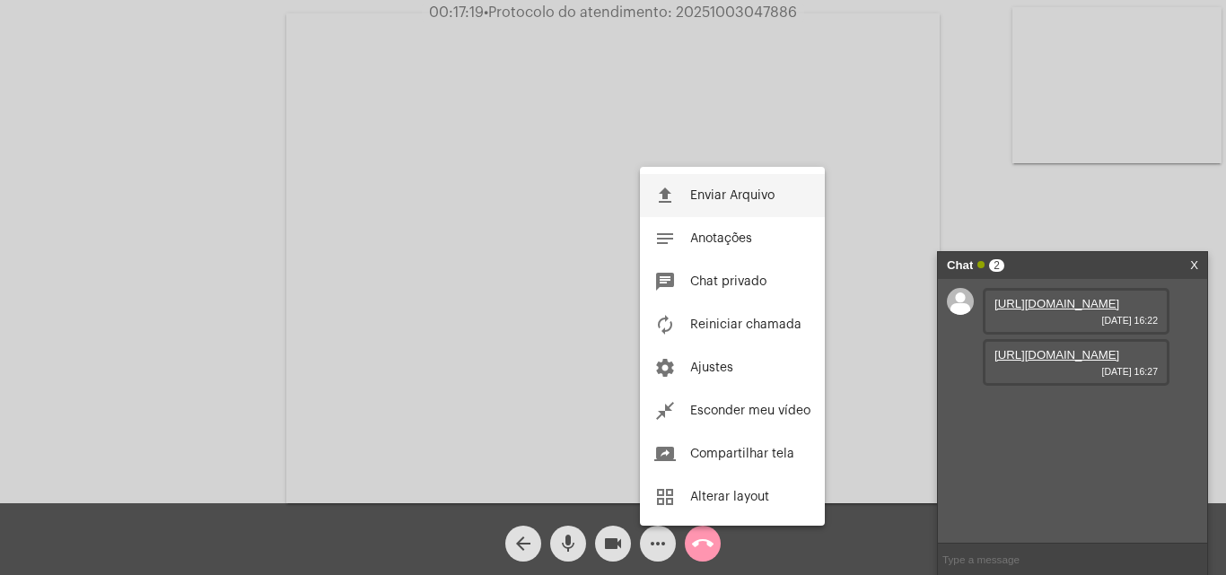
click at [767, 206] on button "file_upload Enviar Arquivo" at bounding box center [732, 195] width 185 height 43
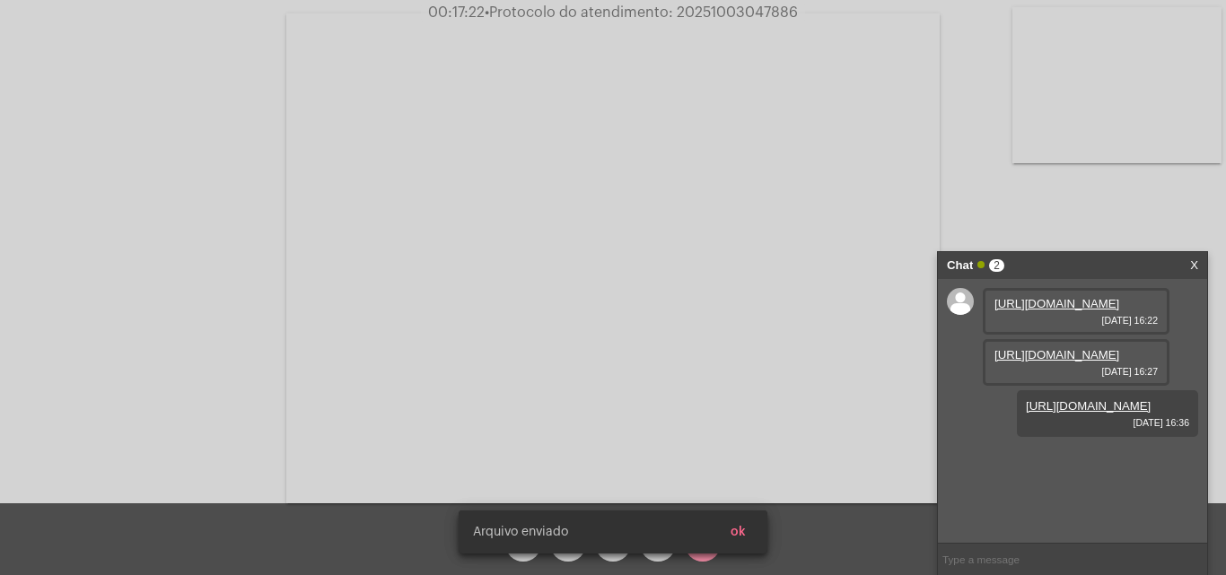
scroll to position [15, 0]
click at [743, 521] on button "ok" at bounding box center [738, 532] width 44 height 32
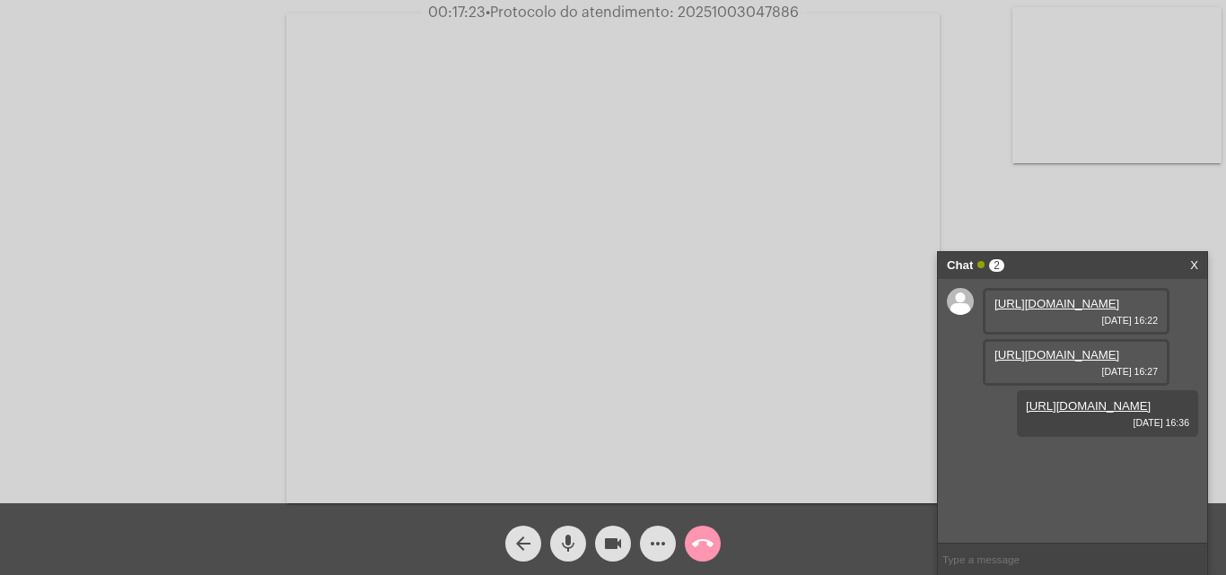
click at [661, 541] on mat-icon "more_horiz" at bounding box center [658, 544] width 22 height 22
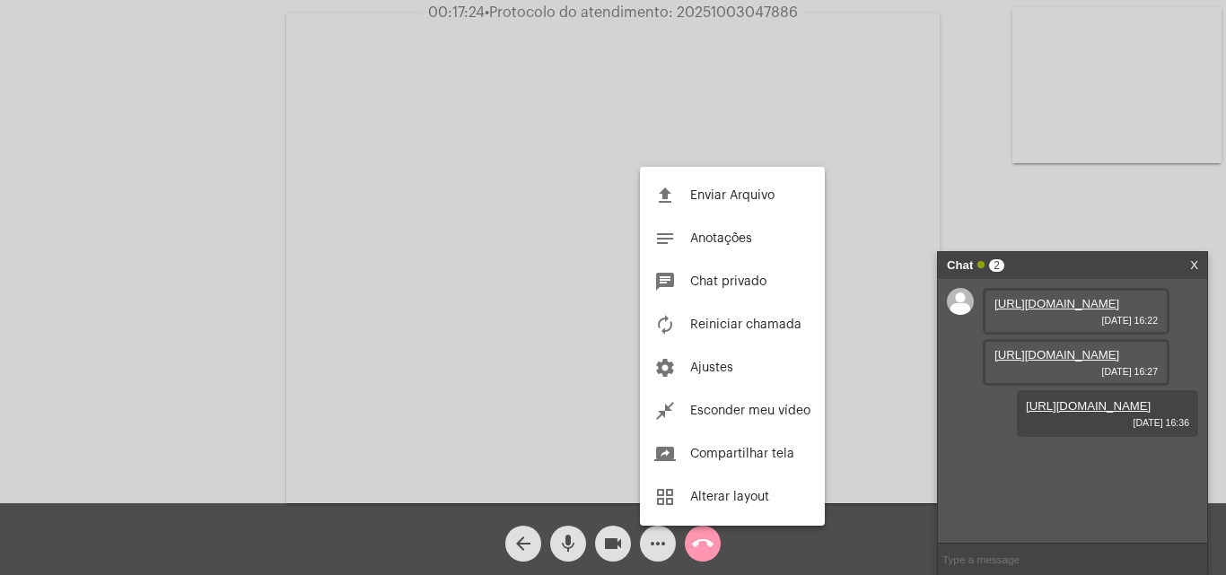
click at [761, 204] on button "file_upload Enviar Arquivo" at bounding box center [732, 195] width 185 height 43
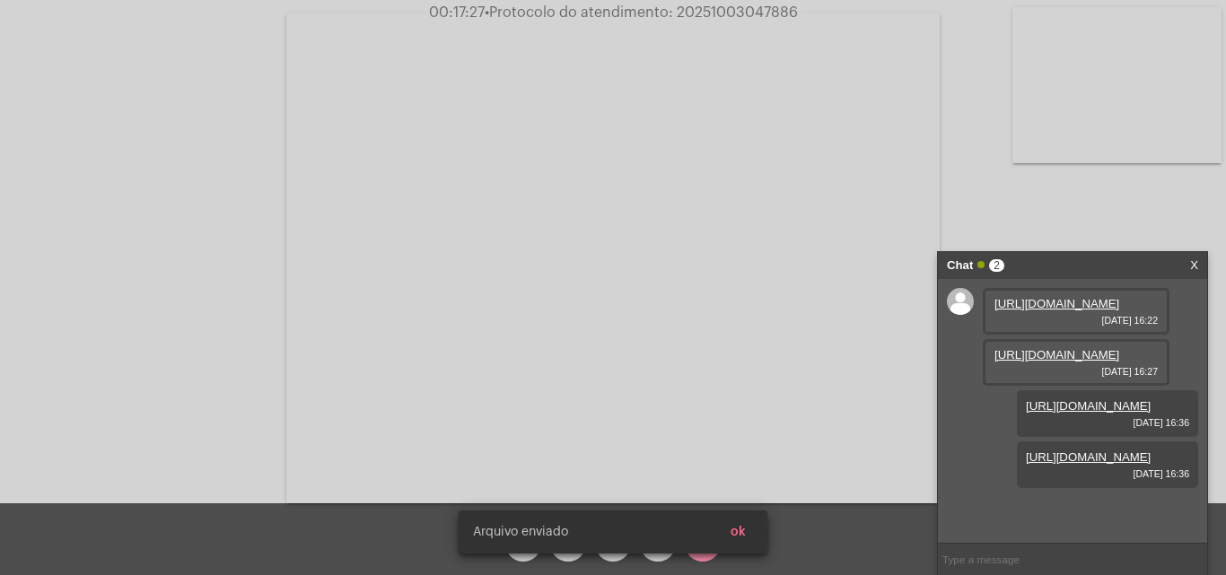
scroll to position [107, 0]
click at [737, 524] on button "ok" at bounding box center [738, 532] width 44 height 32
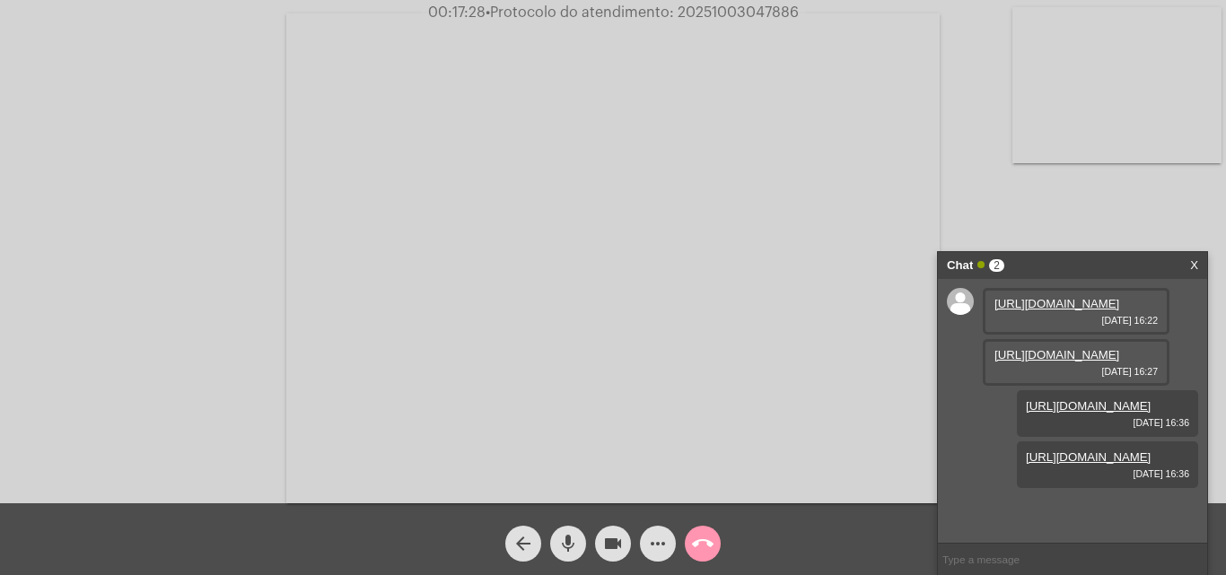
click at [662, 543] on mat-icon "more_horiz" at bounding box center [658, 544] width 22 height 22
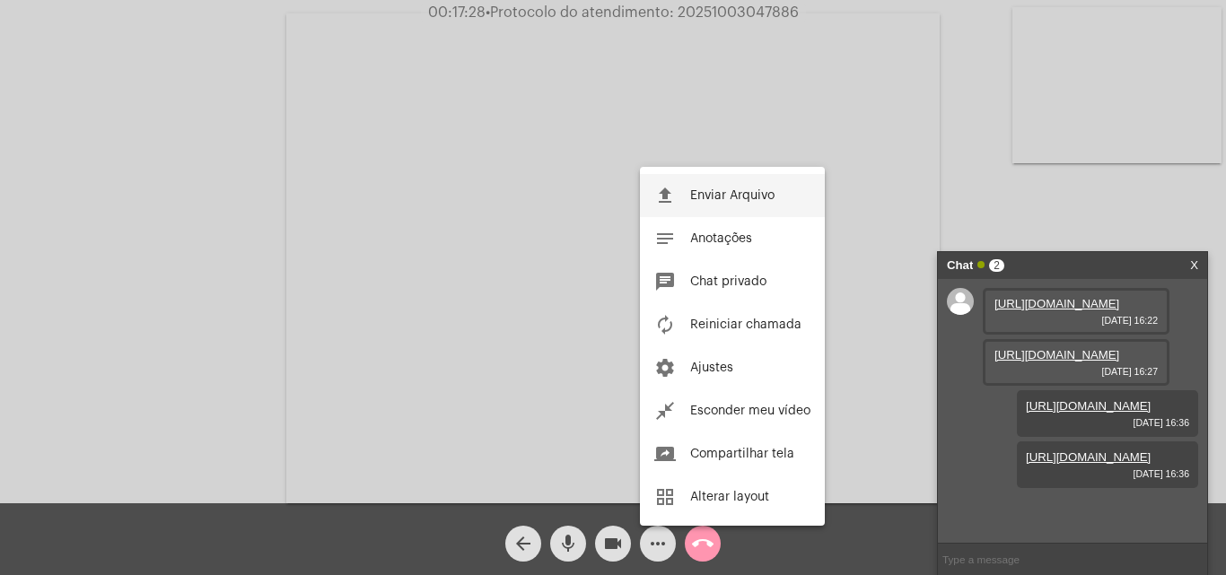
click at [775, 210] on button "file_upload Enviar Arquivo" at bounding box center [732, 195] width 185 height 43
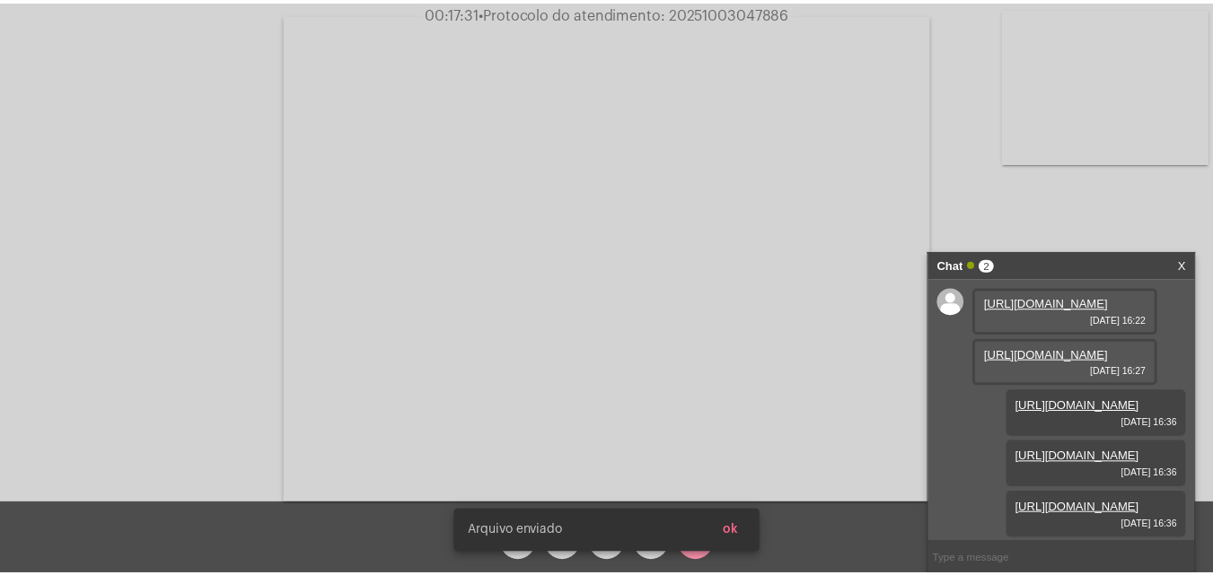
scroll to position [198, 0]
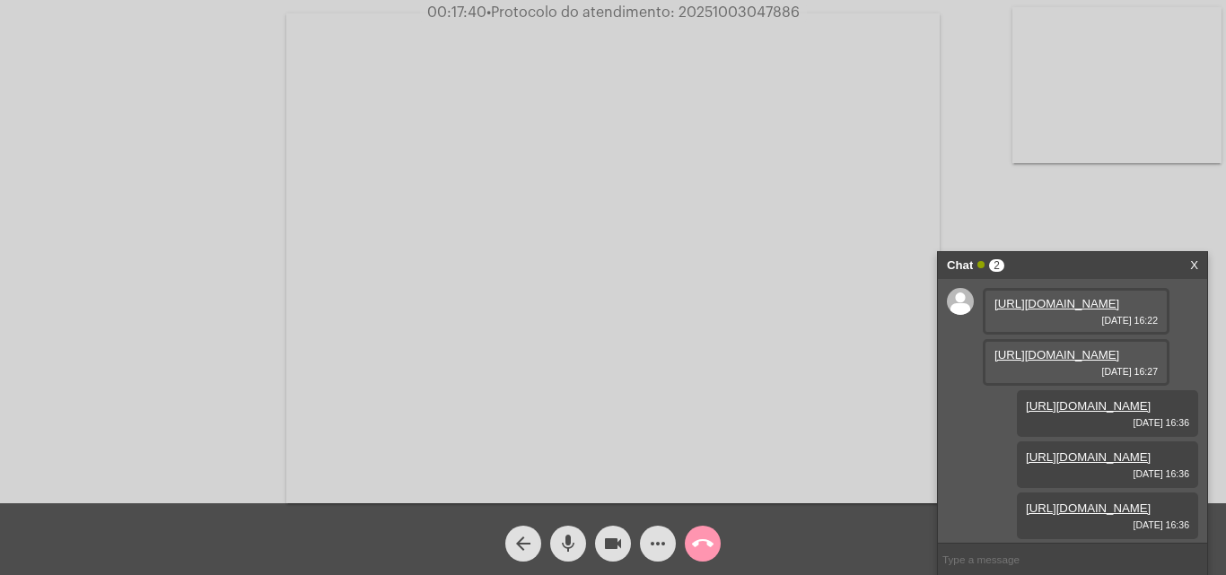
drag, startPoint x: 757, startPoint y: 22, endPoint x: 717, endPoint y: 17, distance: 39.9
click at [717, 17] on span "• Protocolo do atendimento: 20251003047886" at bounding box center [643, 12] width 313 height 14
click at [732, 13] on span "• Protocolo do atendimento: 20251003047886" at bounding box center [640, 12] width 313 height 14
copy span "20251003047886"
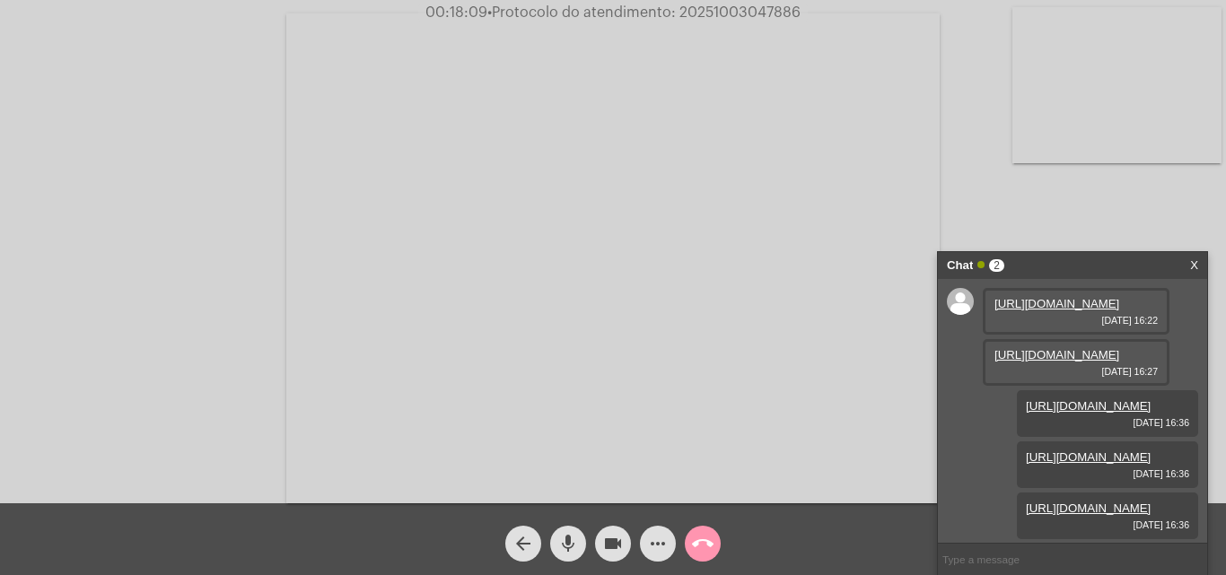
click at [704, 537] on mat-icon "call_end" at bounding box center [703, 544] width 22 height 22
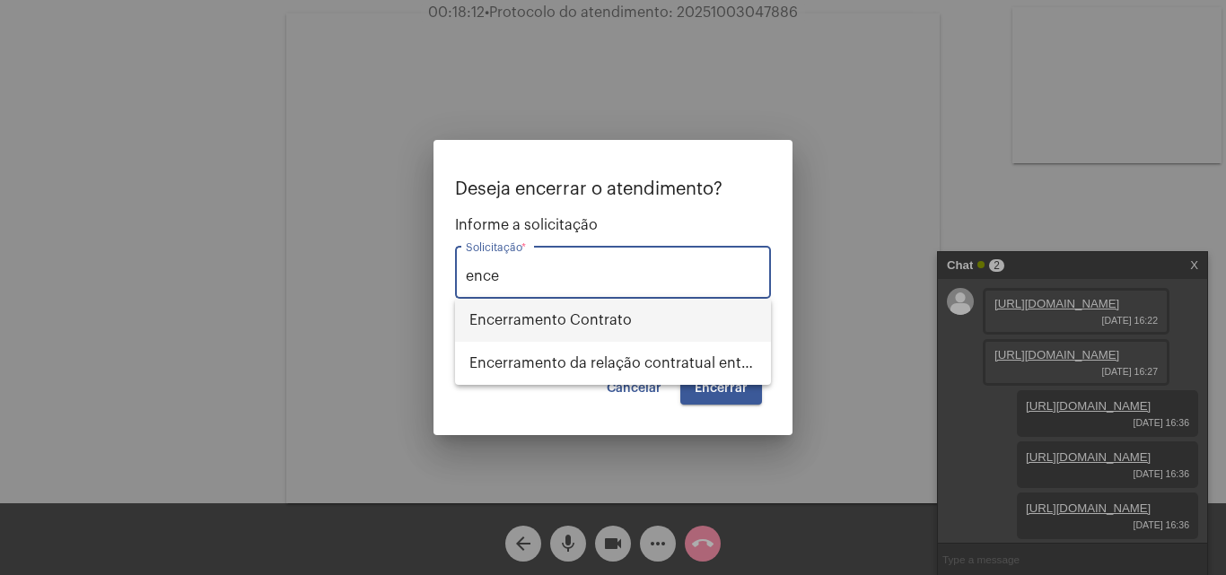
click at [644, 325] on span "Encerramento Contrato" at bounding box center [612, 320] width 287 height 43
type input "Encerramento Contrato"
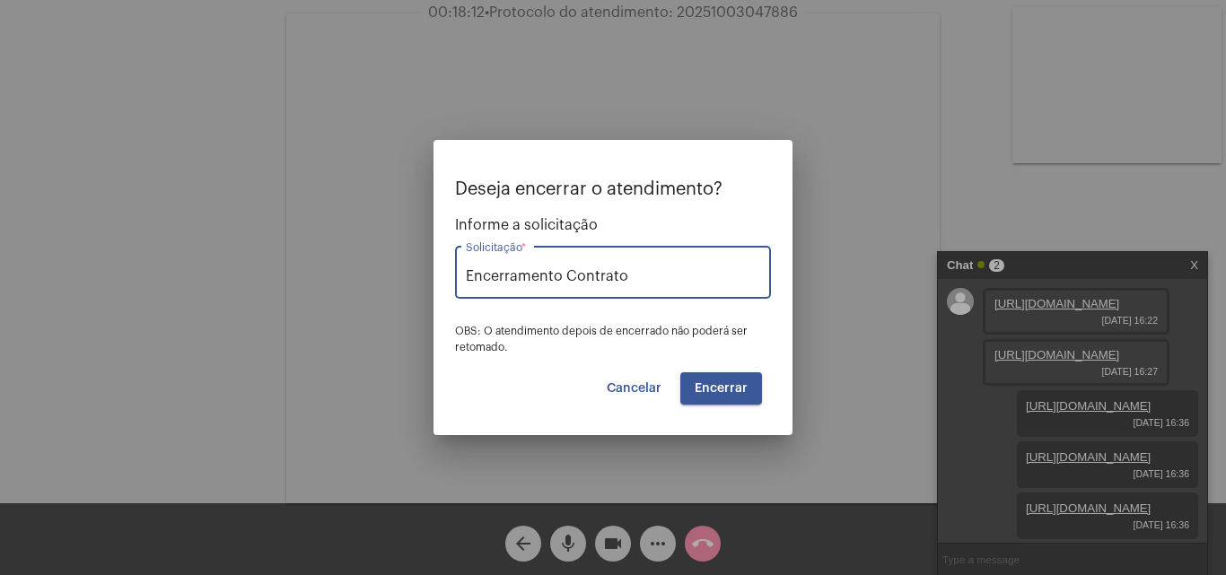
click at [737, 397] on button "Encerrar" at bounding box center [721, 389] width 82 height 32
click at [742, 385] on span "Encerrar" at bounding box center [721, 388] width 53 height 13
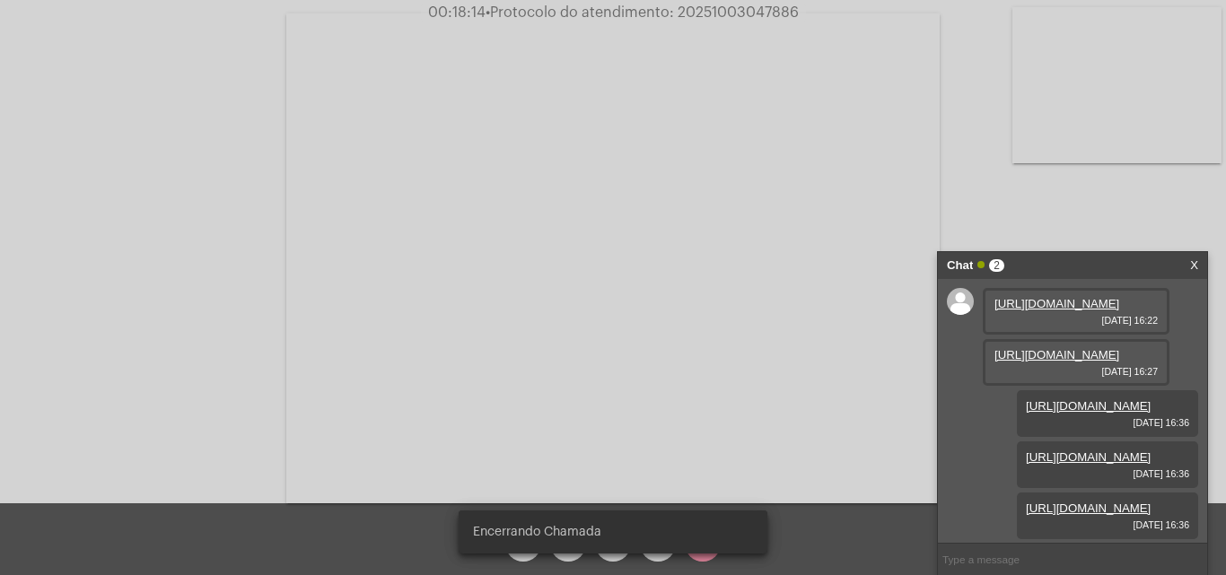
click at [742, 385] on video at bounding box center [612, 258] width 653 height 490
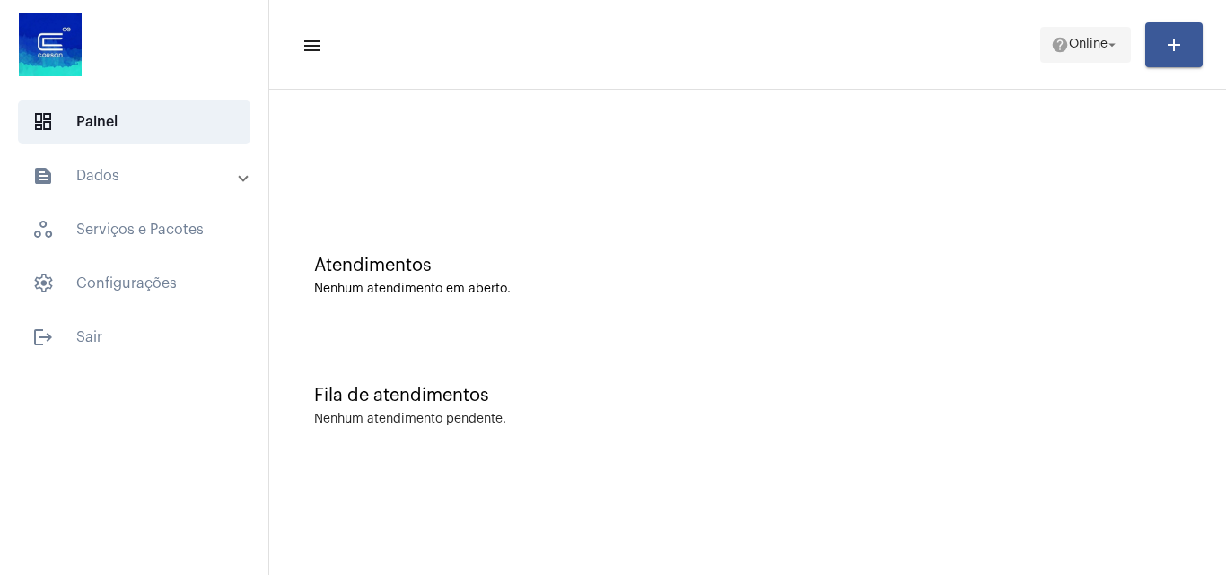
click at [1085, 43] on span "Online" at bounding box center [1088, 45] width 39 height 13
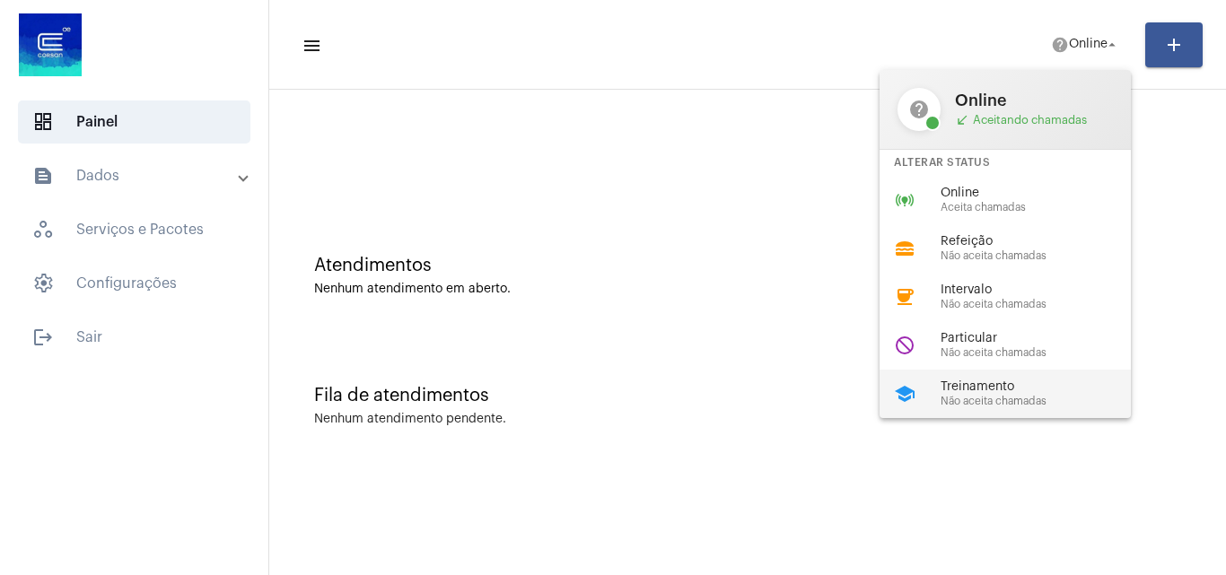
click at [952, 379] on div "school Treinamento Não aceita chamadas" at bounding box center [1020, 394] width 280 height 48
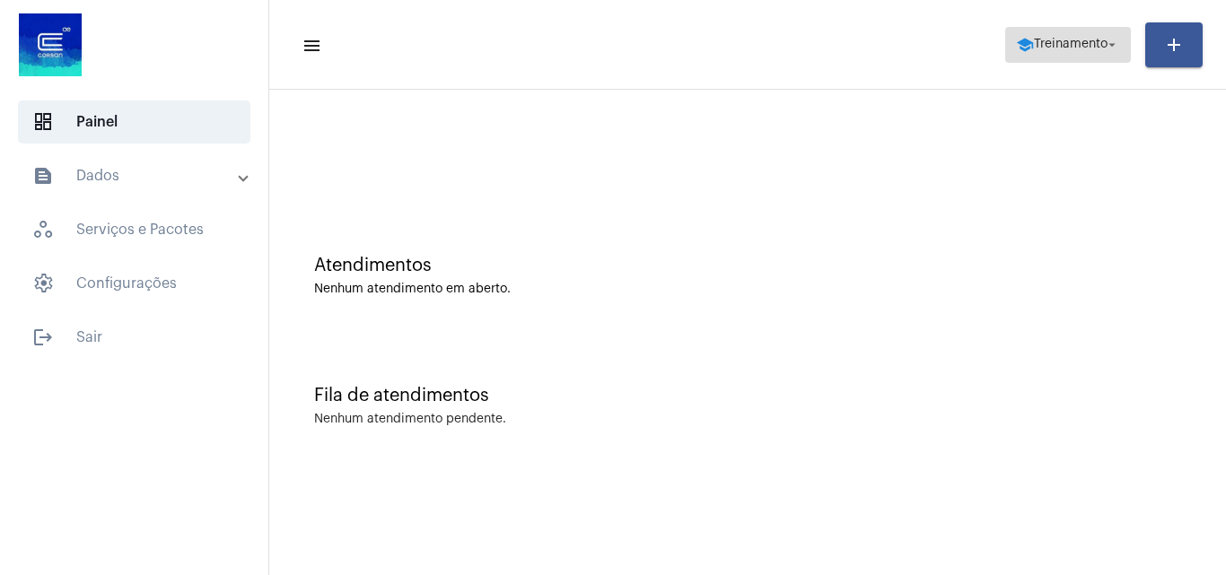
click at [1083, 29] on span "school Treinamento arrow_drop_down" at bounding box center [1068, 44] width 104 height 32
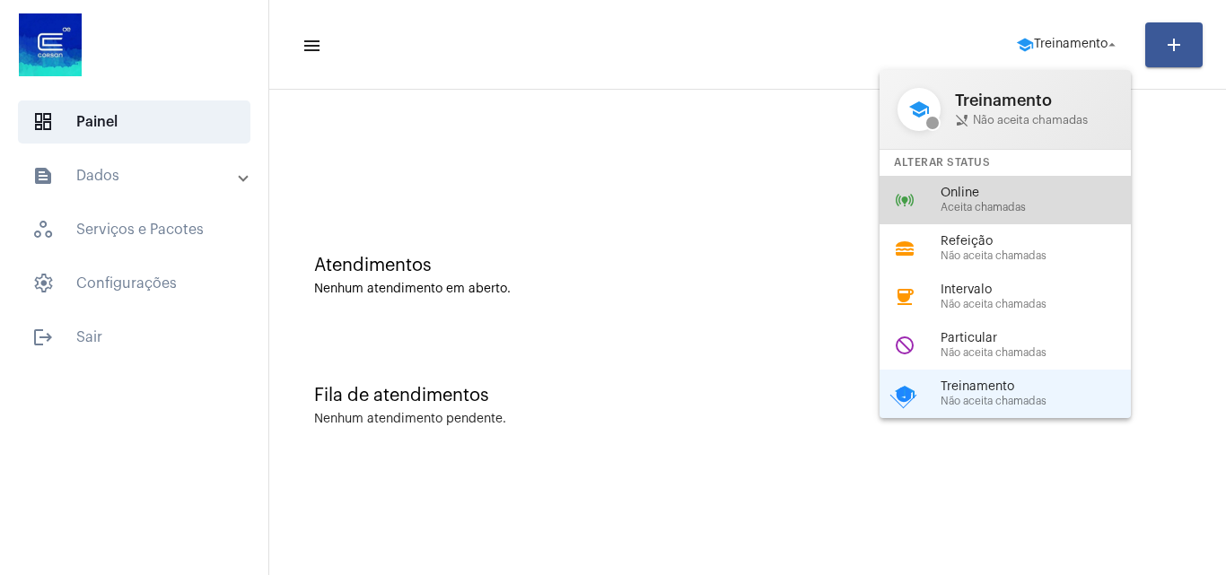
click at [997, 194] on span "Online" at bounding box center [1043, 193] width 205 height 13
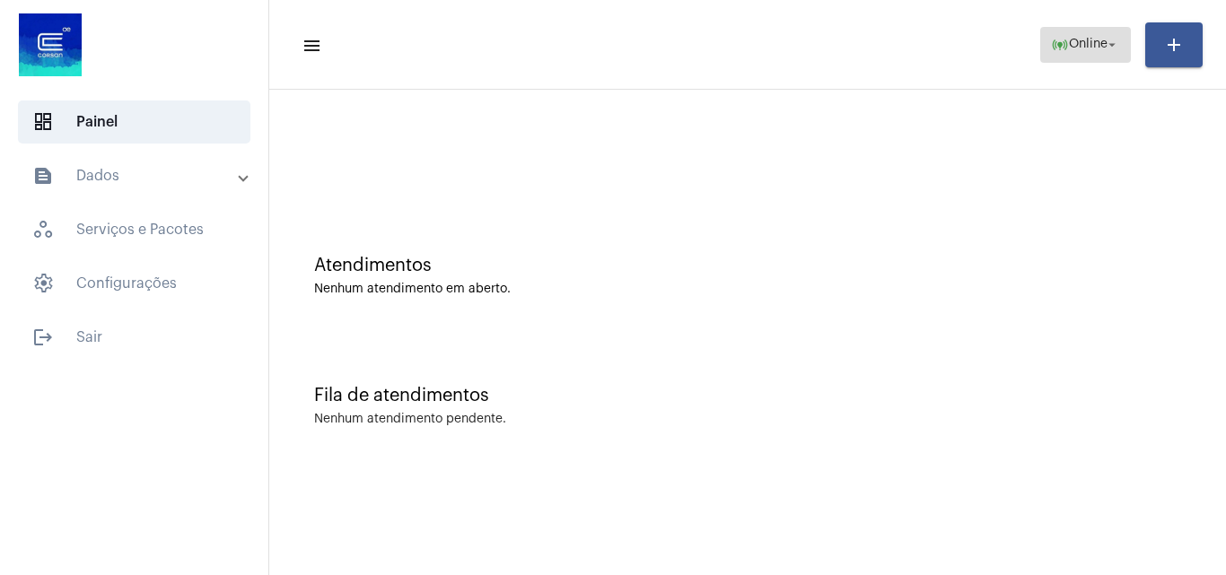
click at [1066, 52] on span "online_prediction Online arrow_drop_down" at bounding box center [1085, 44] width 69 height 32
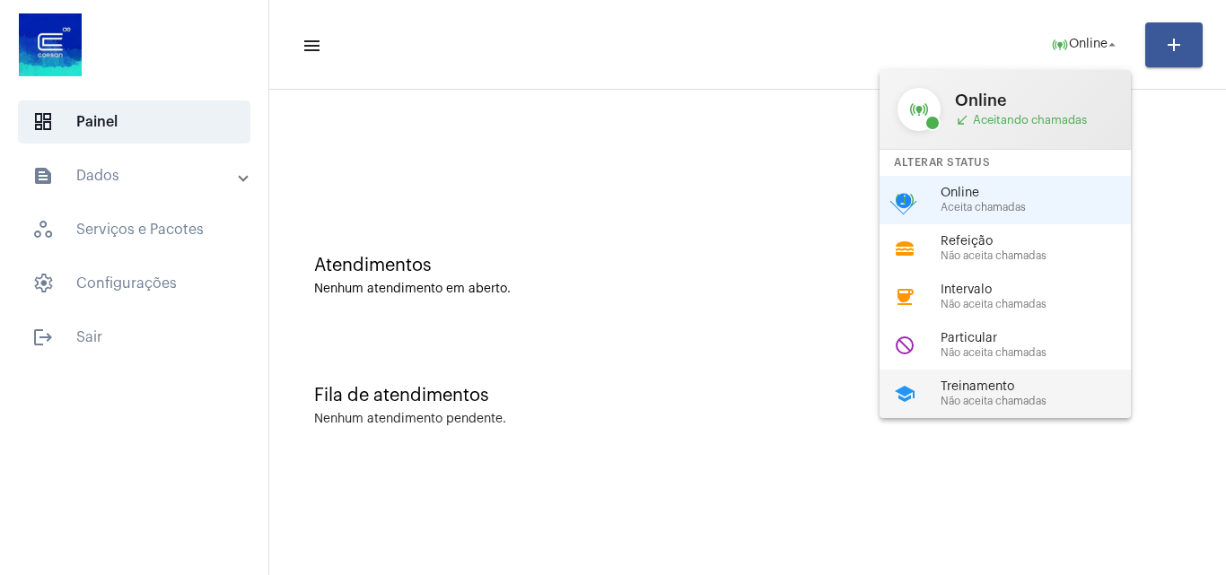
click at [993, 390] on span "Treinamento" at bounding box center [1043, 387] width 205 height 13
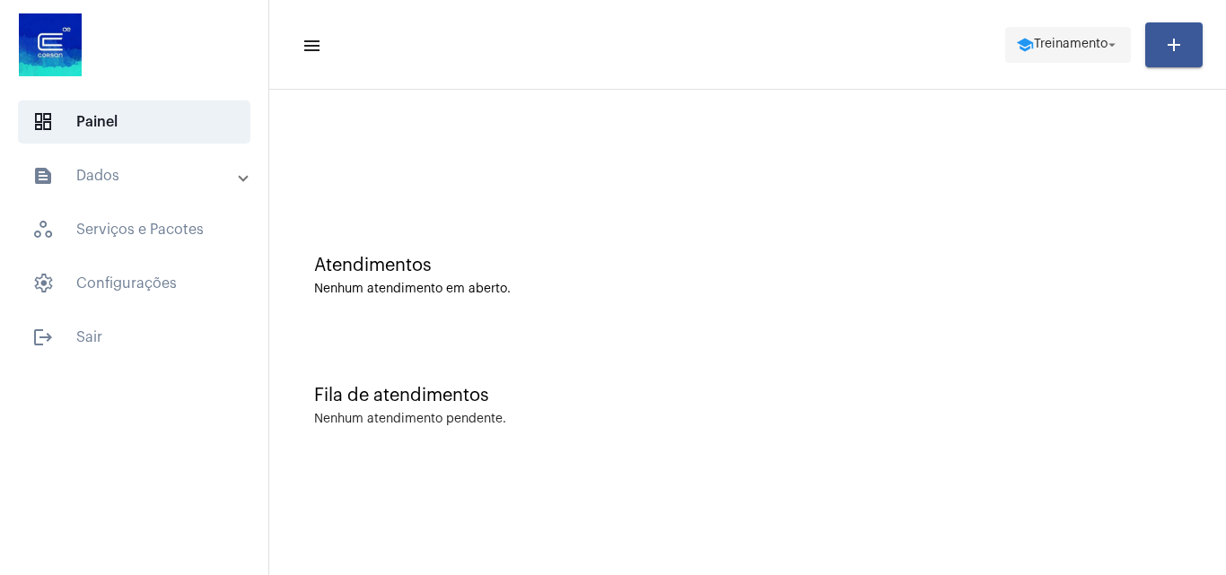
click at [1056, 47] on span "Treinamento" at bounding box center [1071, 45] width 74 height 13
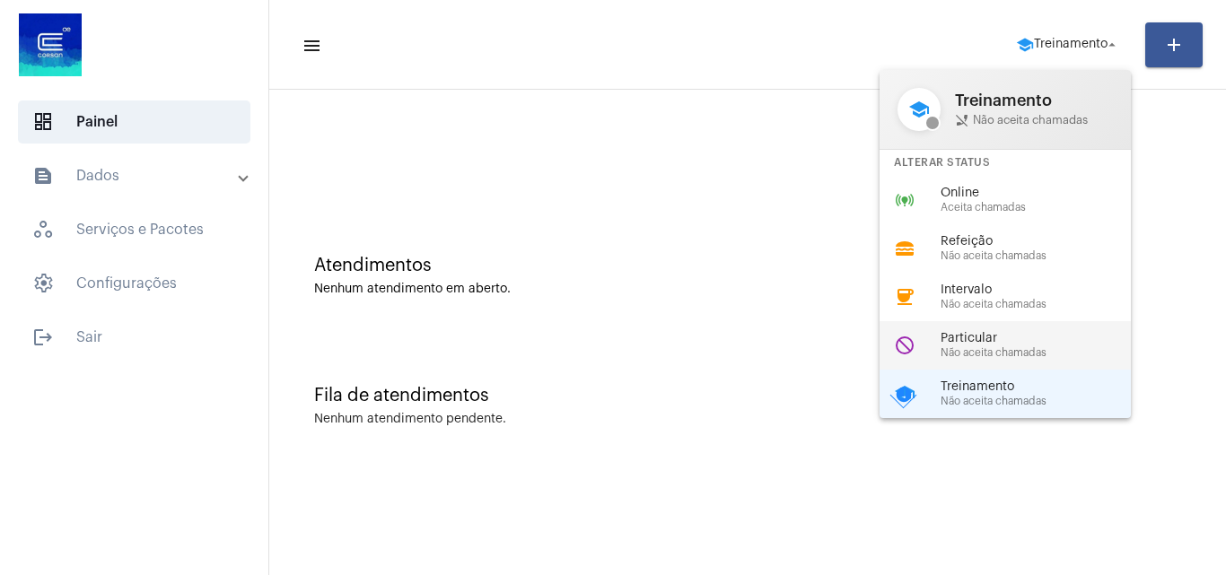
click at [991, 330] on div "do_not_disturb Particular Não aceita chamadas" at bounding box center [1020, 345] width 280 height 48
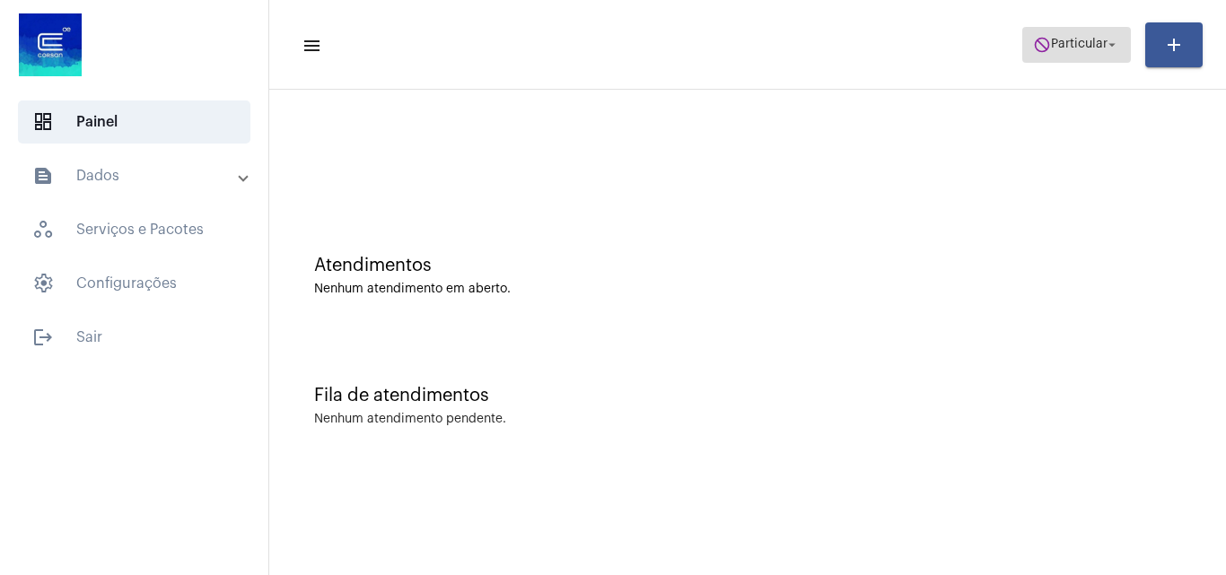
click at [1062, 52] on span "do_not_disturb Particular arrow_drop_down" at bounding box center [1076, 44] width 87 height 32
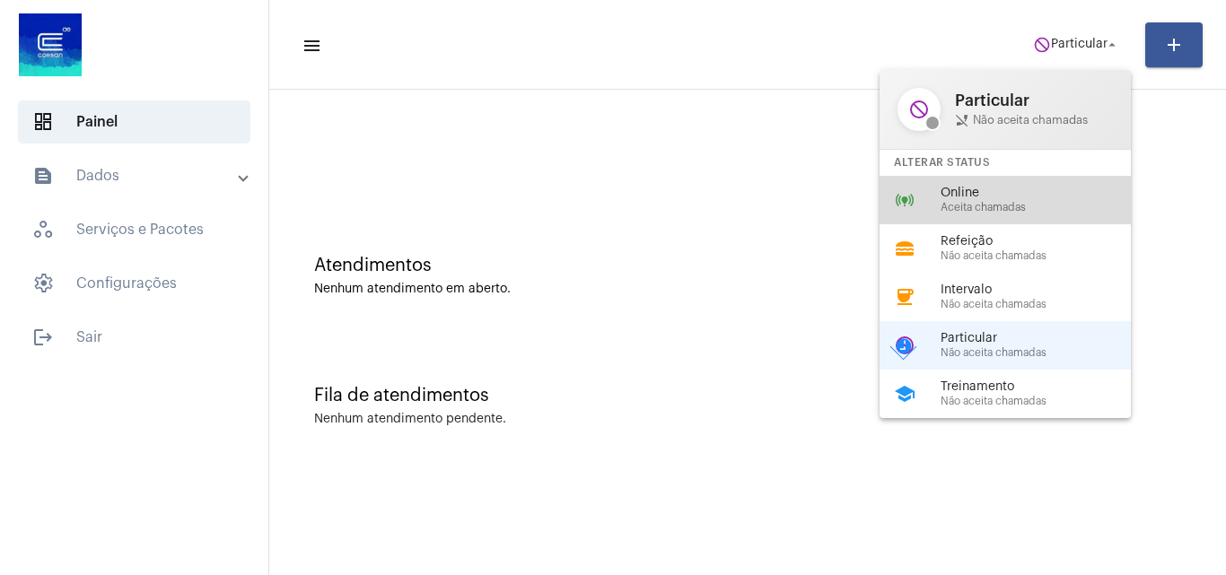
click at [1004, 195] on span "Online" at bounding box center [1043, 193] width 205 height 13
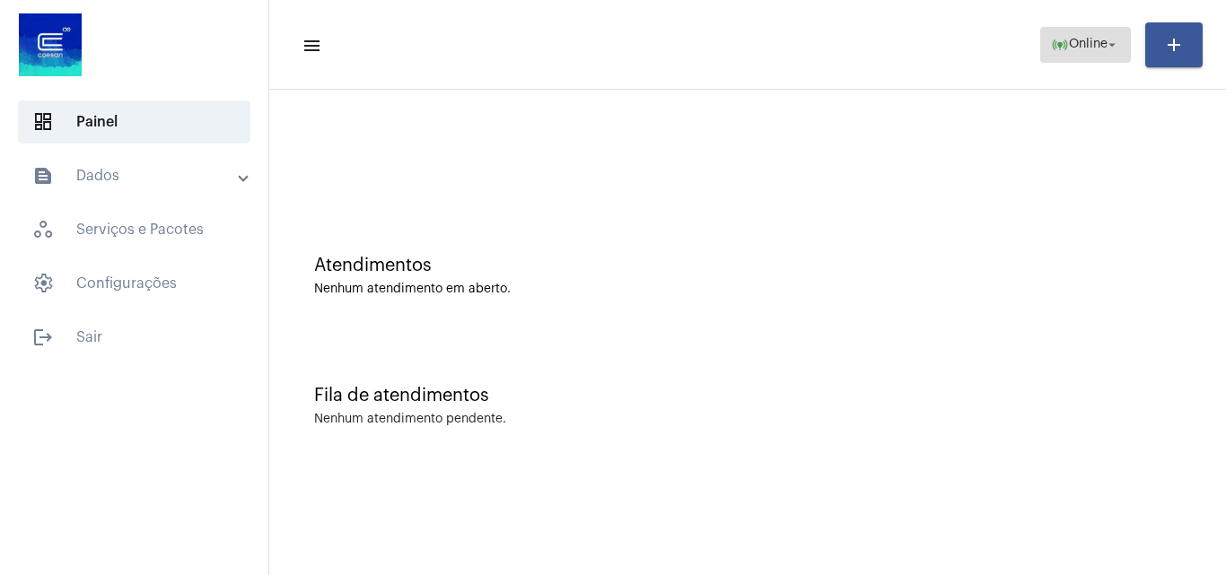
click at [1086, 31] on span "online_prediction Online arrow_drop_down" at bounding box center [1085, 44] width 69 height 32
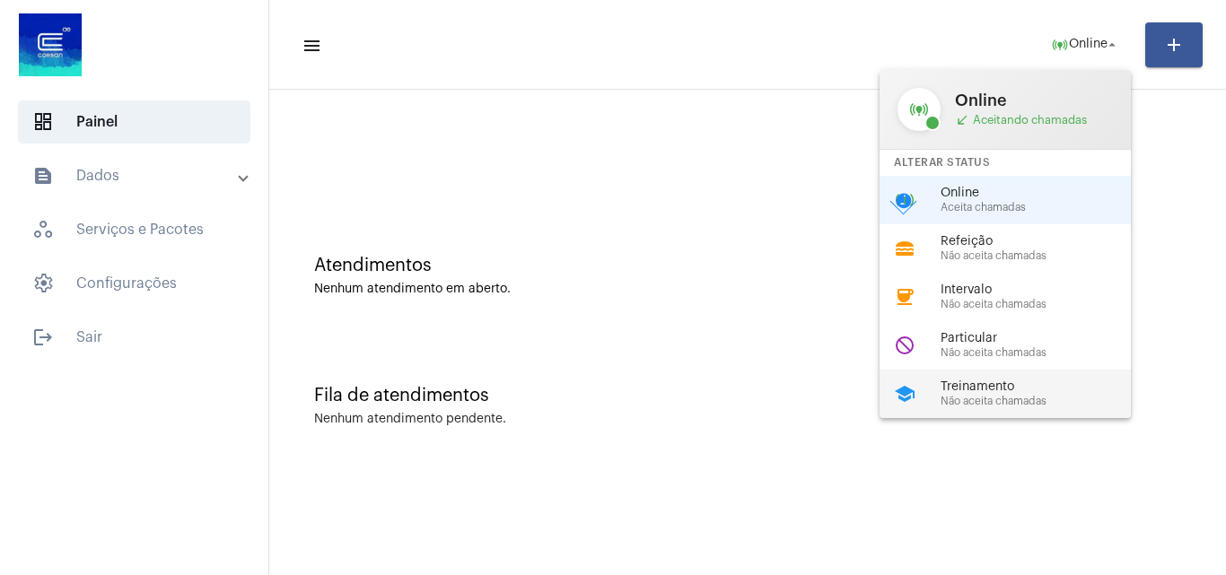
click at [1004, 382] on span "Treinamento" at bounding box center [1043, 387] width 205 height 13
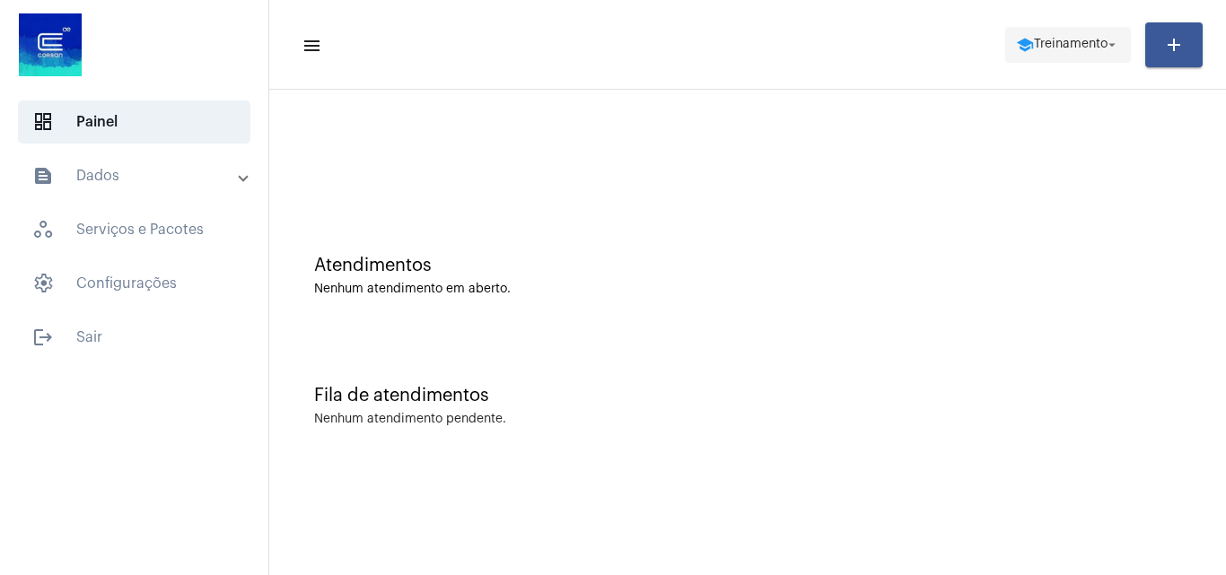
click at [1047, 37] on span "school Treinamento arrow_drop_down" at bounding box center [1068, 44] width 104 height 32
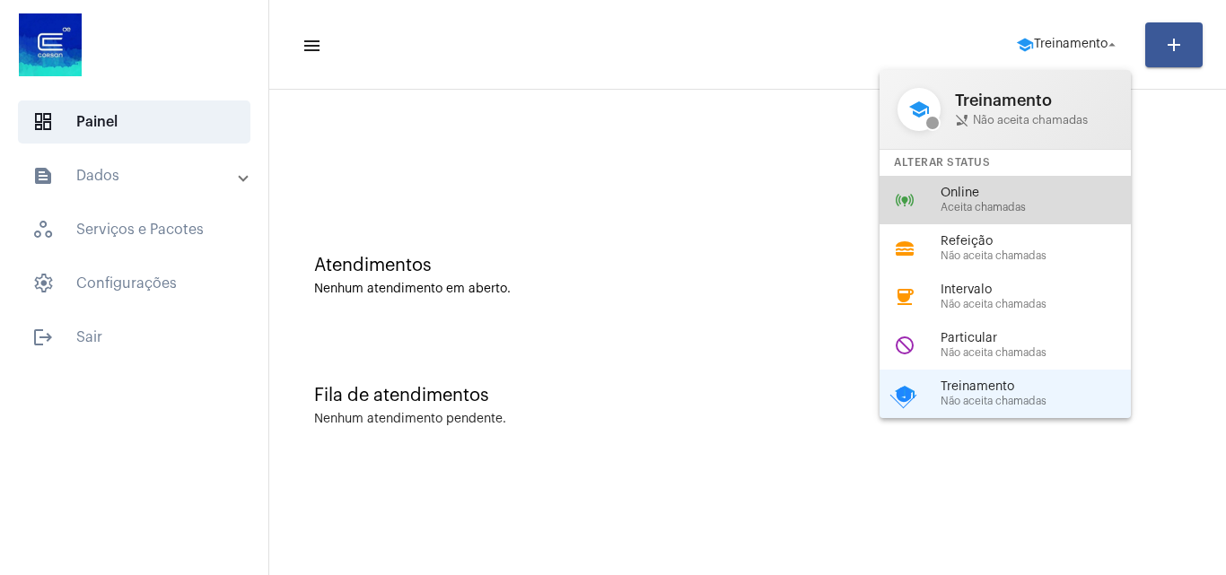
click at [969, 181] on div "online_prediction Online Aceita chamadas" at bounding box center [1020, 200] width 280 height 48
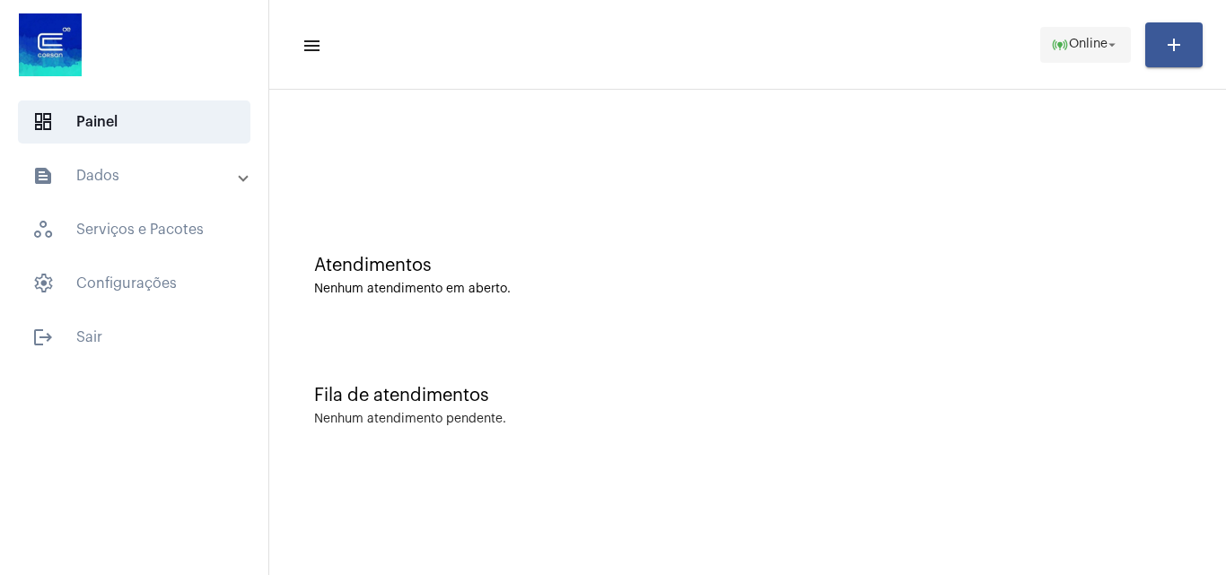
click at [1073, 42] on span "Online" at bounding box center [1088, 45] width 39 height 13
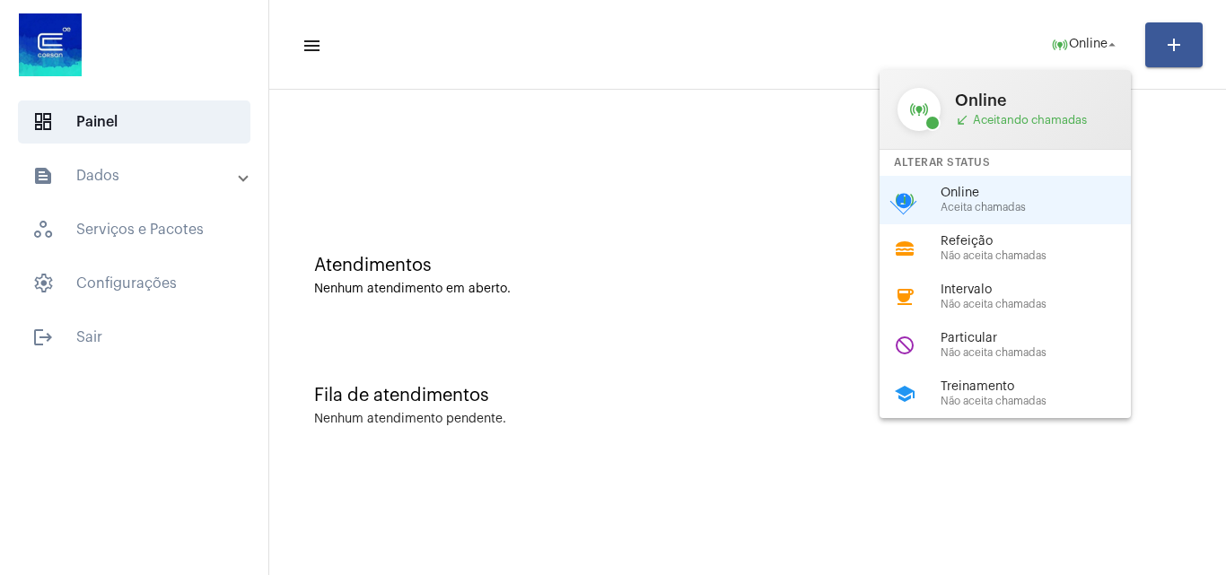
click at [978, 390] on span "Treinamento" at bounding box center [1043, 387] width 205 height 13
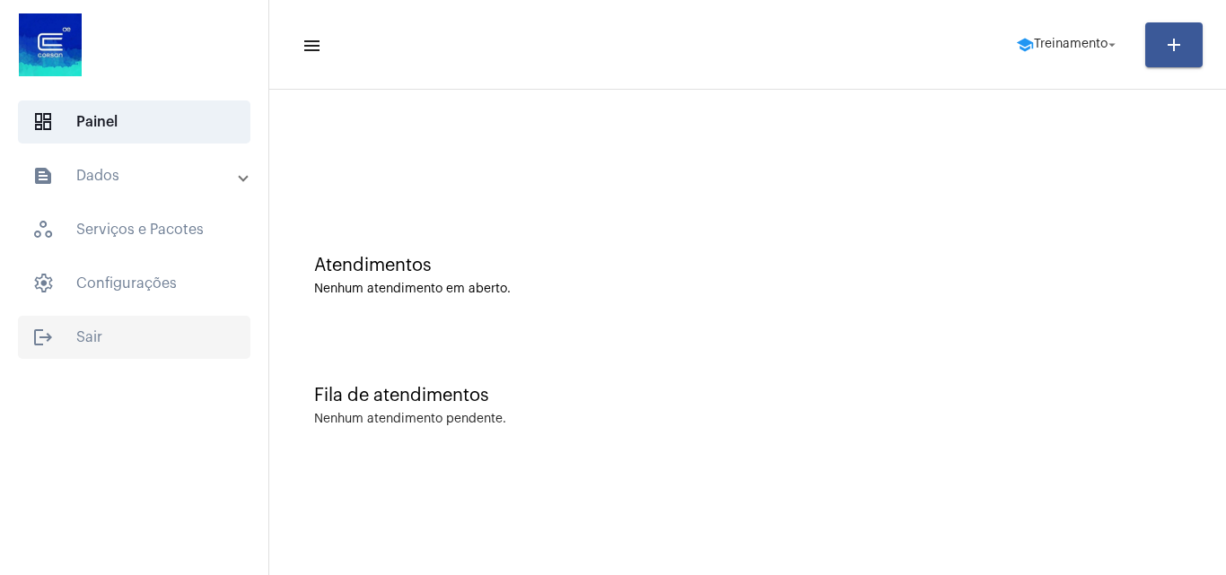
click at [68, 318] on span "logout Sair" at bounding box center [134, 337] width 232 height 43
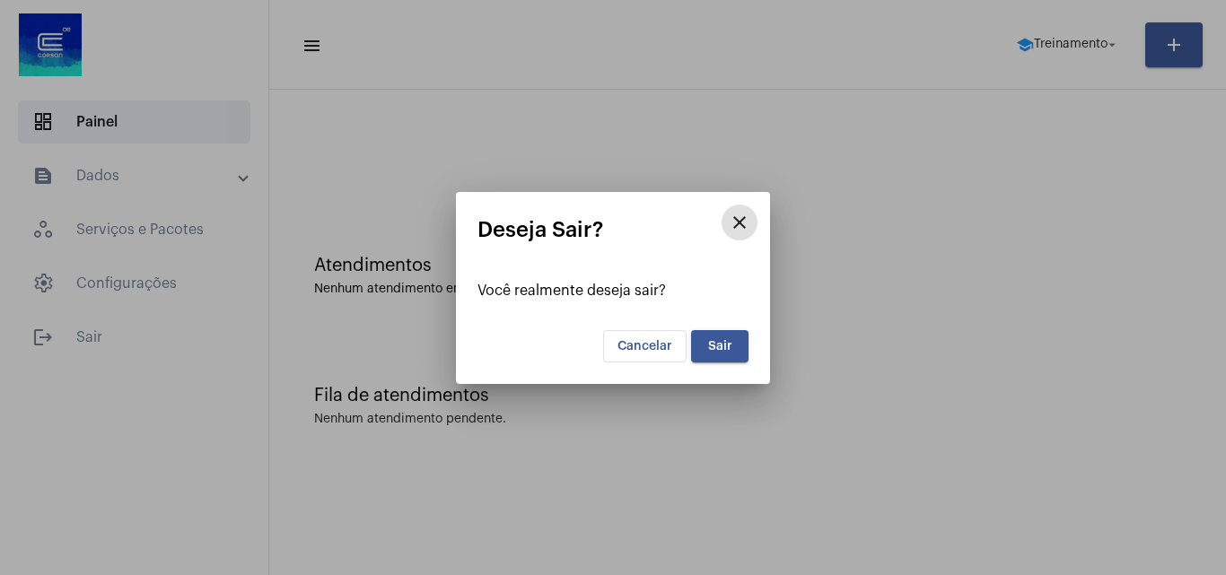
click at [730, 347] on span "Sair" at bounding box center [720, 346] width 24 height 13
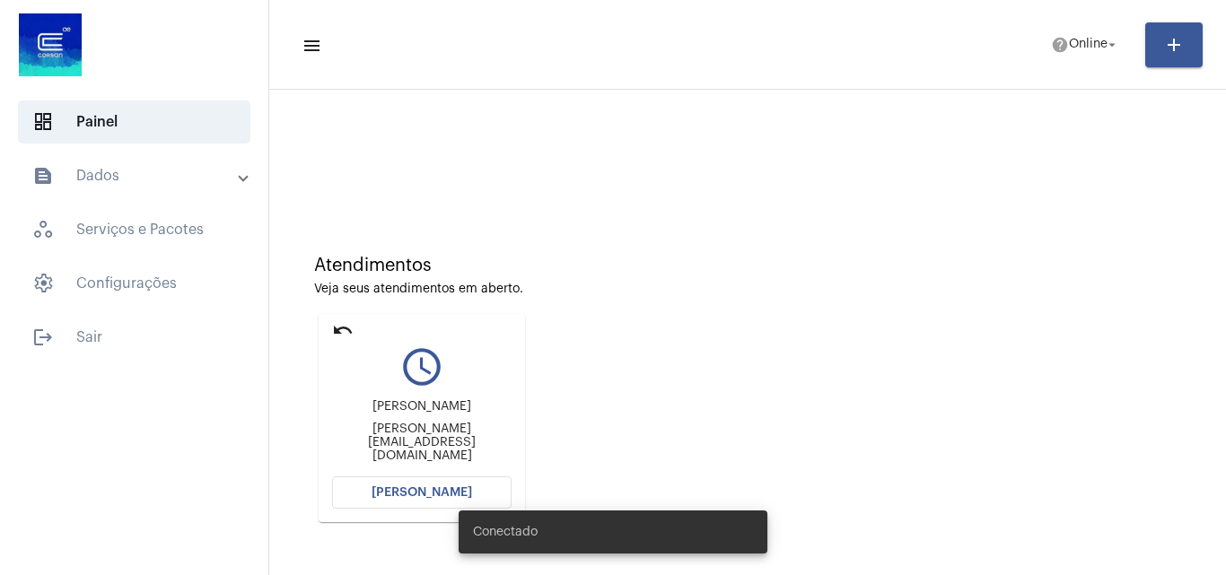
click at [110, 183] on mat-panel-title "text_snippet_outlined Dados" at bounding box center [135, 176] width 207 height 22
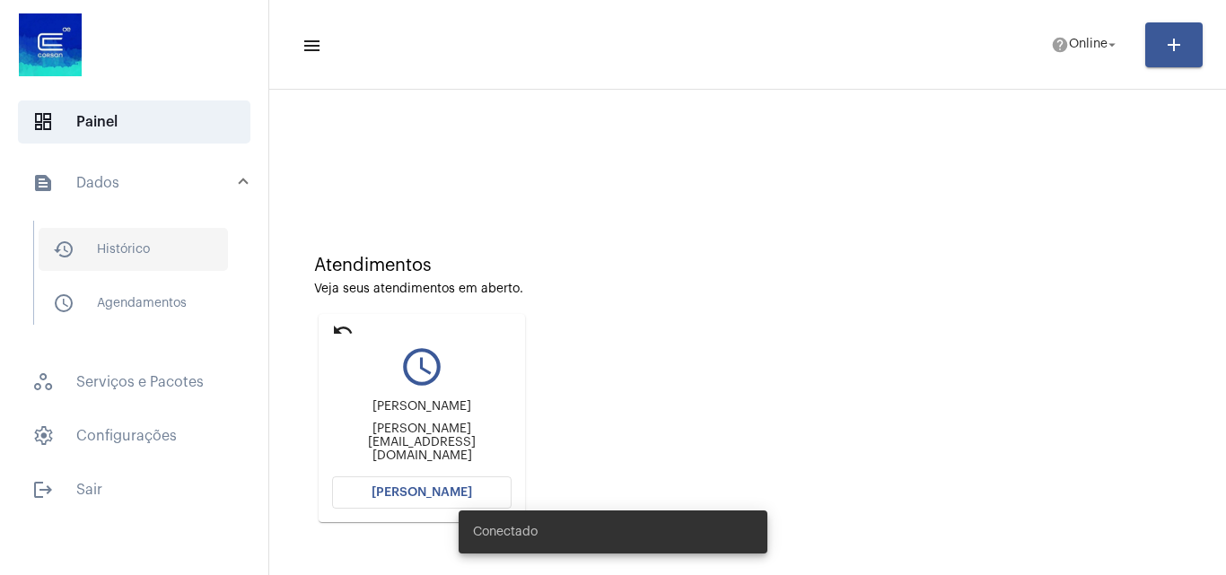
click at [135, 250] on span "history_outlined Histórico" at bounding box center [133, 249] width 189 height 43
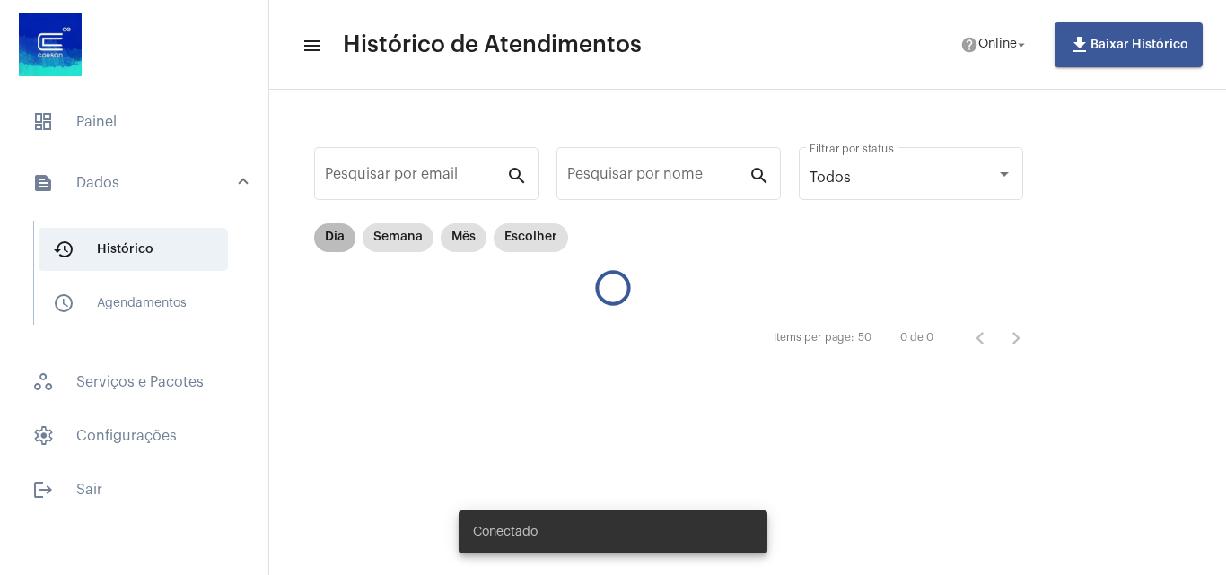
click at [340, 241] on mat-chip "Dia" at bounding box center [334, 238] width 41 height 29
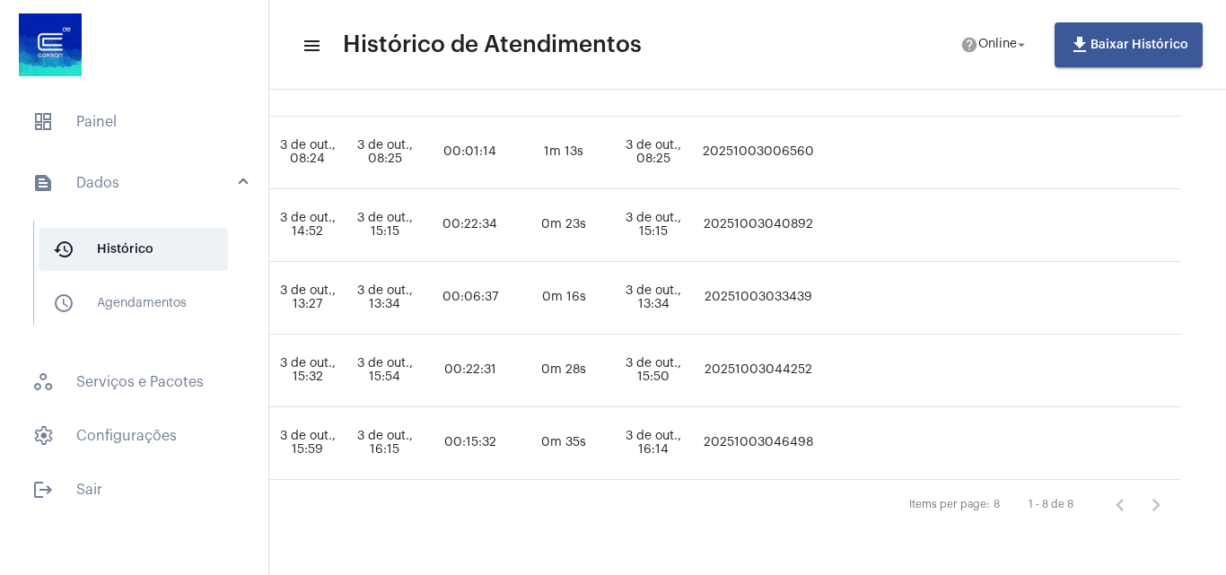
scroll to position [478, 994]
click at [764, 428] on td "20251003046498" at bounding box center [758, 444] width 120 height 73
copy td "20251003046498"
click at [777, 364] on td "20251003044252" at bounding box center [758, 371] width 120 height 73
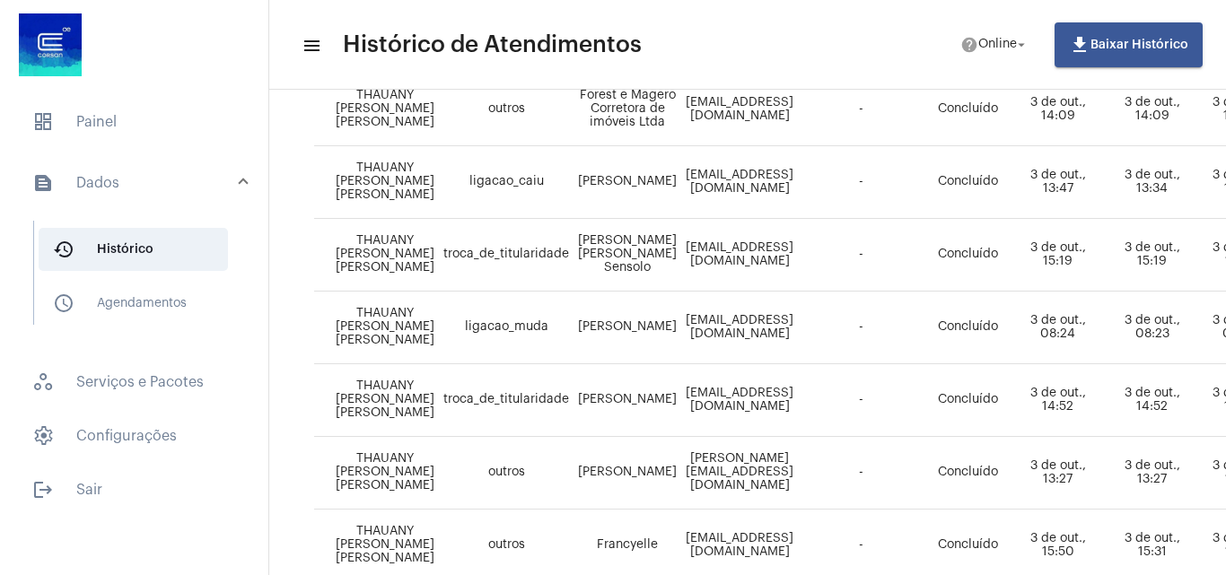
scroll to position [478, 0]
